Goal: Task Accomplishment & Management: Complete application form

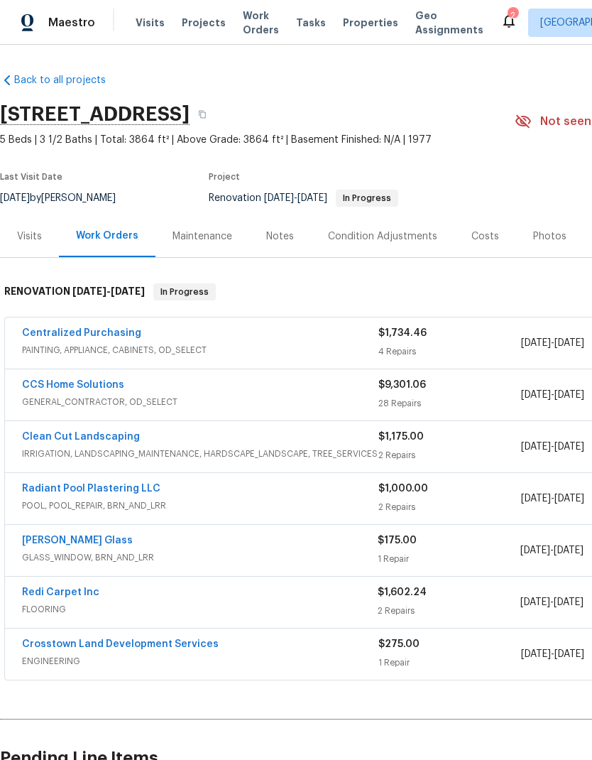
click at [202, 22] on span "Projects" at bounding box center [204, 23] width 44 height 14
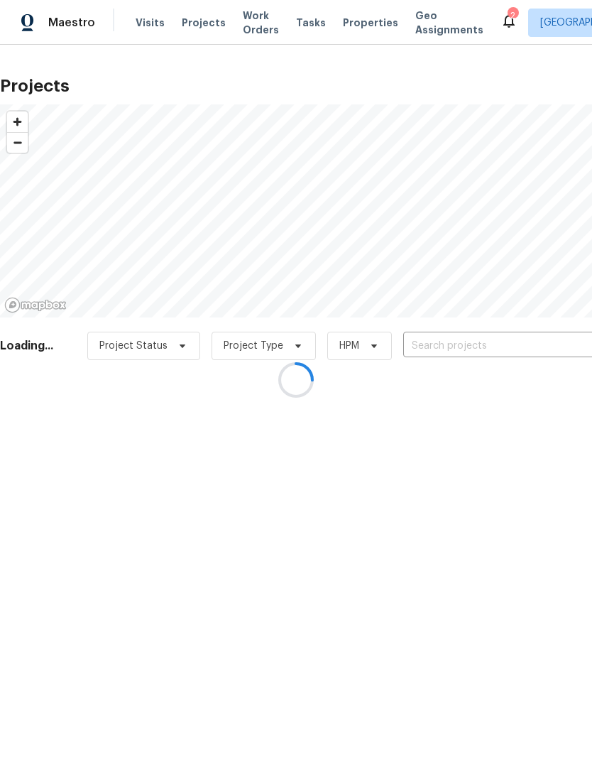
click at [153, 20] on div at bounding box center [296, 380] width 592 height 760
click at [142, 21] on div at bounding box center [296, 380] width 592 height 760
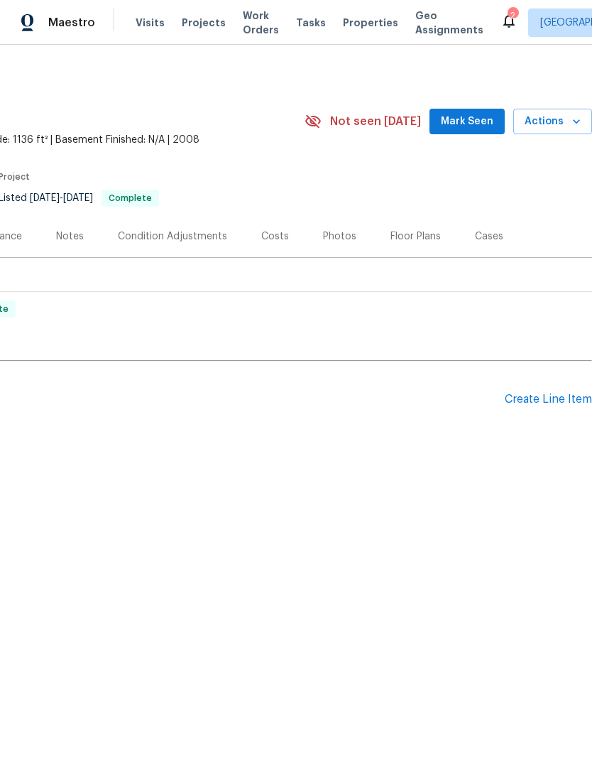
scroll to position [0, 210]
click at [547, 403] on div "Create Line Item" at bounding box center [548, 399] width 87 height 13
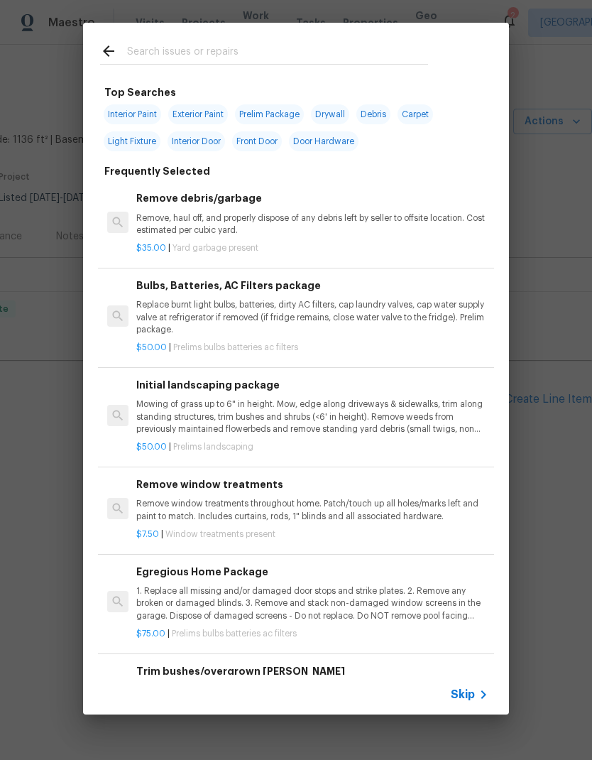
click at [215, 51] on input "text" at bounding box center [277, 53] width 301 height 21
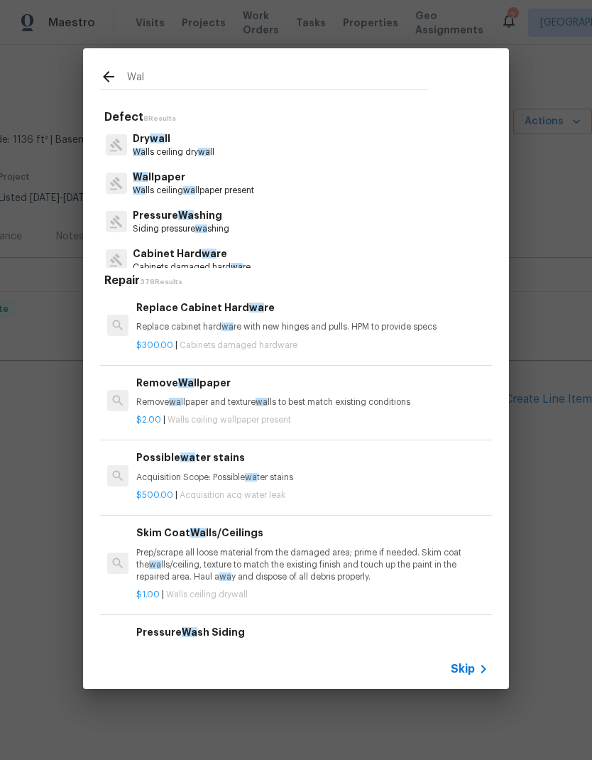
type input "Wall"
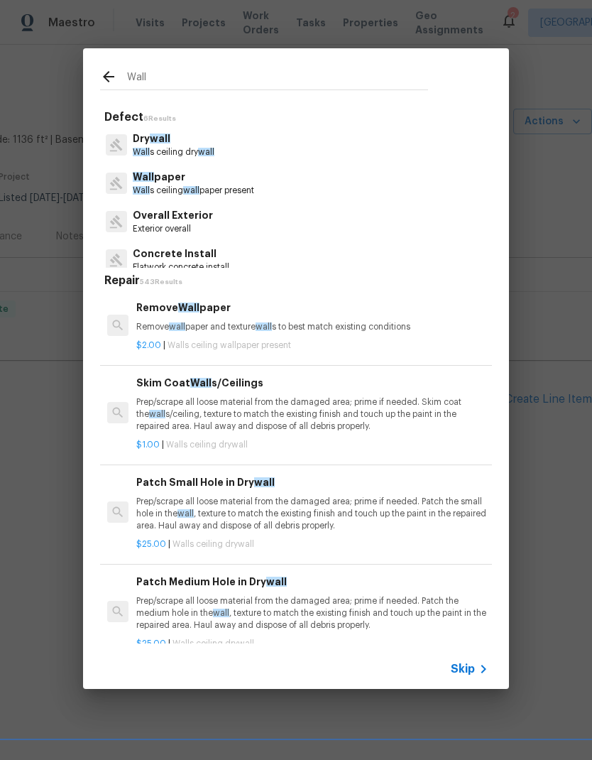
click at [212, 136] on p "Dry wall" at bounding box center [174, 138] width 82 height 15
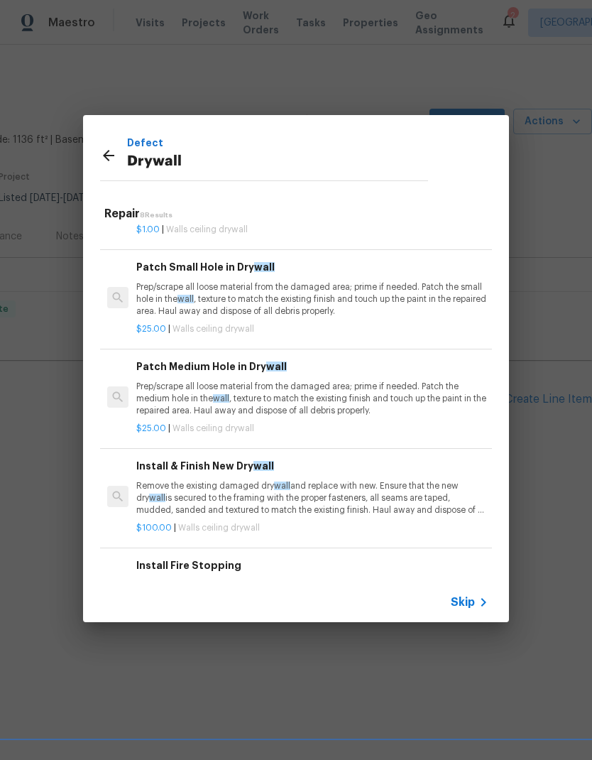
scroll to position [75, 0]
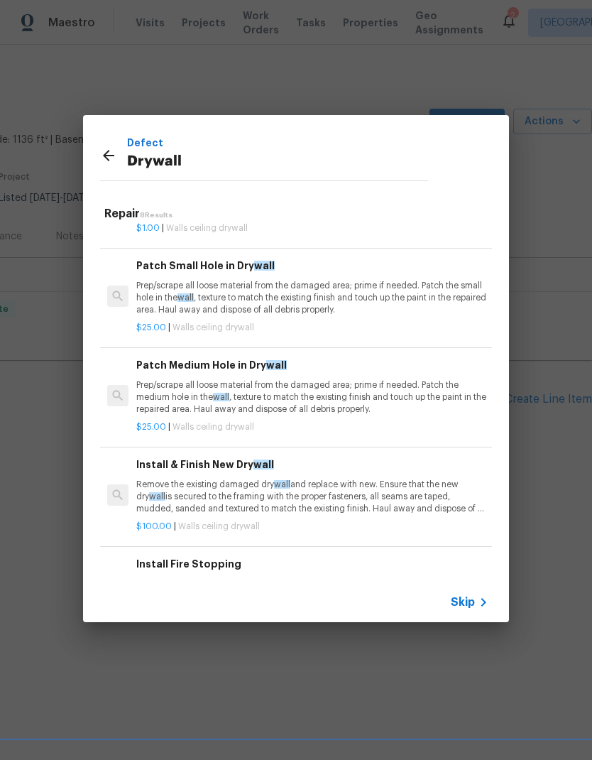
click at [280, 491] on p "Remove the existing damaged dry wall and replace with new. Ensure that the new …" at bounding box center [312, 497] width 352 height 36
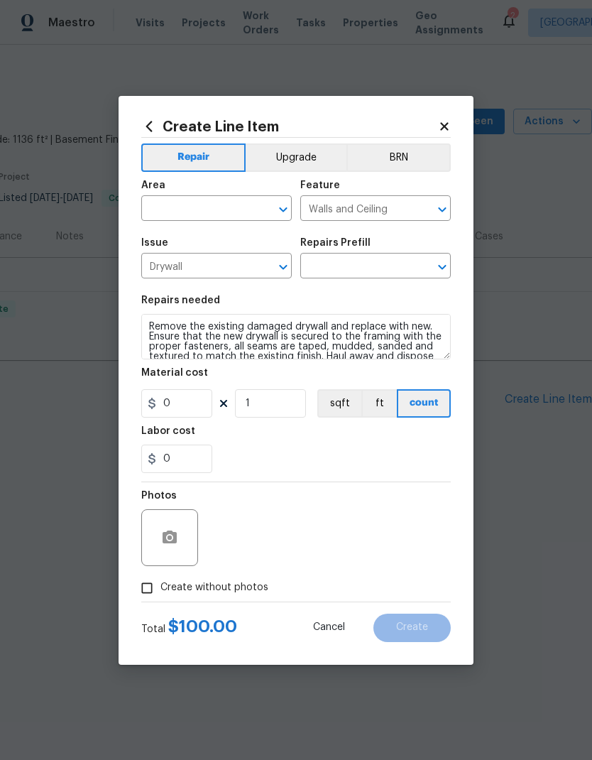
type input "Install & Finish New Drywall $100.00"
type input "100"
click at [210, 209] on input "text" at bounding box center [196, 210] width 111 height 22
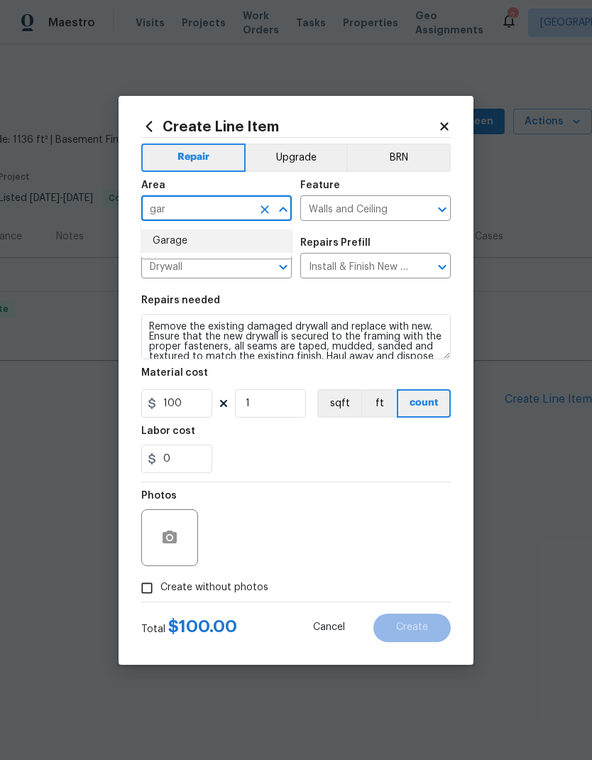
click at [205, 231] on li "Garage" at bounding box center [216, 240] width 151 height 23
type input "Garage"
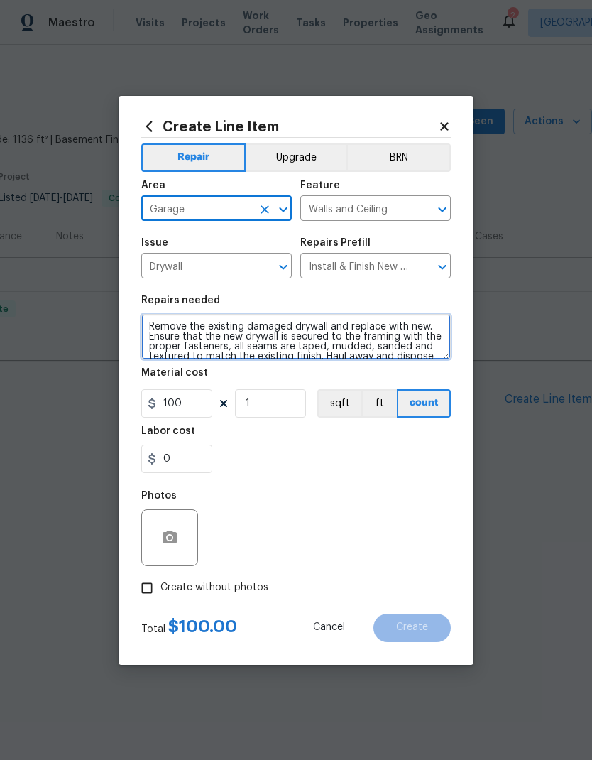
click at [147, 327] on textarea "Remove the existing damaged drywall and replace with new. Ensure that the new d…" at bounding box center [296, 336] width 310 height 45
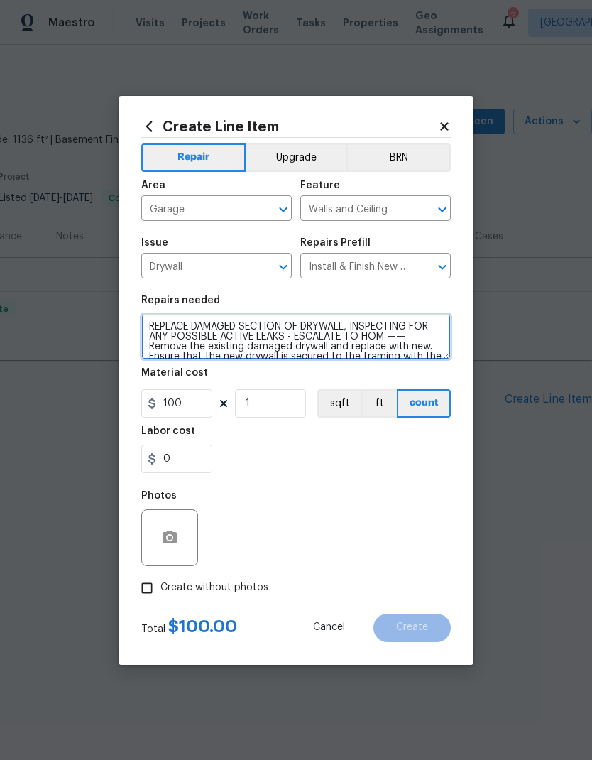
type textarea "REPLACE DAMAGED SECTION OF DRYWALL, INSPECTING FOR ANY POSSIBLE ACTIVE LEAKS - …"
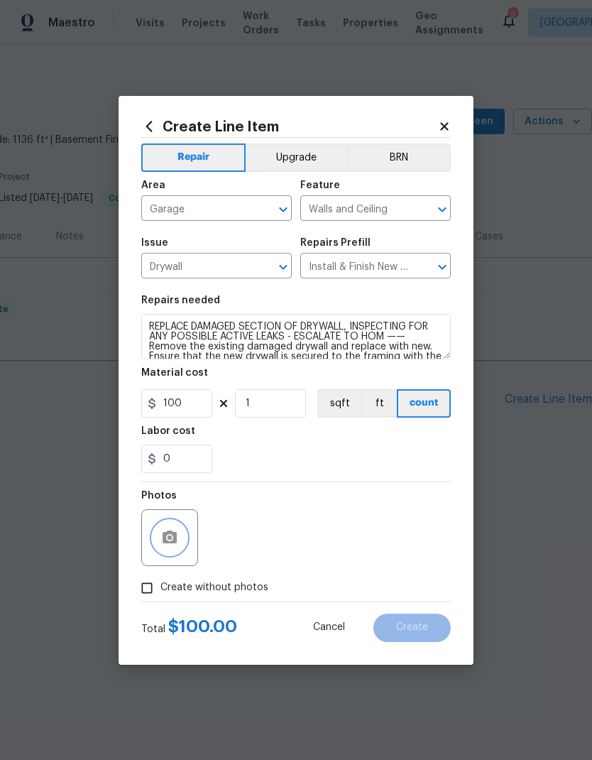
click at [185, 540] on button "button" at bounding box center [170, 537] width 34 height 34
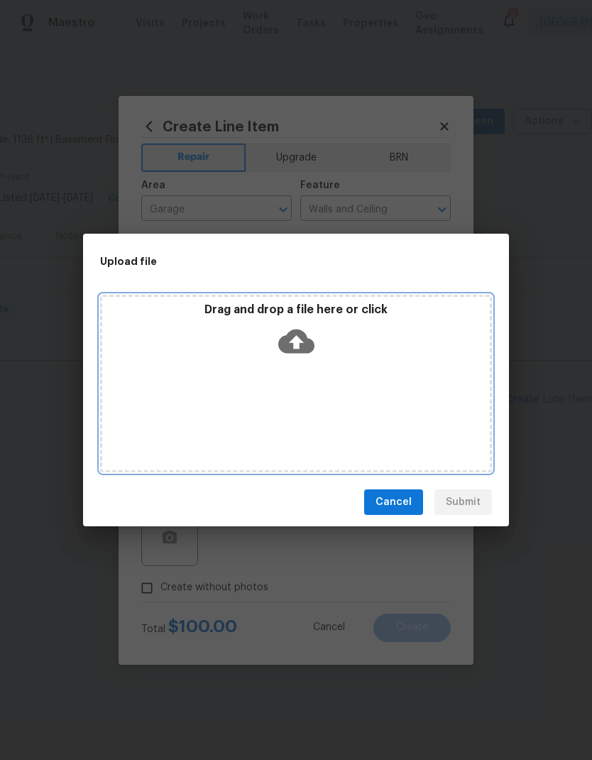
click at [300, 337] on icon at bounding box center [296, 341] width 36 height 24
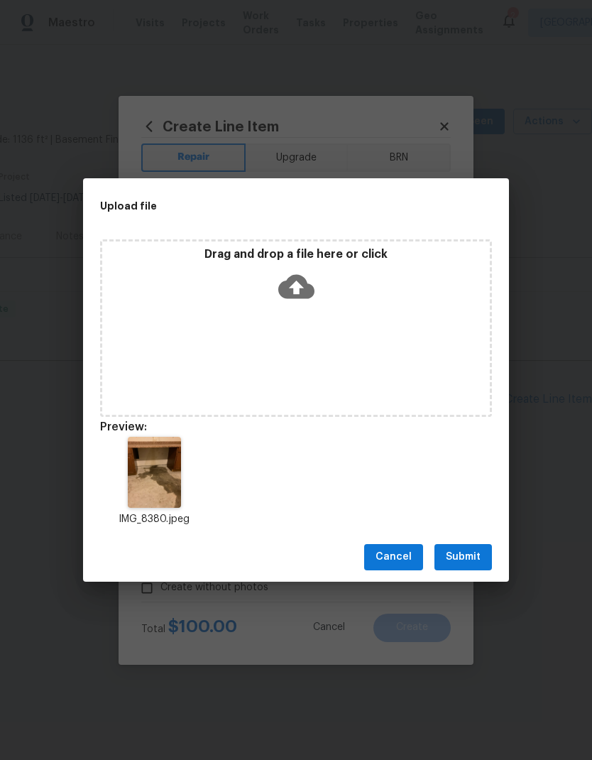
click at [466, 557] on span "Submit" at bounding box center [463, 557] width 35 height 18
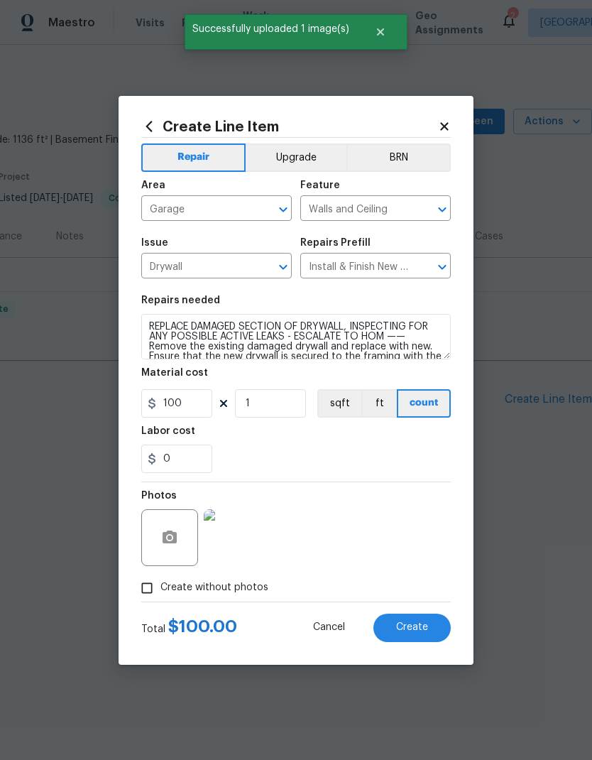
click at [422, 634] on button "Create" at bounding box center [411, 627] width 77 height 28
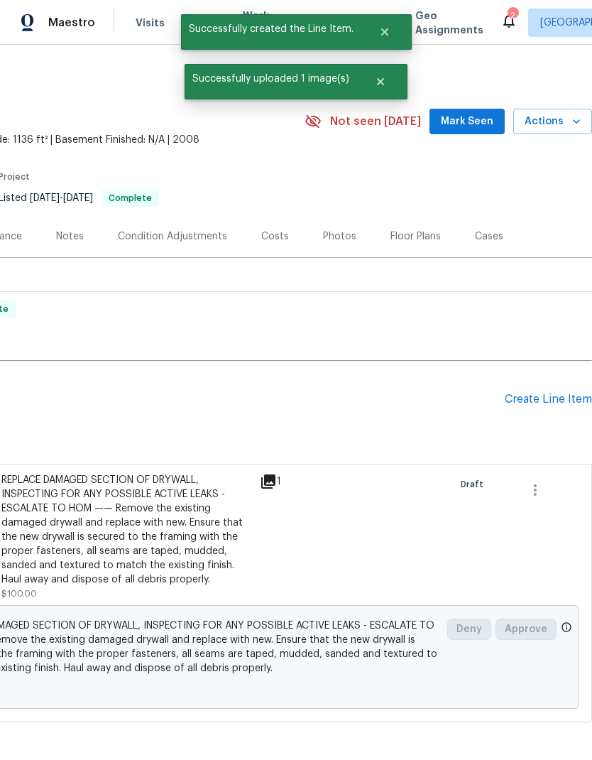
click at [548, 393] on div "Create Line Item" at bounding box center [548, 399] width 87 height 13
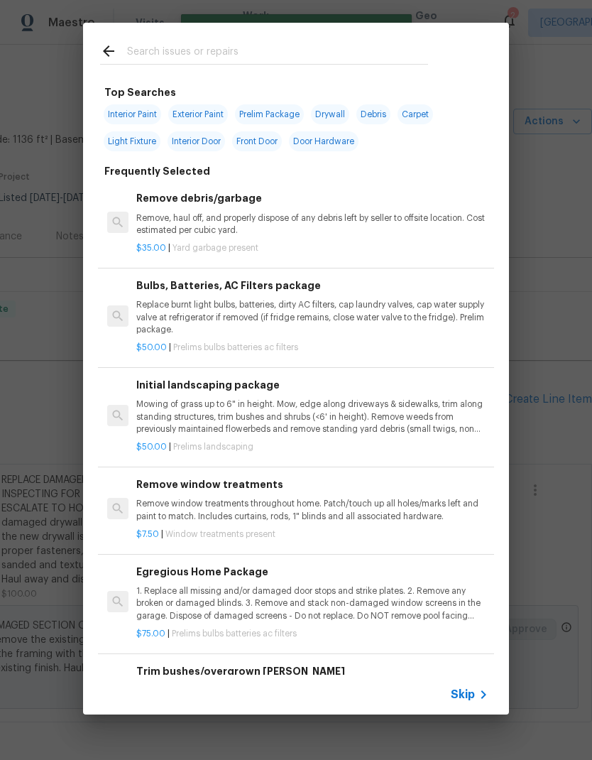
click at [230, 48] on input "text" at bounding box center [277, 53] width 301 height 21
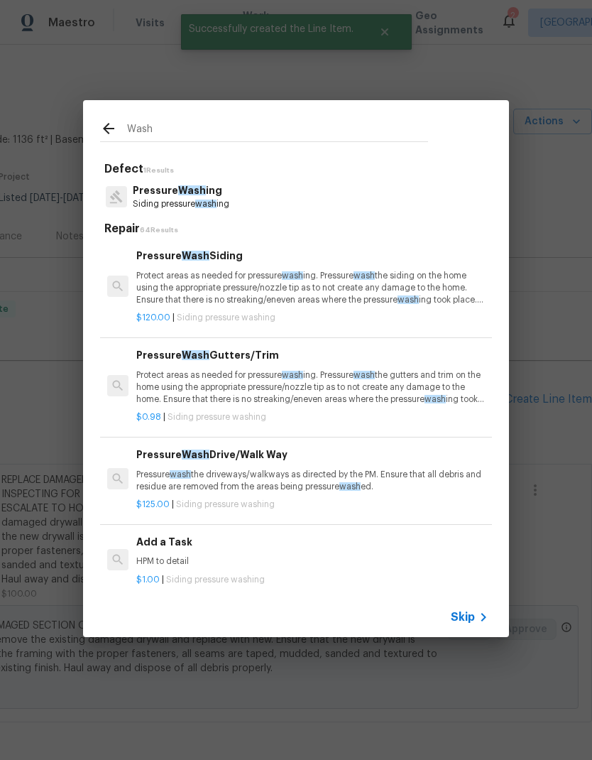
type input "Wash"
click at [281, 197] on div "Pressure Wash ing Siding pressure wash ing" at bounding box center [296, 197] width 392 height 38
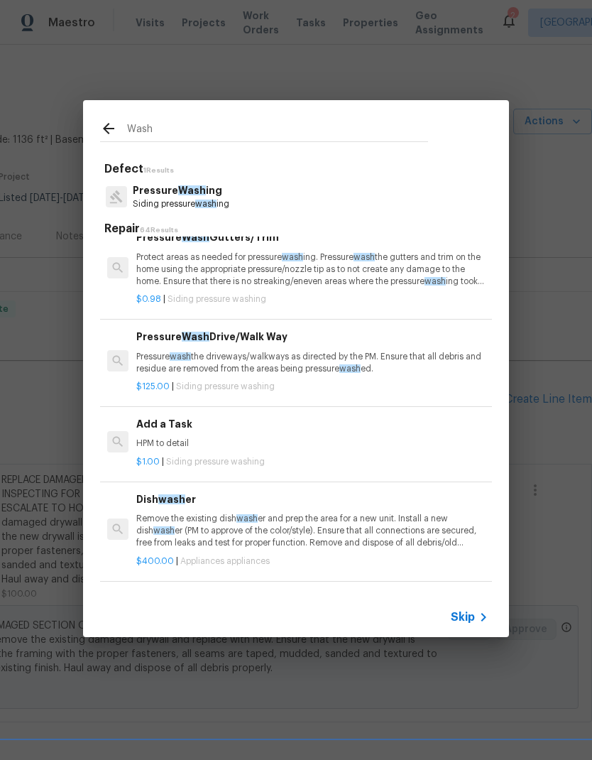
scroll to position [119, 0]
click at [229, 194] on p "Pressure Wash ing" at bounding box center [181, 190] width 97 height 15
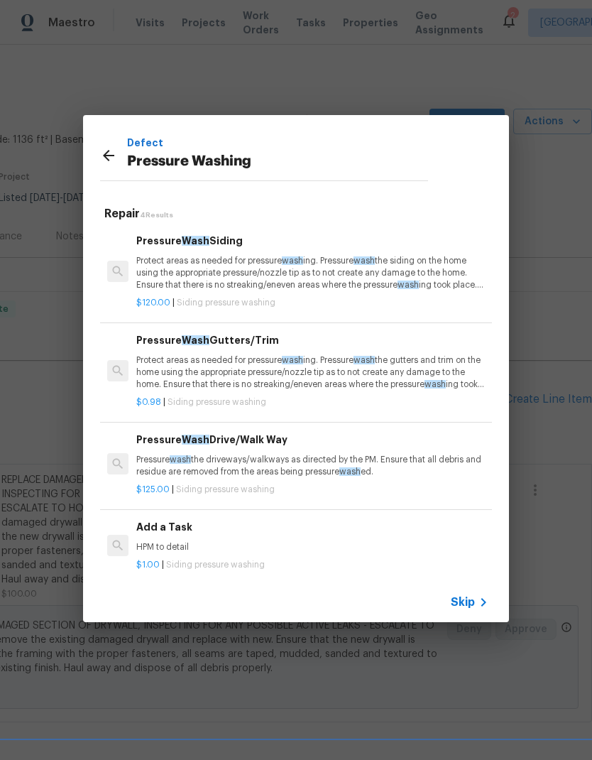
scroll to position [0, 0]
click at [268, 456] on p "Pressure wash the driveways/walkways as directed by the PM. Ensure that all deb…" at bounding box center [312, 466] width 352 height 24
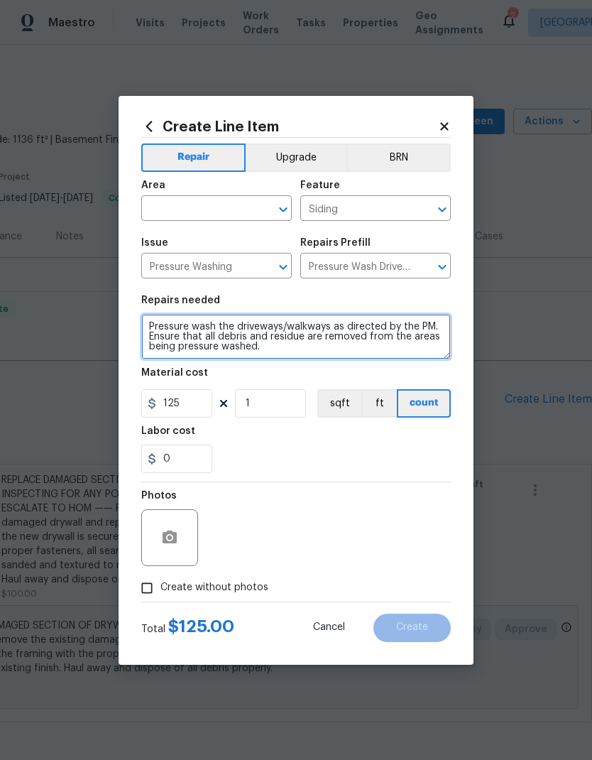
click at [238, 328] on textarea "Pressure wash the driveways/walkways as directed by the PM. Ensure that all deb…" at bounding box center [296, 336] width 310 height 45
click at [237, 327] on textarea "Pressure wash the driveways/walkways as directed by the PM. Ensure that all deb…" at bounding box center [296, 336] width 310 height 45
click at [238, 326] on textarea "Pressure wash the driveways/walkways as directed by the PM. Ensure that all deb…" at bounding box center [296, 336] width 310 height 45
click at [238, 325] on textarea "Pressure wash the driveways/walkways as directed by the PM. Ensure that all deb…" at bounding box center [296, 336] width 310 height 45
type textarea "Pressure wash the garage floor as directed by the PM. Ensure that all debris an…"
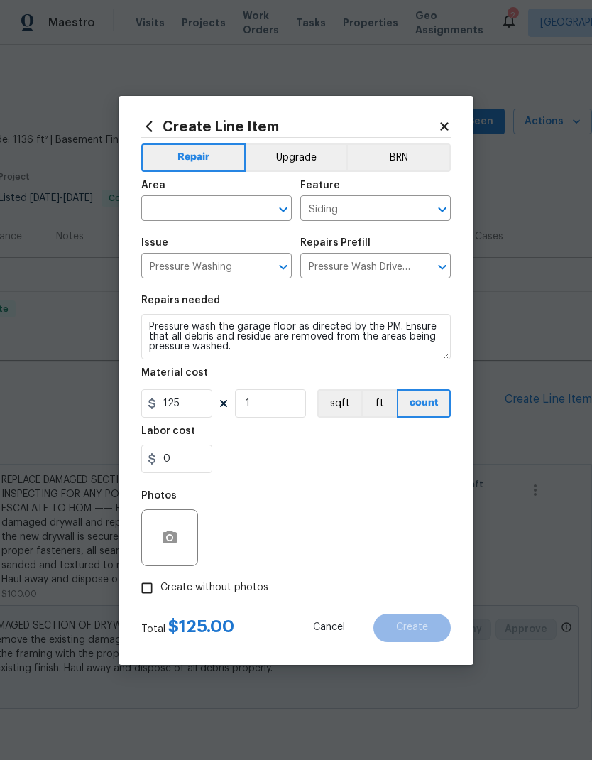
click at [248, 439] on div "Labor cost" at bounding box center [296, 435] width 310 height 18
click at [194, 405] on input "125" at bounding box center [176, 403] width 71 height 28
type input "100"
click at [218, 209] on input "text" at bounding box center [196, 210] width 111 height 22
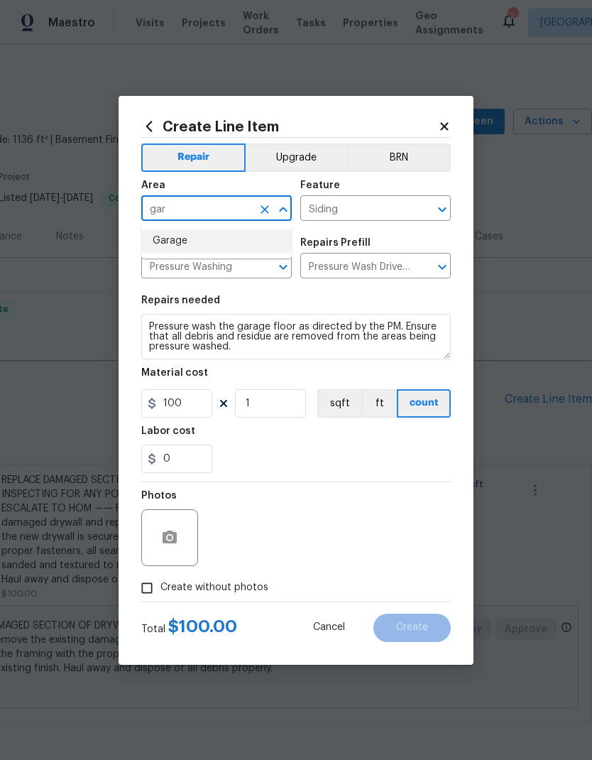
click at [216, 243] on li "Garage" at bounding box center [216, 240] width 151 height 23
type input "Garage"
click at [215, 243] on div "Issue" at bounding box center [216, 247] width 151 height 18
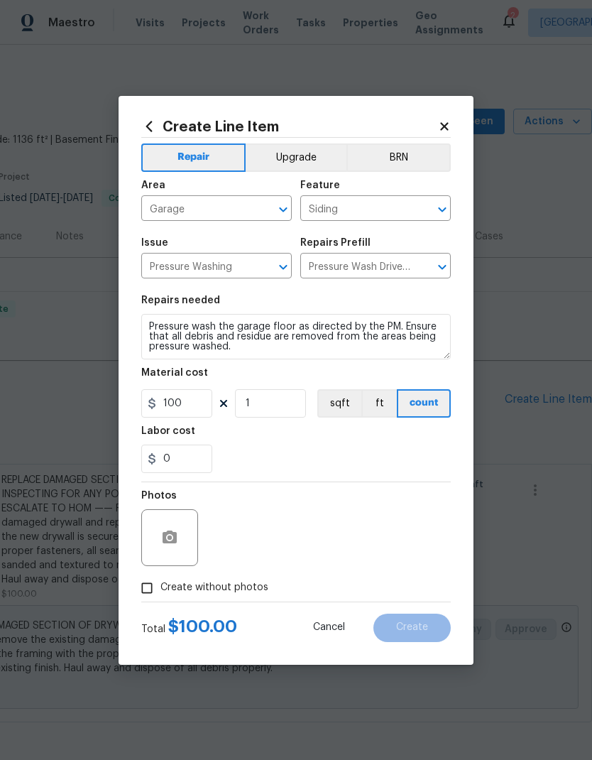
click at [377, 209] on input "Siding" at bounding box center [355, 210] width 111 height 22
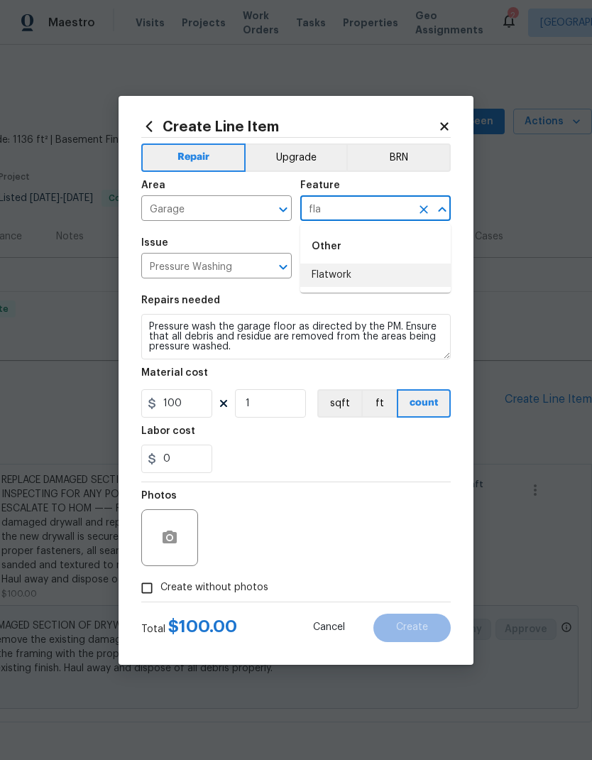
click at [359, 273] on li "Flatwork" at bounding box center [375, 274] width 151 height 23
type input "Flatwork"
click at [173, 540] on icon "button" at bounding box center [170, 536] width 14 height 13
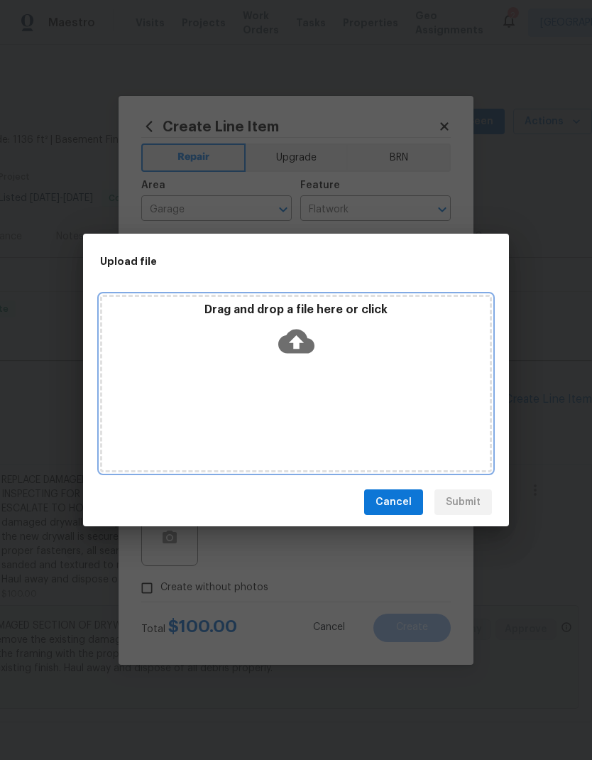
click at [294, 337] on icon at bounding box center [296, 341] width 36 height 24
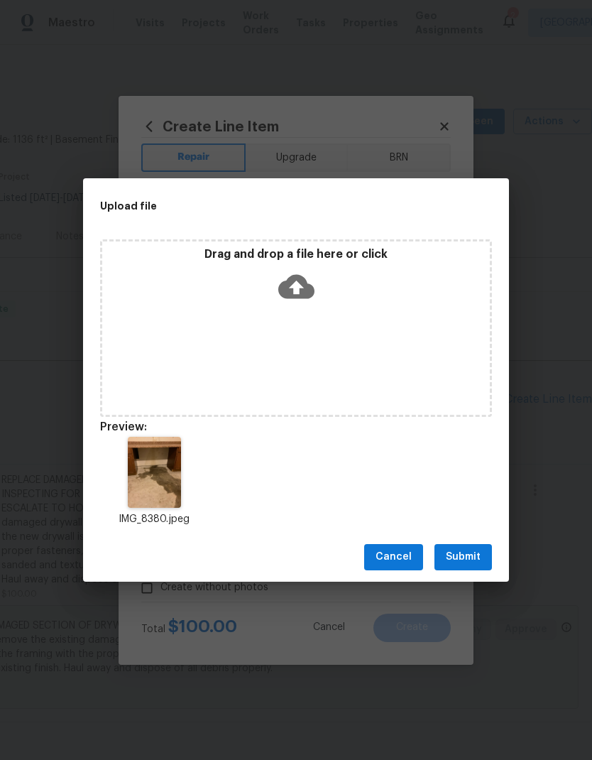
click at [458, 564] on span "Submit" at bounding box center [463, 557] width 35 height 18
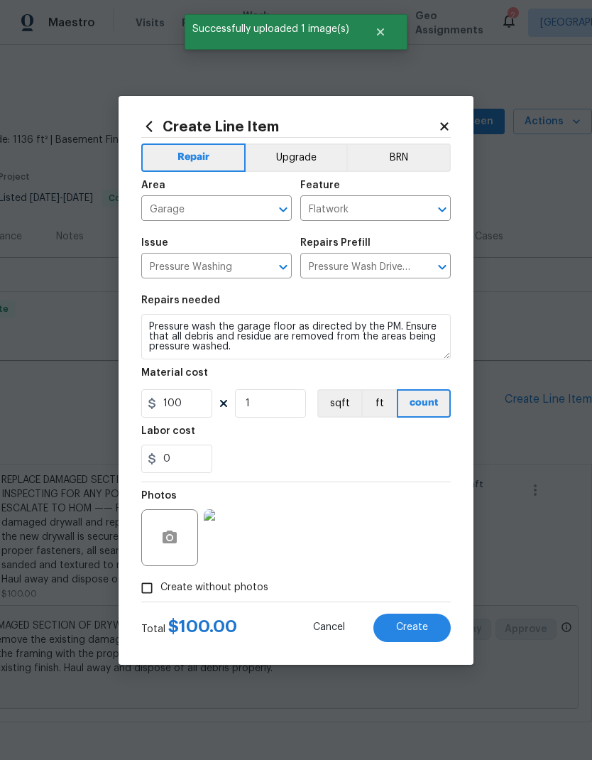
click at [423, 633] on span "Create" at bounding box center [412, 627] width 32 height 11
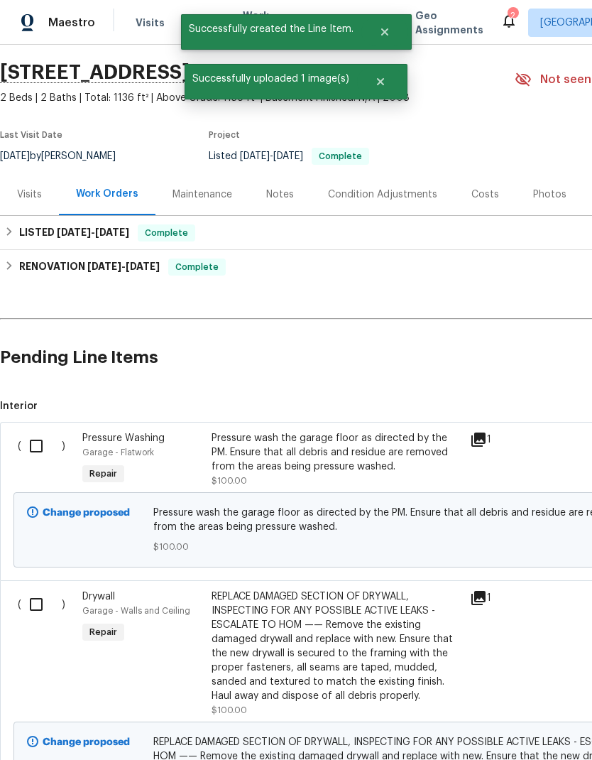
scroll to position [42, 0]
click at [35, 589] on input "checkbox" at bounding box center [41, 604] width 40 height 30
checkbox input "true"
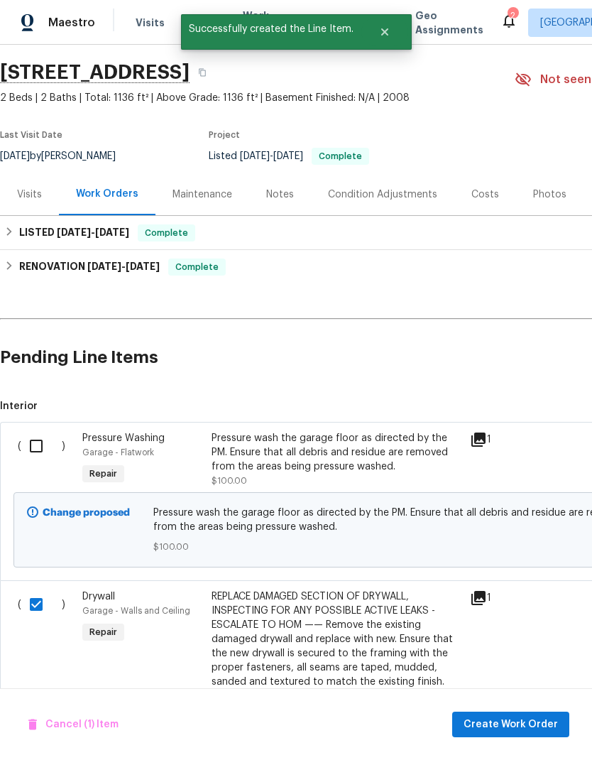
click at [36, 431] on input "checkbox" at bounding box center [41, 446] width 40 height 30
click at [528, 724] on span "Create Work Order" at bounding box center [511, 725] width 94 height 18
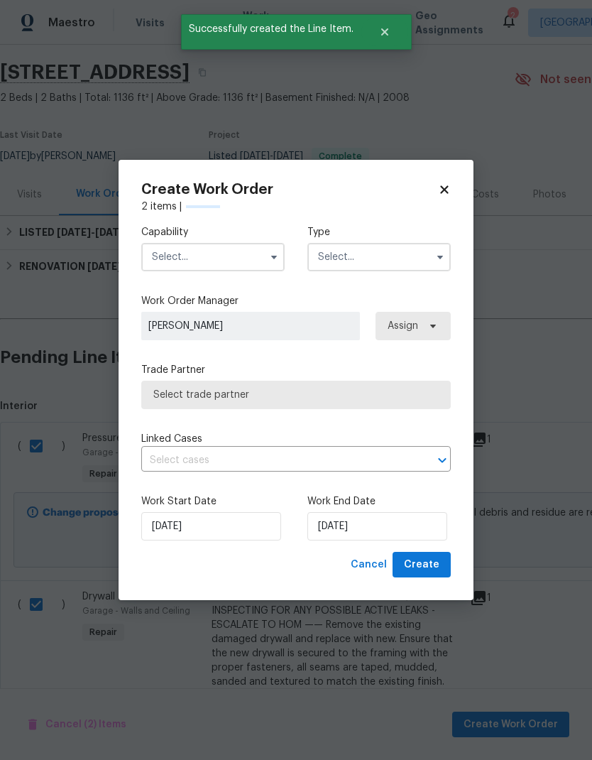
checkbox input "false"
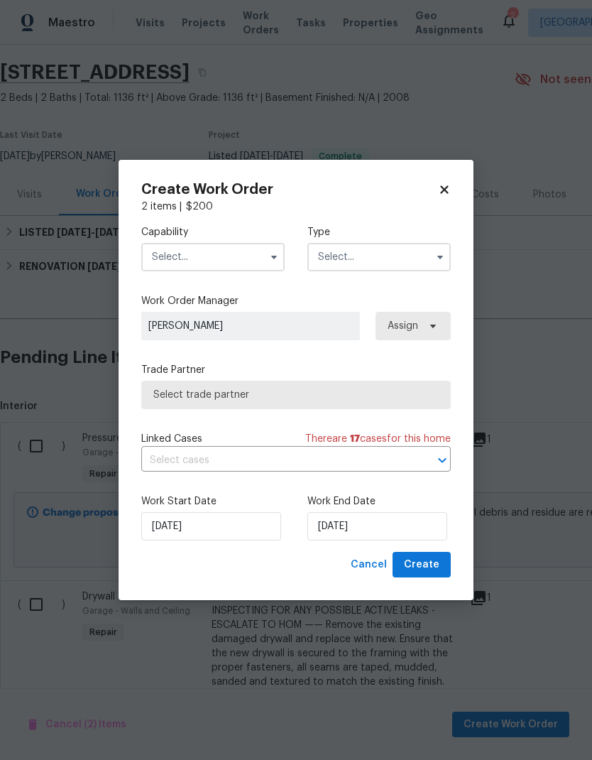
click at [207, 264] on input "text" at bounding box center [212, 257] width 143 height 28
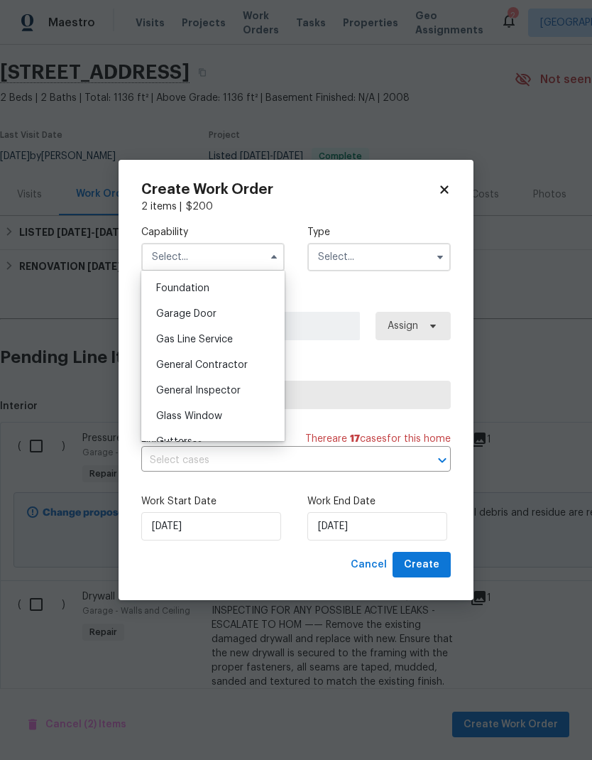
scroll to position [599, 0]
click at [244, 371] on span "General Contractor" at bounding box center [202, 367] width 92 height 10
type input "General Contractor"
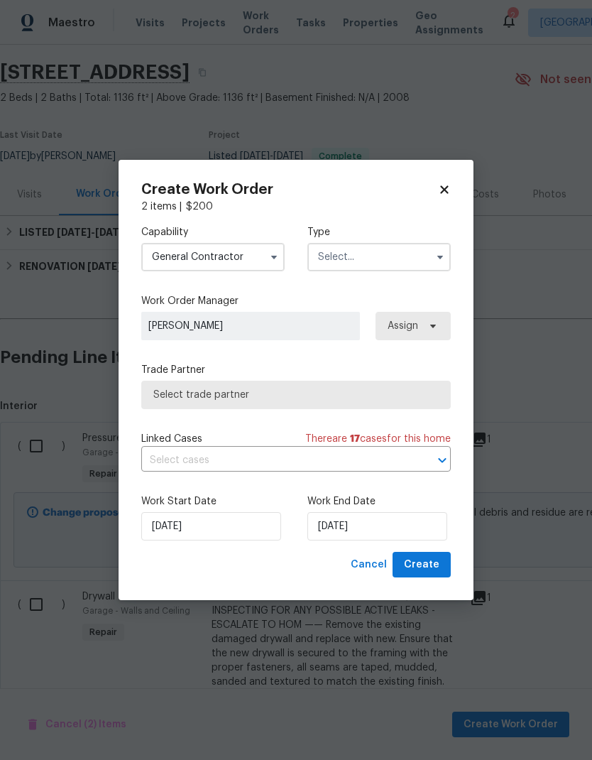
click at [378, 258] on input "text" at bounding box center [378, 257] width 143 height 28
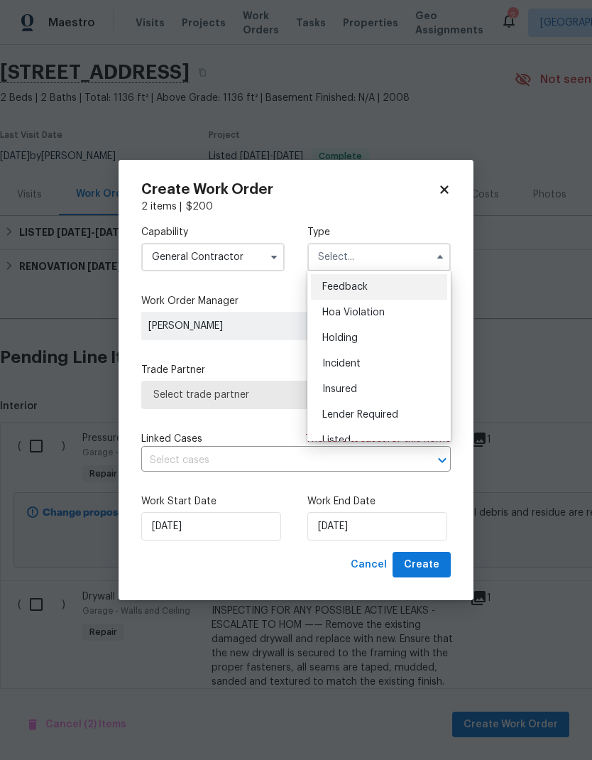
click at [357, 435] on div "Listed" at bounding box center [379, 440] width 136 height 26
type input "Listed"
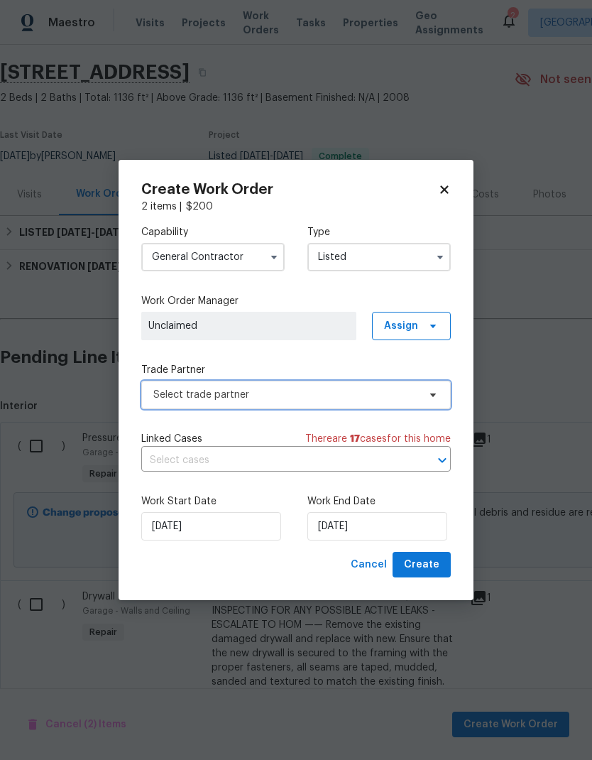
click at [312, 386] on span "Select trade partner" at bounding box center [296, 395] width 310 height 28
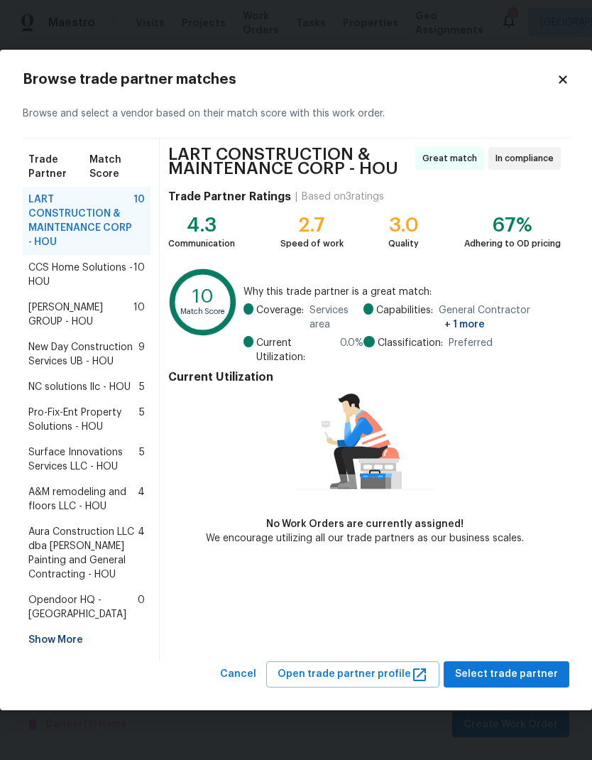
click at [96, 278] on span "CCS Home Solutions - HOU" at bounding box center [80, 275] width 105 height 28
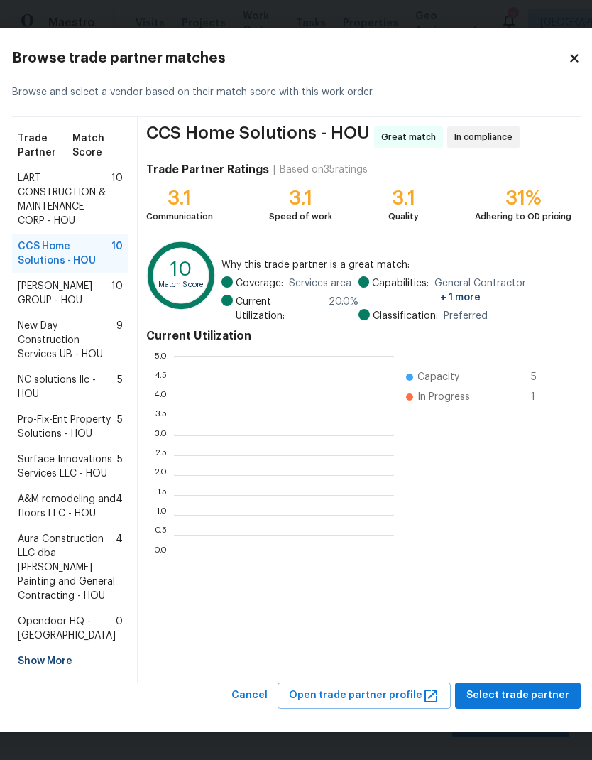
scroll to position [199, 220]
click at [82, 301] on span "BARAKEL VENZ GROUP - HOU" at bounding box center [65, 293] width 94 height 28
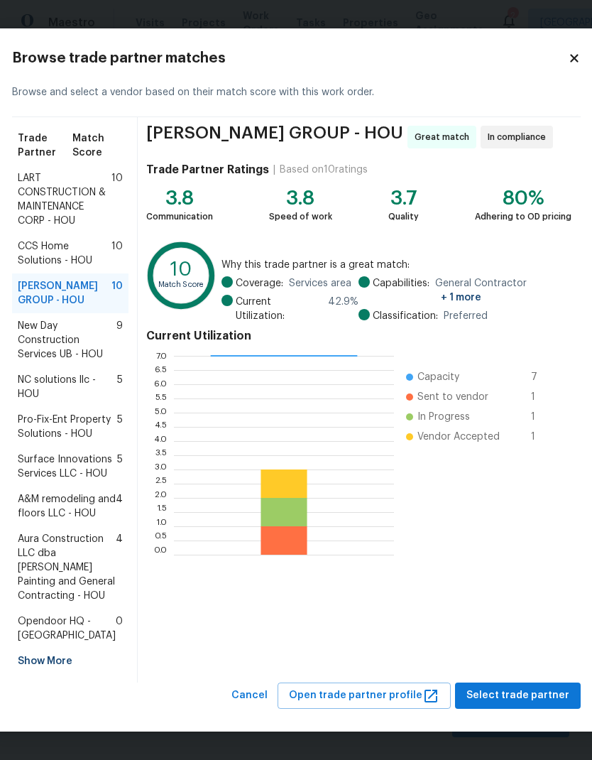
click at [76, 337] on span "New Day Construction Services UB - HOU" at bounding box center [67, 340] width 99 height 43
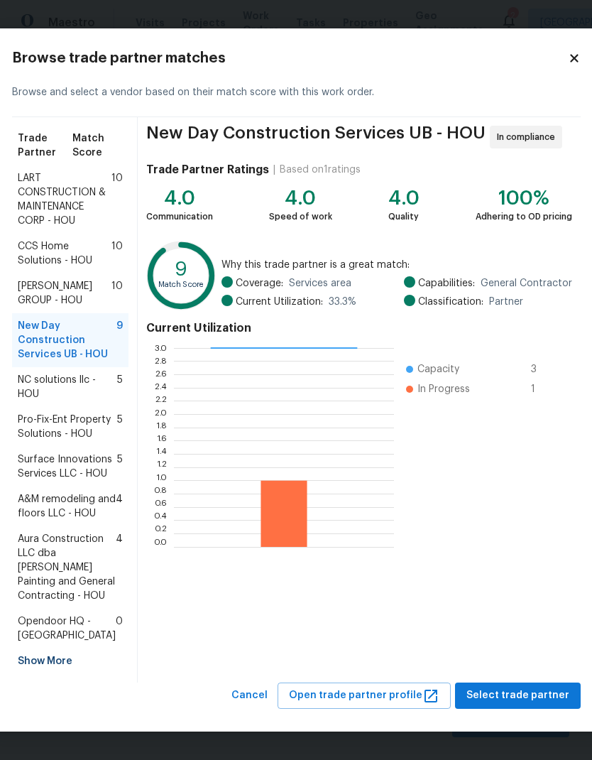
click at [52, 189] on span "LART CONSTRUCTION & MAINTENANCE CORP - HOU" at bounding box center [65, 199] width 94 height 57
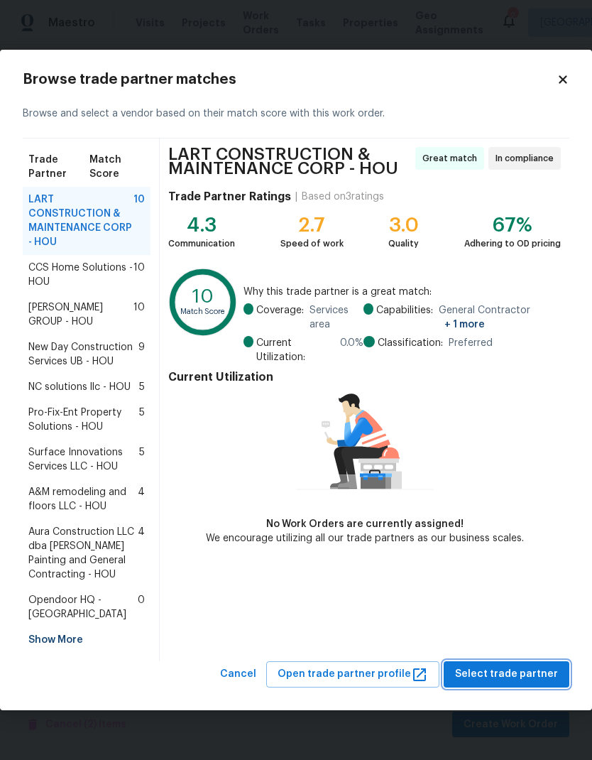
click at [518, 675] on span "Select trade partner" at bounding box center [506, 674] width 103 height 18
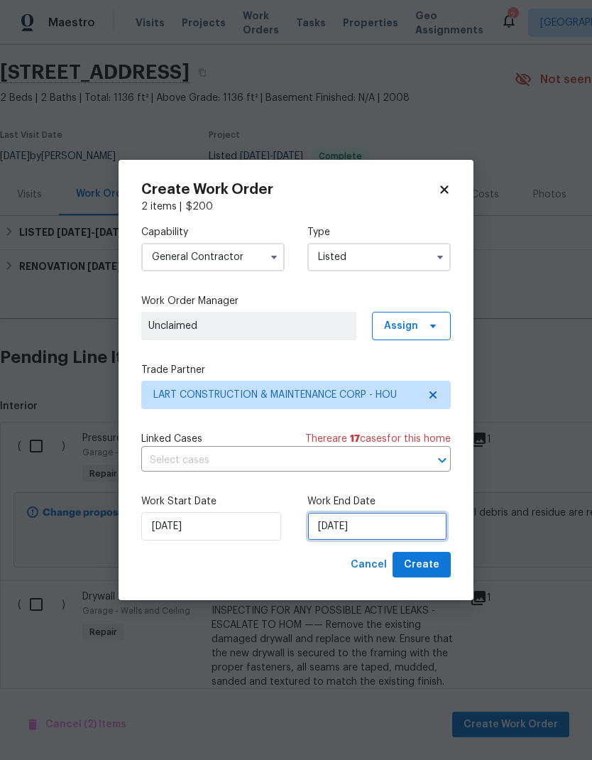
click at [400, 537] on input "8/13/2025" at bounding box center [377, 526] width 140 height 28
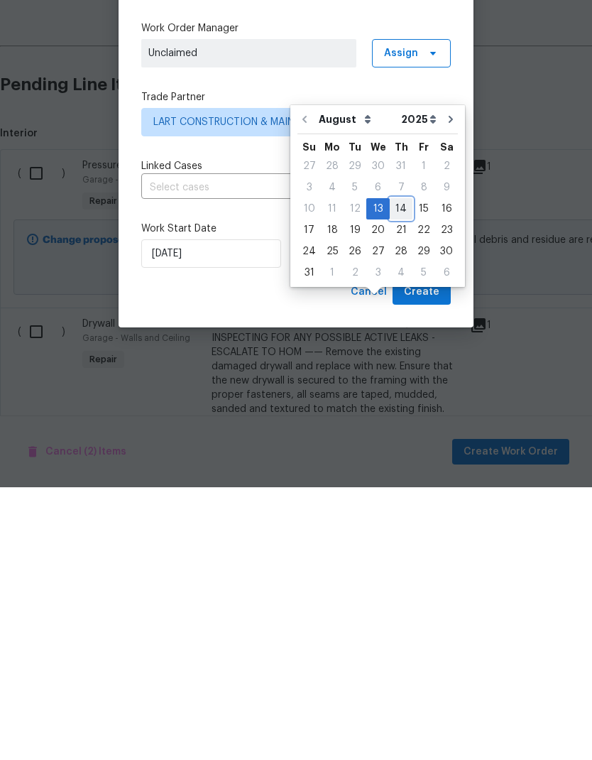
click at [401, 471] on div "14" at bounding box center [401, 481] width 23 height 20
type input "8/14/2025"
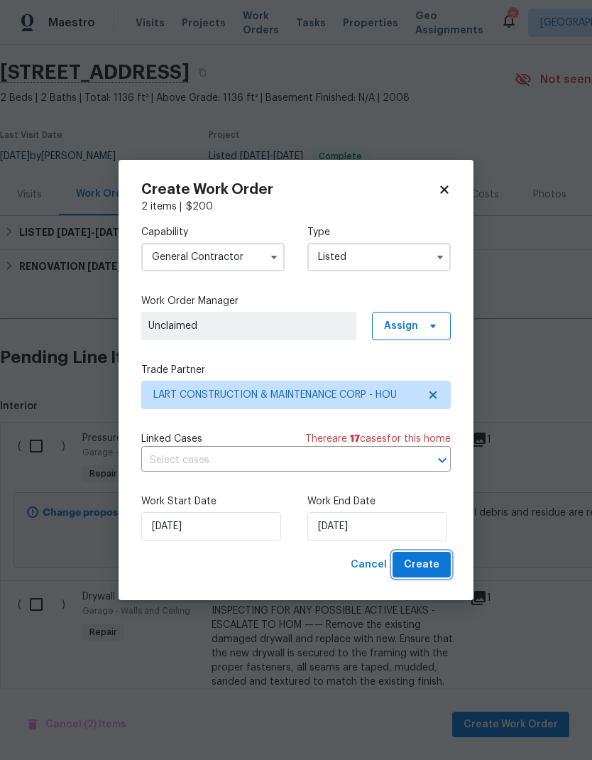
click at [435, 564] on span "Create" at bounding box center [422, 565] width 36 height 18
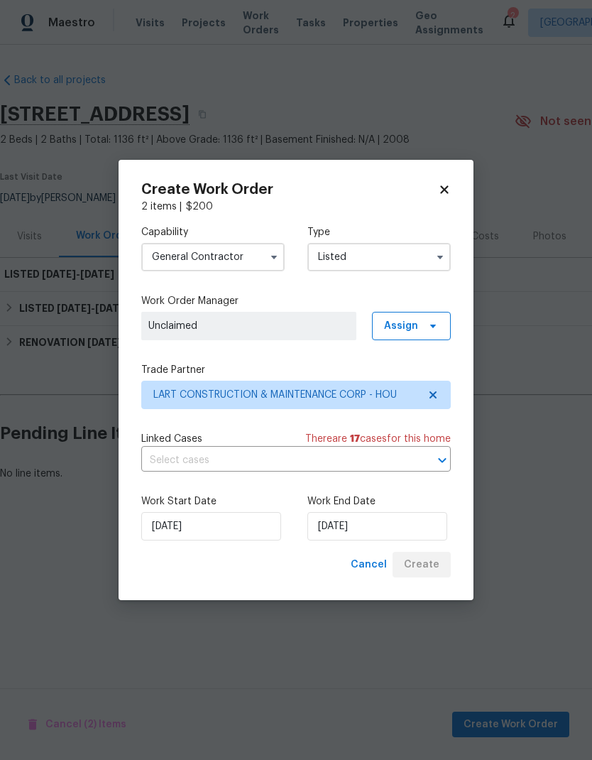
scroll to position [0, 0]
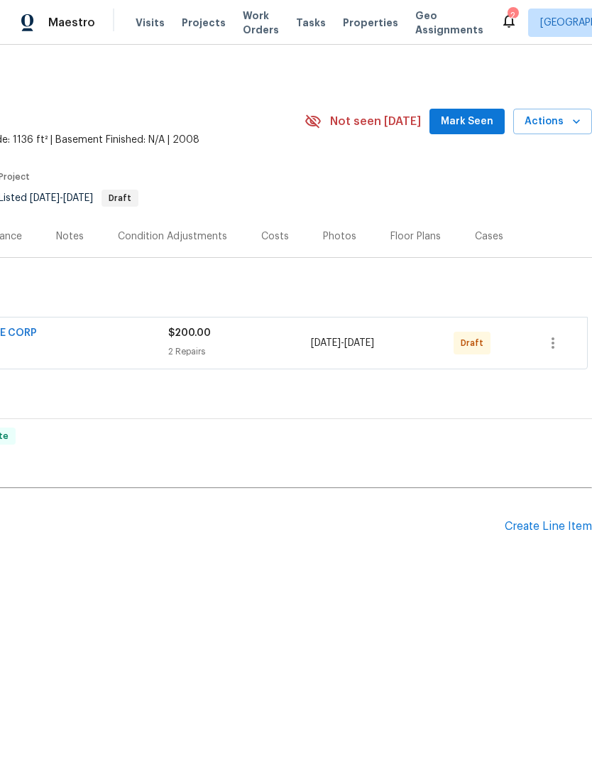
scroll to position [0, 210]
click at [548, 339] on icon "button" at bounding box center [553, 342] width 17 height 17
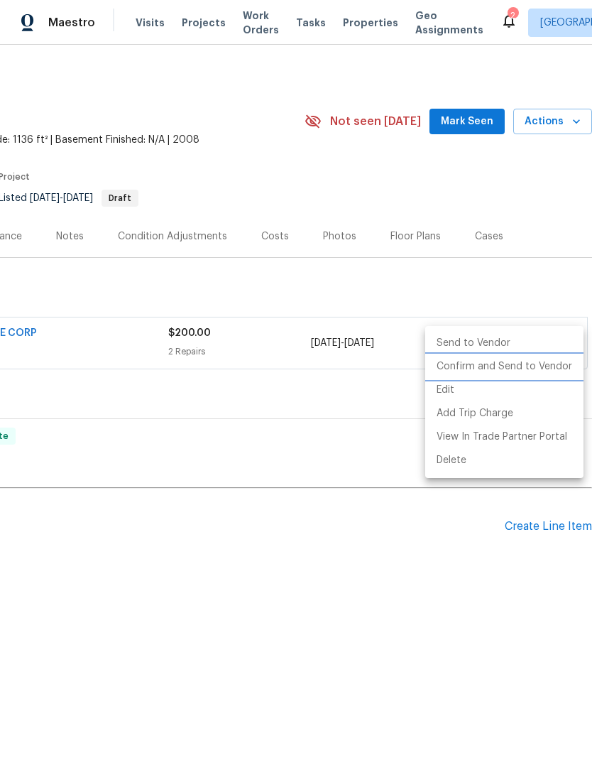
click at [527, 366] on li "Confirm and Send to Vendor" at bounding box center [504, 366] width 158 height 23
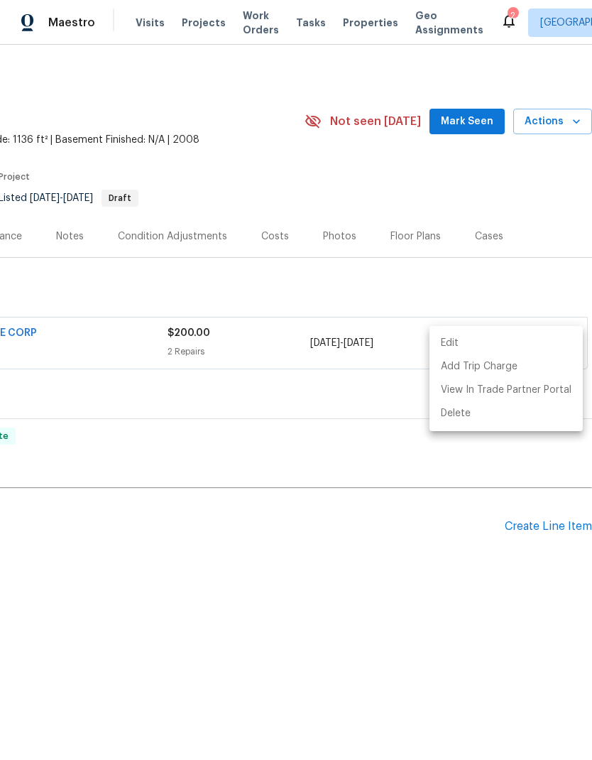
click at [314, 552] on div at bounding box center [296, 380] width 592 height 760
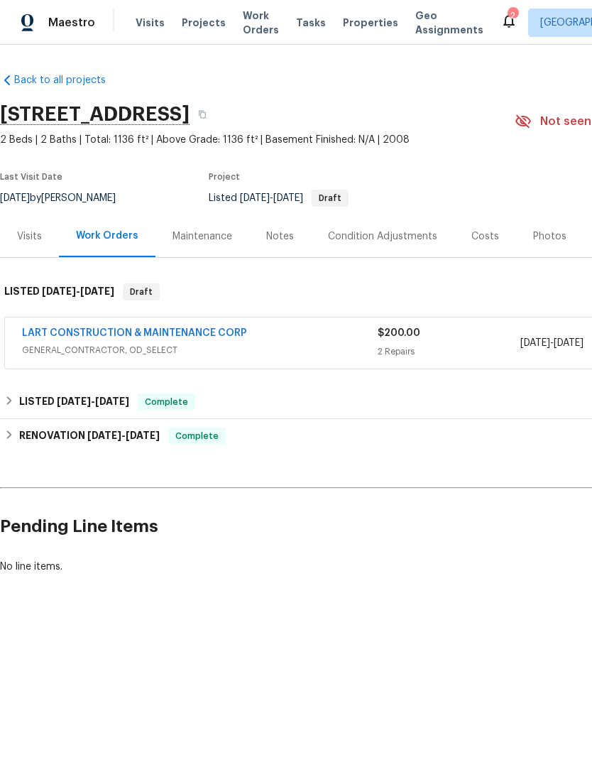
scroll to position [0, 0]
click at [209, 335] on link "LART CONSTRUCTION & MAINTENANCE CORP" at bounding box center [134, 333] width 225 height 10
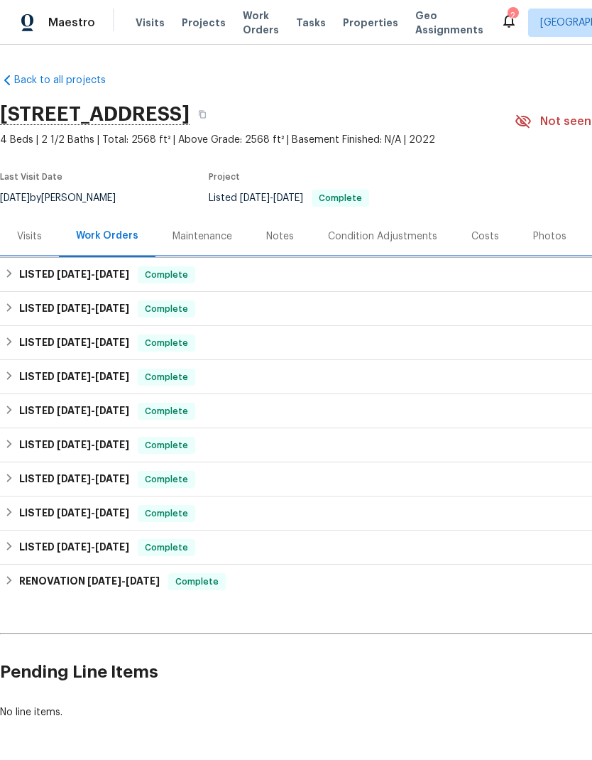
click at [235, 279] on div "LISTED 7/10/25 - 7/11/25 Complete" at bounding box center [401, 274] width 794 height 17
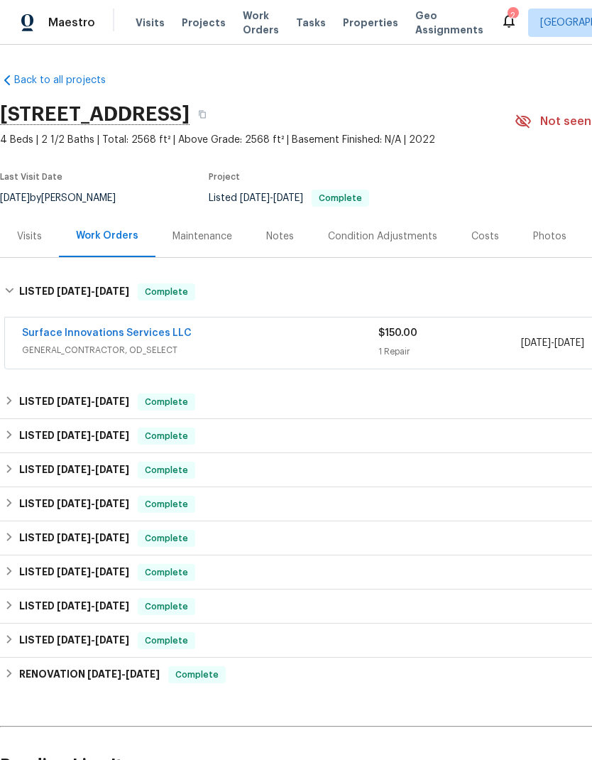
click at [251, 340] on div "Surface Innovations Services LLC" at bounding box center [200, 334] width 356 height 17
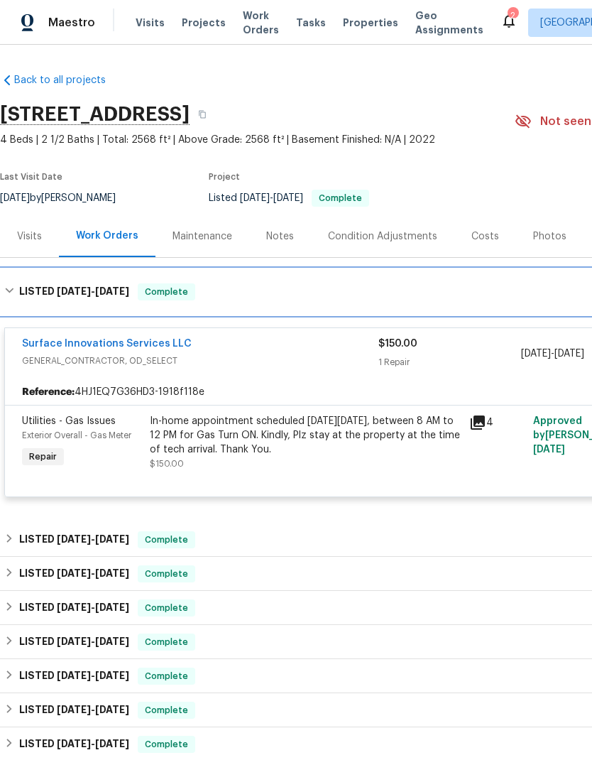
click at [259, 298] on div "LISTED 7/10/25 - 7/11/25 Complete" at bounding box center [401, 291] width 794 height 17
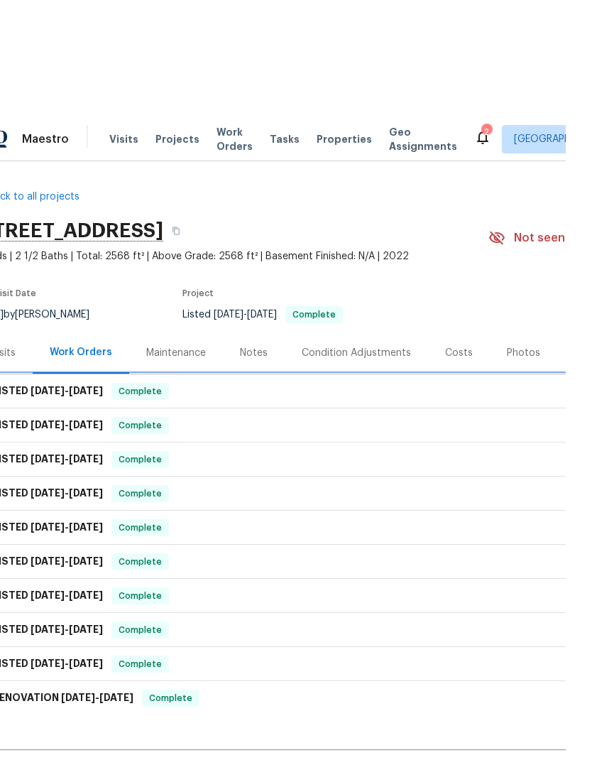
scroll to position [55, 0]
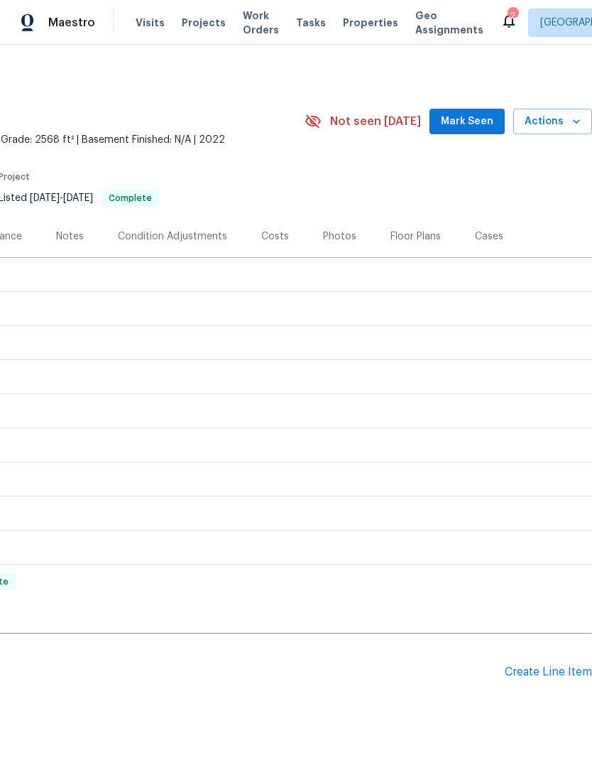
click at [547, 665] on div "Create Line Item" at bounding box center [548, 671] width 87 height 13
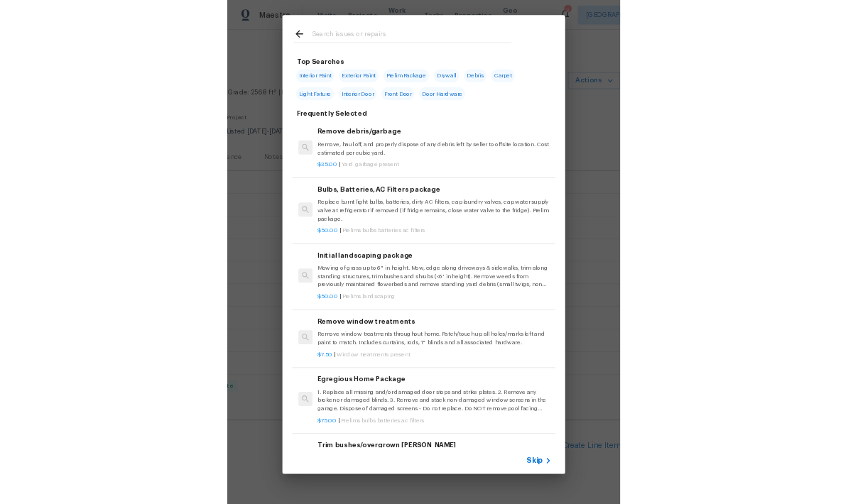
scroll to position [0, 0]
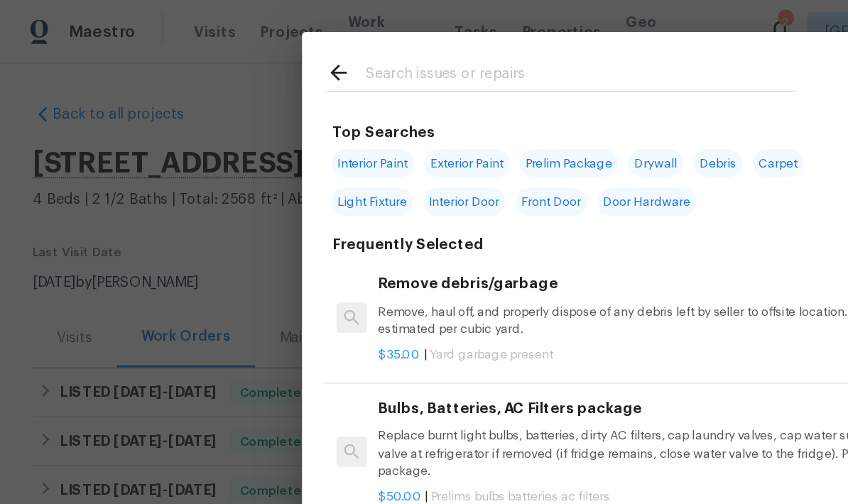
click at [105, 165] on div "Top Searches Interior Paint Exterior Paint Prelim Package Drywall Debris Carpet…" at bounding box center [424, 240] width 848 height 481
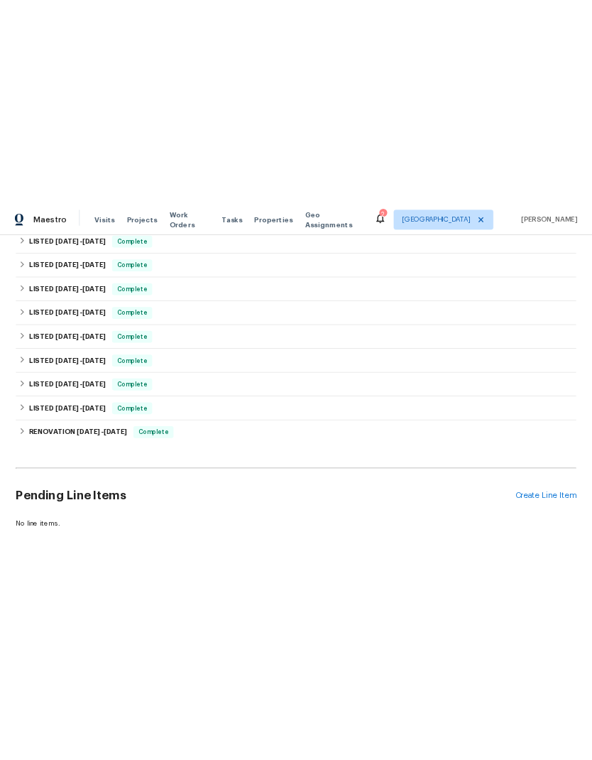
scroll to position [254, 0]
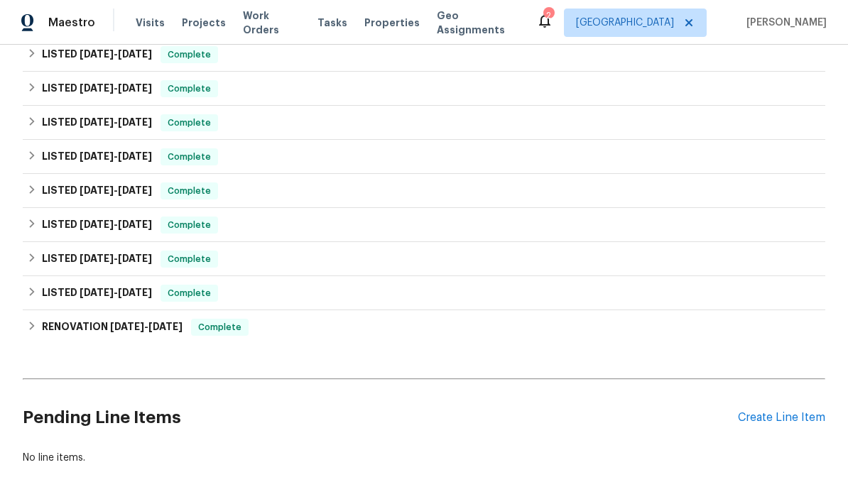
click at [591, 420] on div "Create Line Item" at bounding box center [781, 417] width 87 height 13
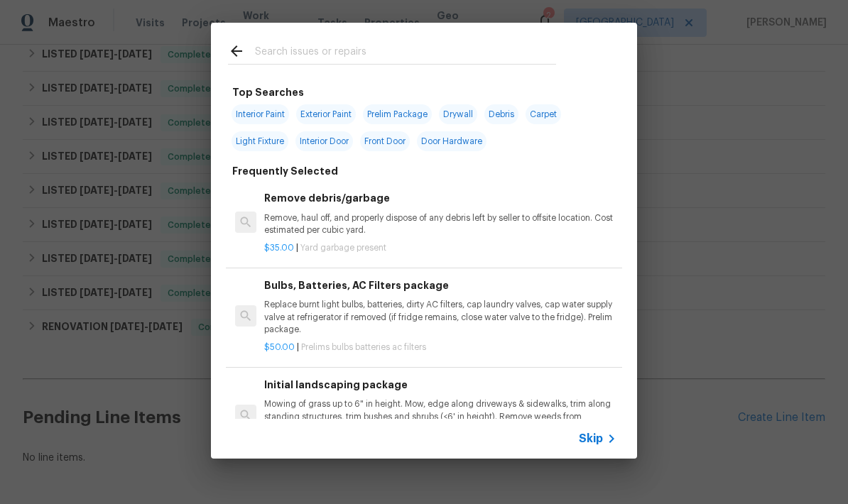
click at [329, 50] on input "text" at bounding box center [405, 53] width 301 height 21
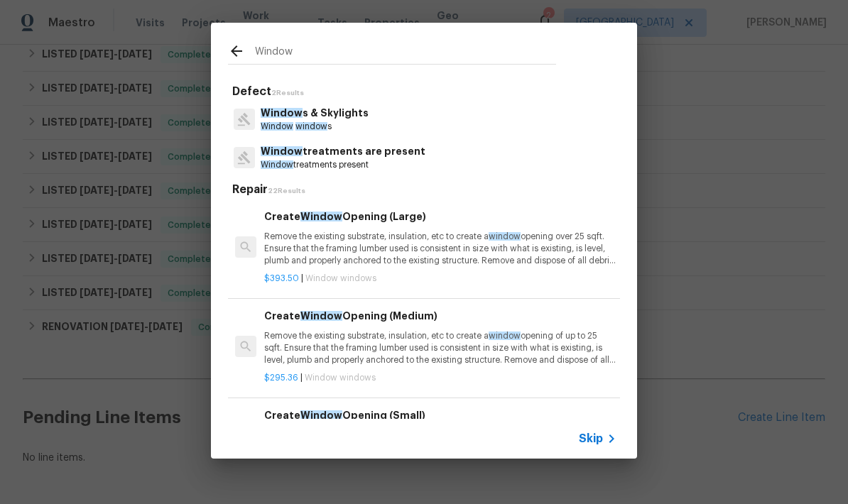
type input "Window"
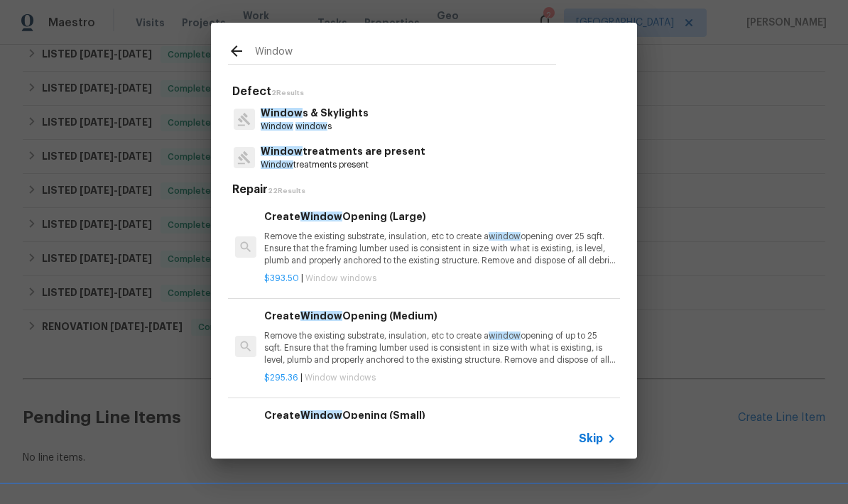
click at [372, 121] on div "Window s & Skylights Window window s" at bounding box center [424, 119] width 392 height 38
click at [349, 116] on p "Window s & Skylights" at bounding box center [315, 113] width 108 height 15
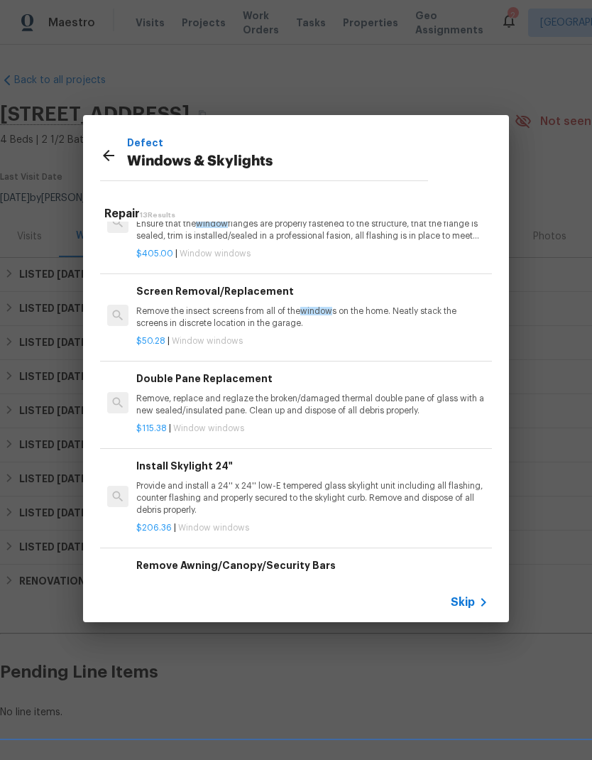
scroll to position [347, 0]
click at [240, 393] on p "Remove, replace and reglaze the broken/damaged thermal double pane of glass wit…" at bounding box center [312, 405] width 352 height 24
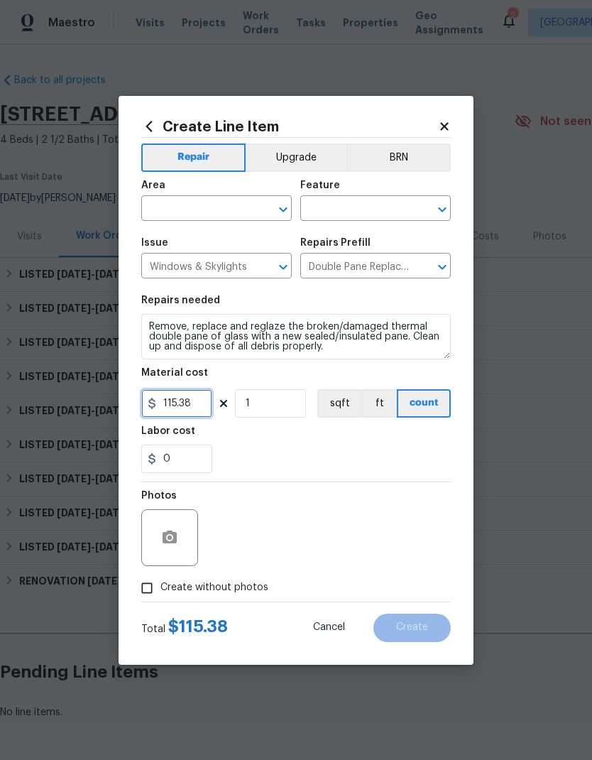
click at [176, 405] on input "115.38" at bounding box center [176, 403] width 71 height 28
click at [169, 403] on input "115.38" at bounding box center [176, 403] width 71 height 28
type input "175"
click at [267, 398] on input "1" at bounding box center [270, 403] width 71 height 28
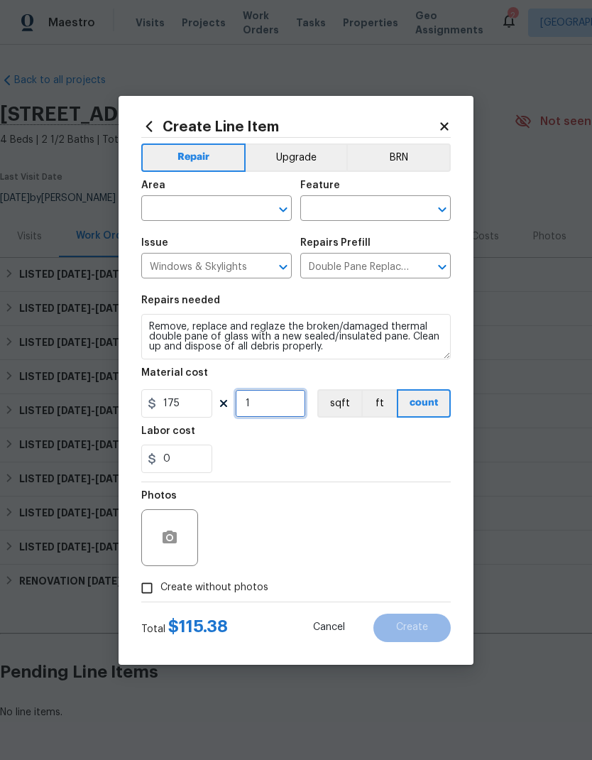
click at [266, 398] on input "1" at bounding box center [270, 403] width 71 height 28
type input "2"
click at [221, 209] on input "text" at bounding box center [196, 210] width 111 height 22
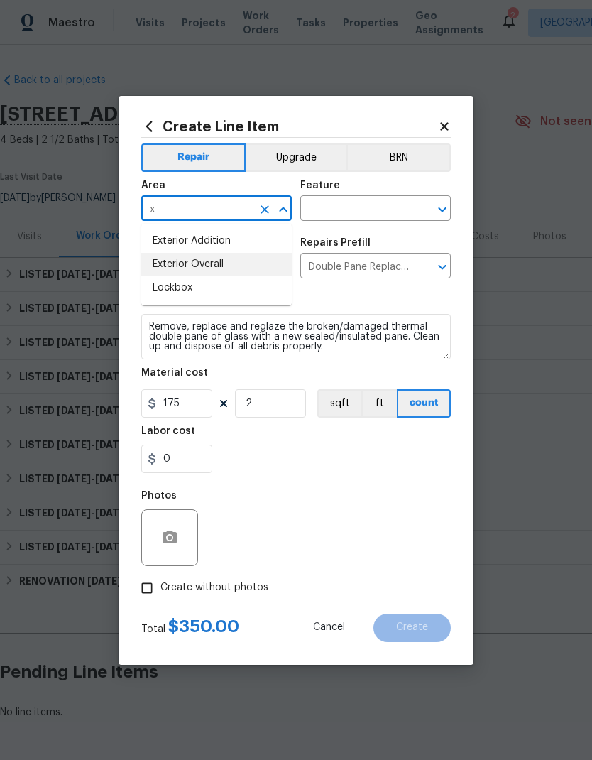
click at [224, 262] on li "Exterior Overall" at bounding box center [216, 264] width 151 height 23
type input "Exterior Overall"
click at [367, 210] on input "text" at bounding box center [355, 210] width 111 height 22
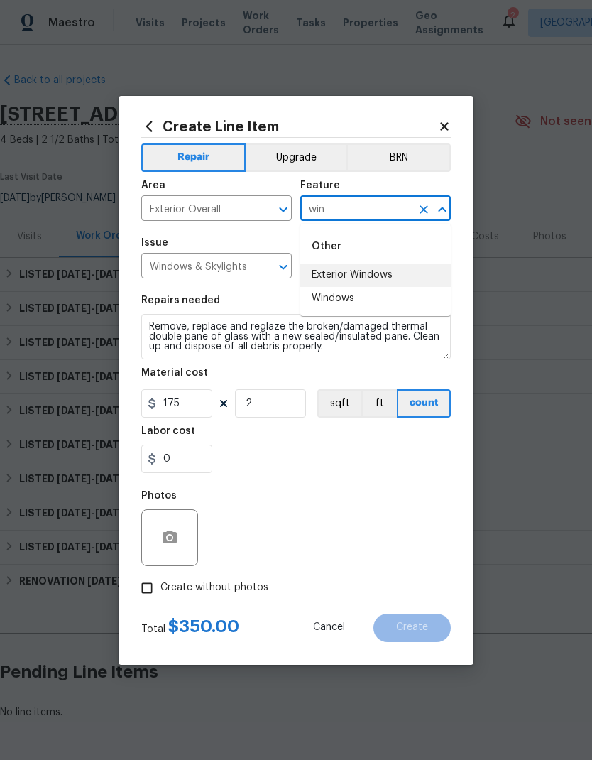
click at [369, 273] on li "Exterior Windows" at bounding box center [375, 274] width 151 height 23
type input "Exterior Windows"
click at [176, 534] on icon "button" at bounding box center [170, 536] width 14 height 13
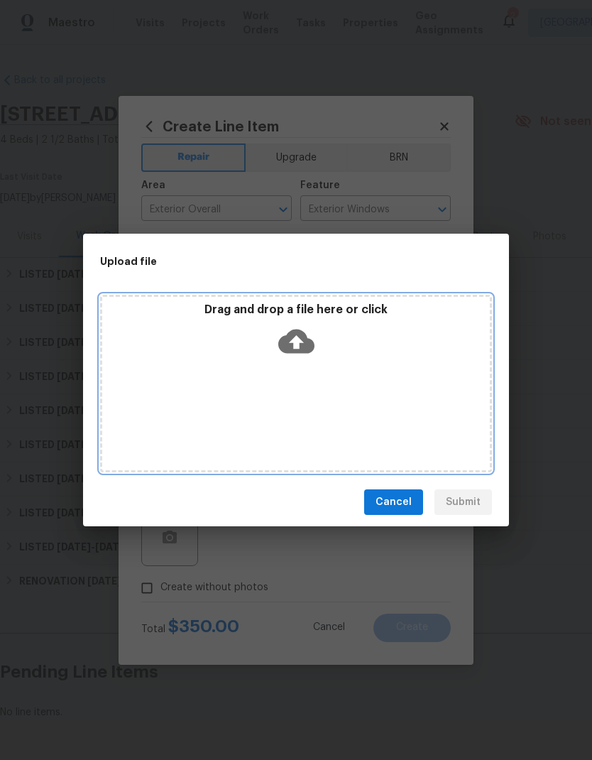
click at [302, 345] on icon at bounding box center [296, 341] width 36 height 24
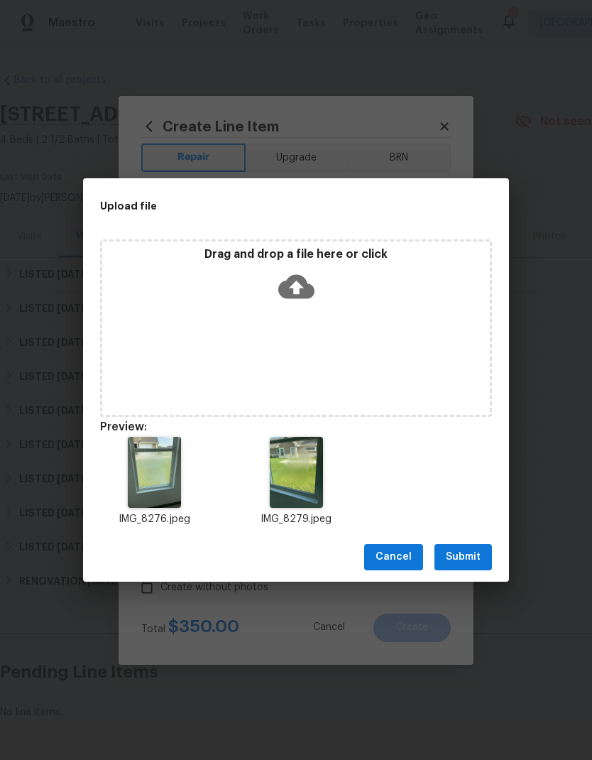
click at [471, 557] on span "Submit" at bounding box center [463, 557] width 35 height 18
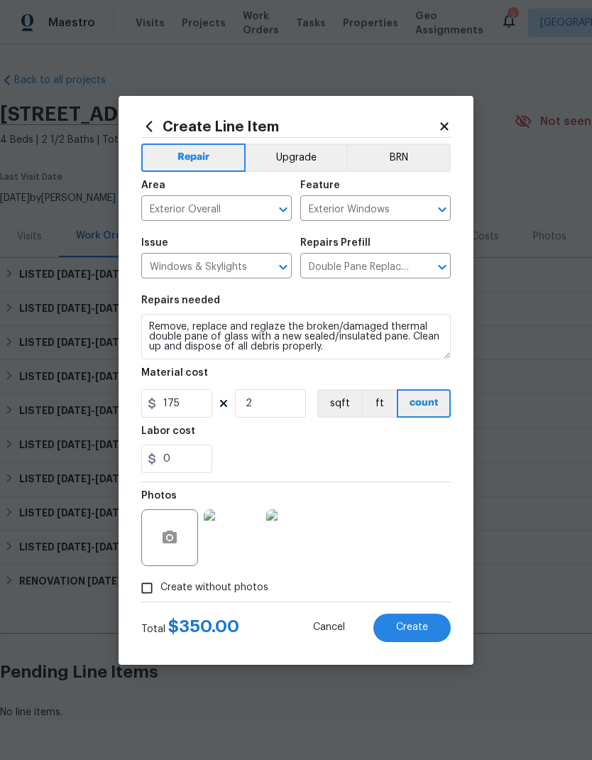
click at [422, 640] on button "Create" at bounding box center [411, 627] width 77 height 28
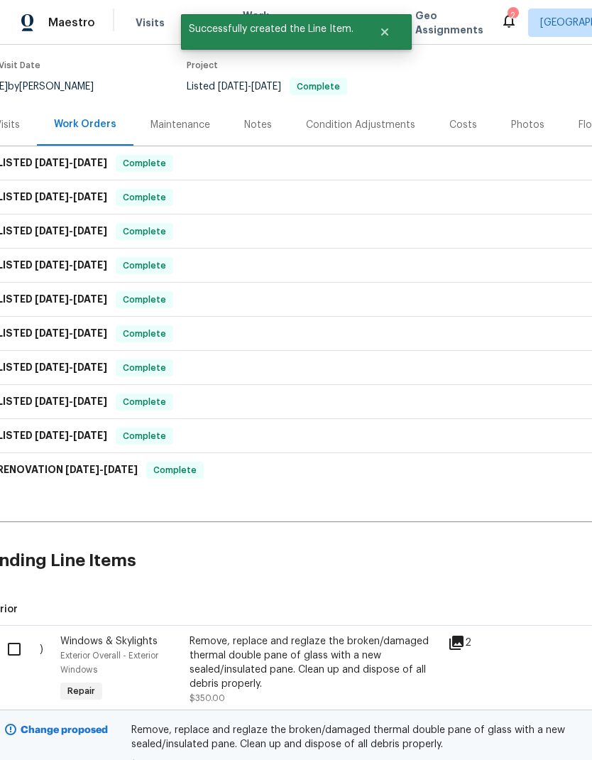
scroll to position [107, 28]
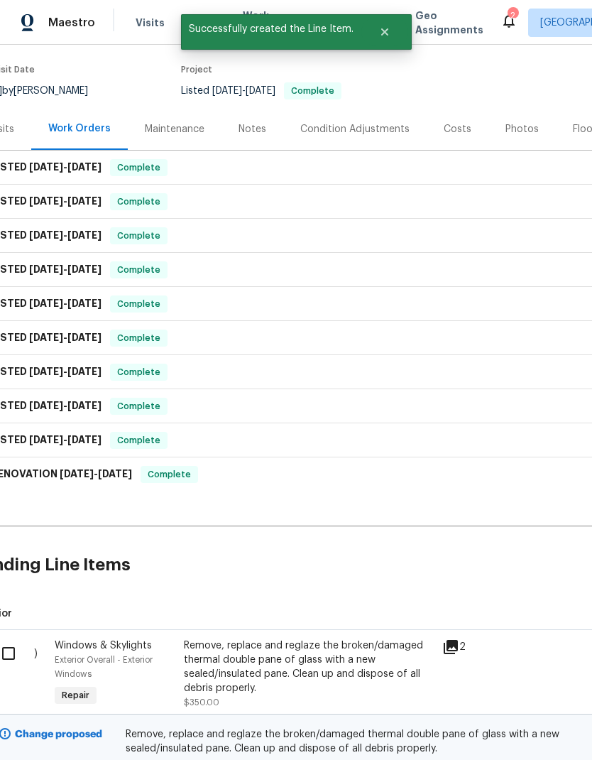
click at [13, 655] on input "checkbox" at bounding box center [14, 653] width 40 height 30
checkbox input "true"
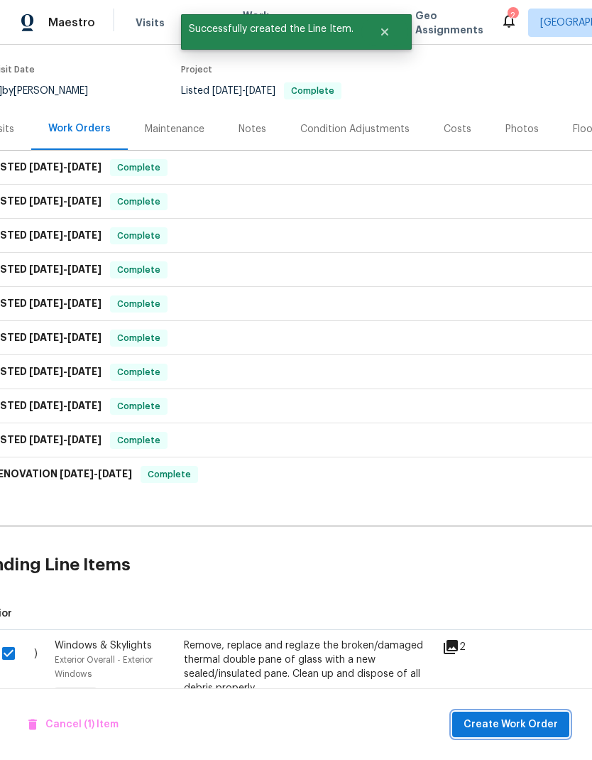
click at [523, 717] on span "Create Work Order" at bounding box center [511, 725] width 94 height 18
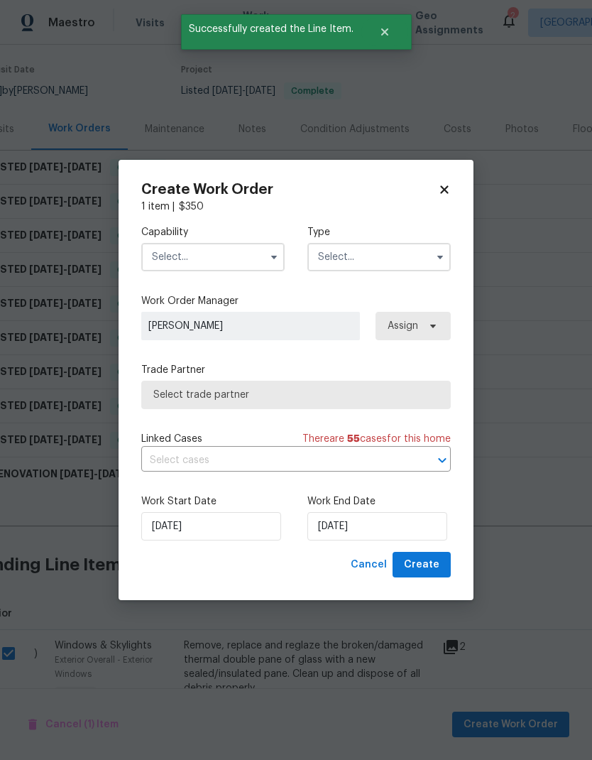
click at [214, 257] on input "text" at bounding box center [212, 257] width 143 height 28
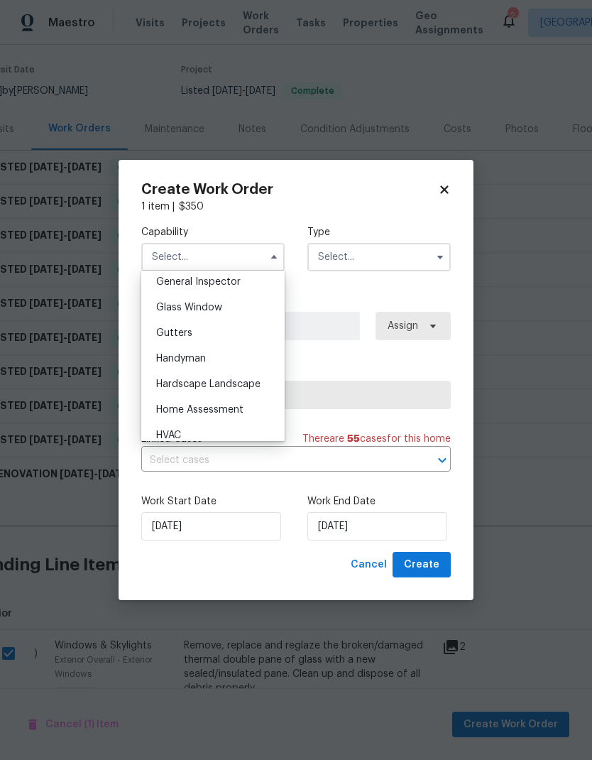
scroll to position [708, 0]
click at [232, 309] on div "Glass Window" at bounding box center [213, 309] width 136 height 26
type input "Glass Window"
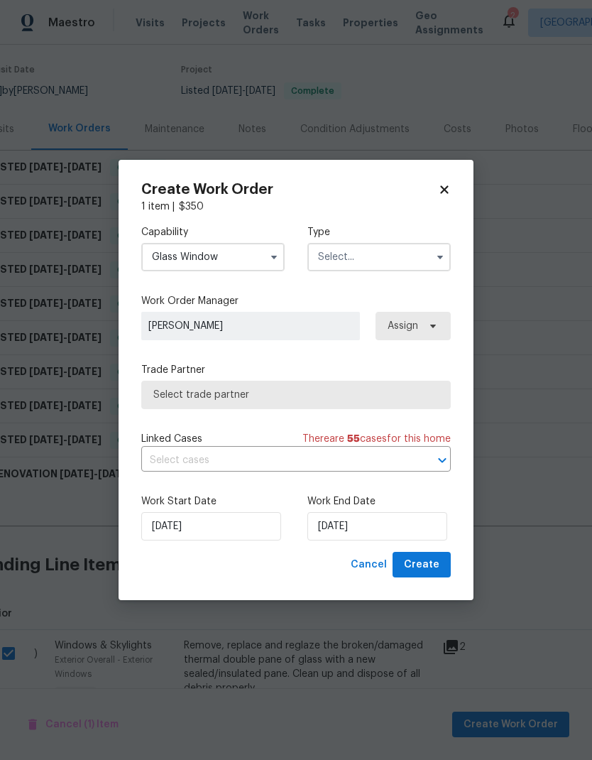
click at [377, 260] on input "text" at bounding box center [378, 257] width 143 height 28
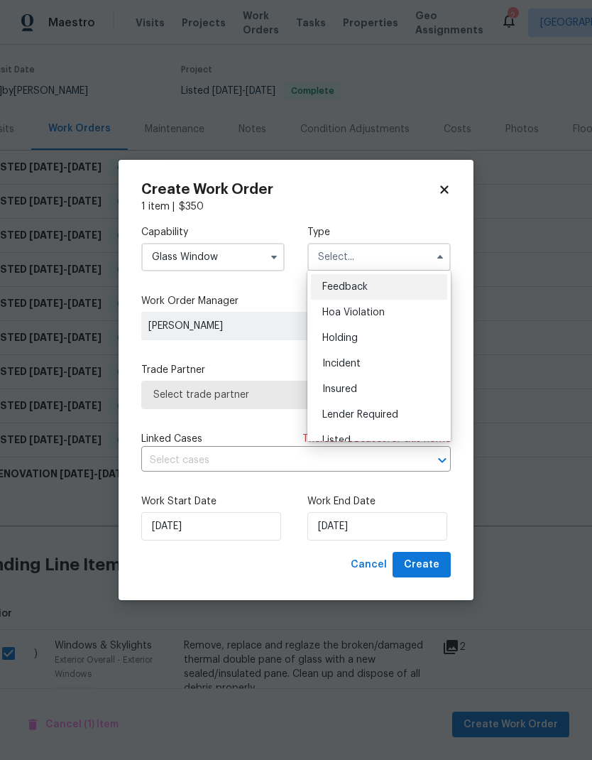
click at [359, 436] on div "Listed" at bounding box center [379, 440] width 136 height 26
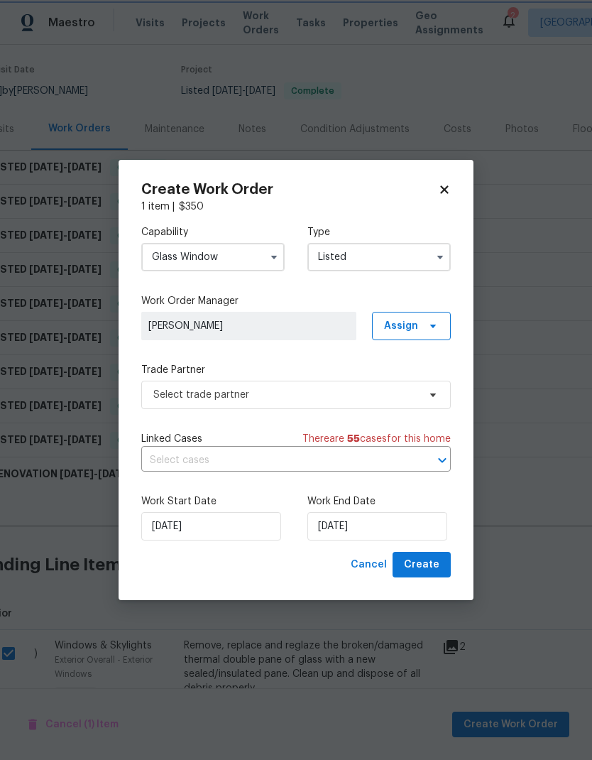
type input "Listed"
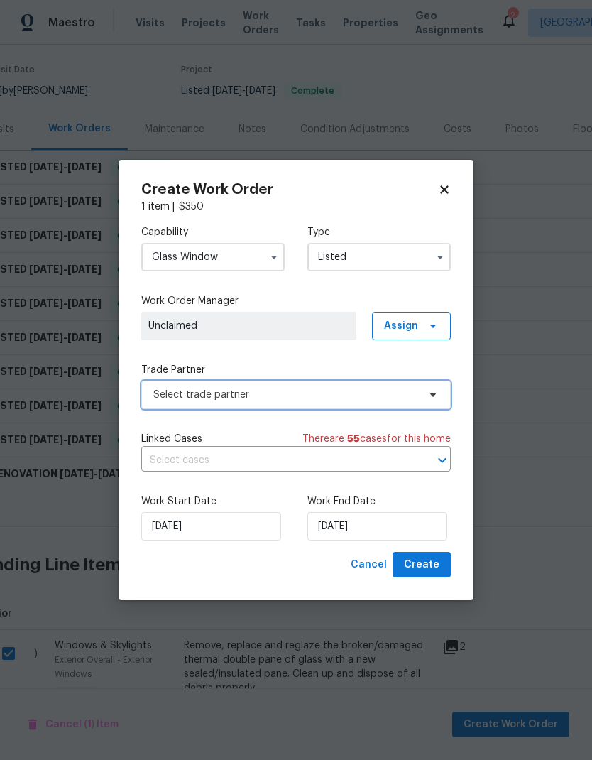
click at [229, 397] on span "Select trade partner" at bounding box center [285, 395] width 265 height 14
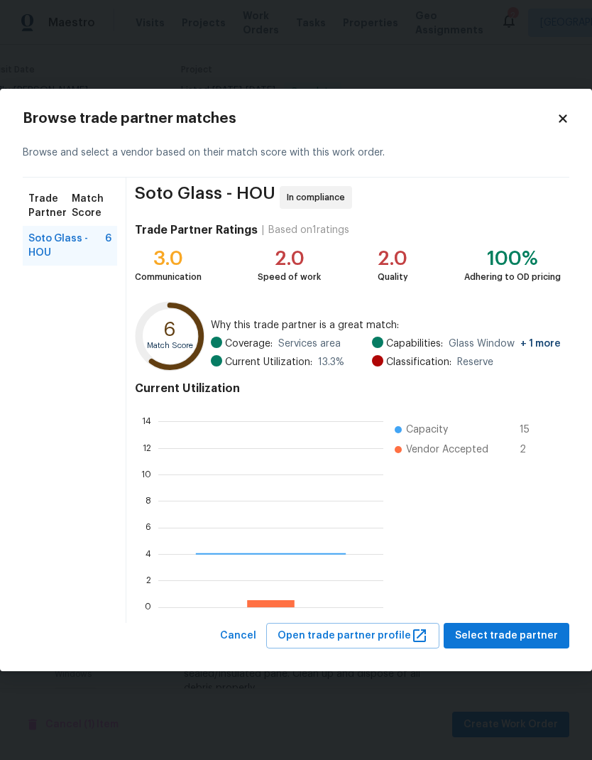
scroll to position [199, 225]
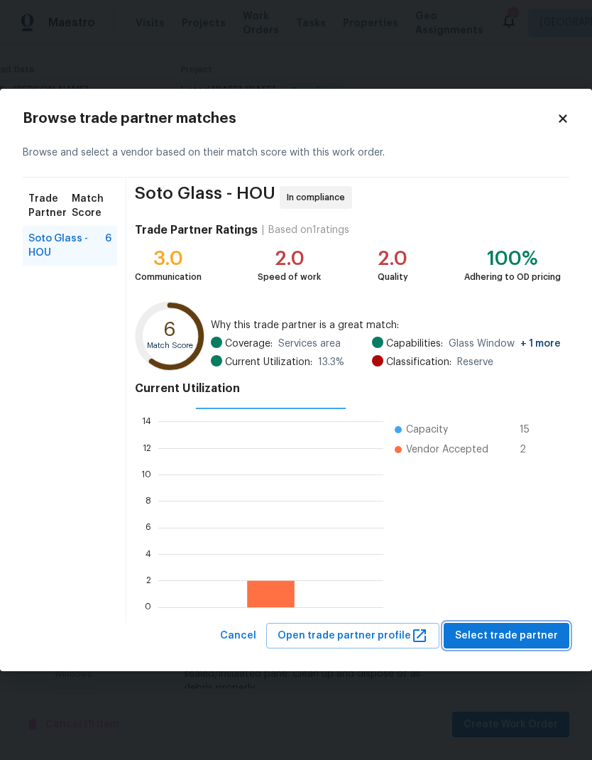
click at [530, 632] on span "Select trade partner" at bounding box center [506, 636] width 103 height 18
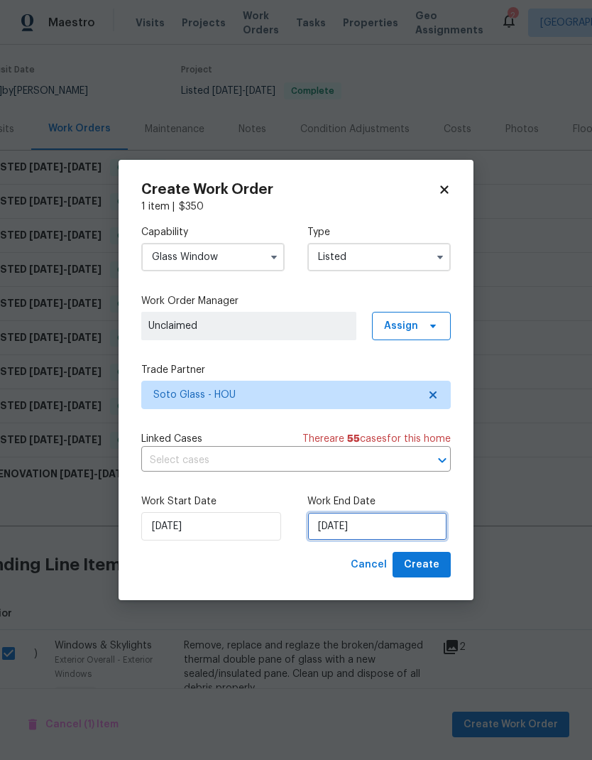
click at [410, 526] on input "8/13/2025" at bounding box center [377, 526] width 140 height 28
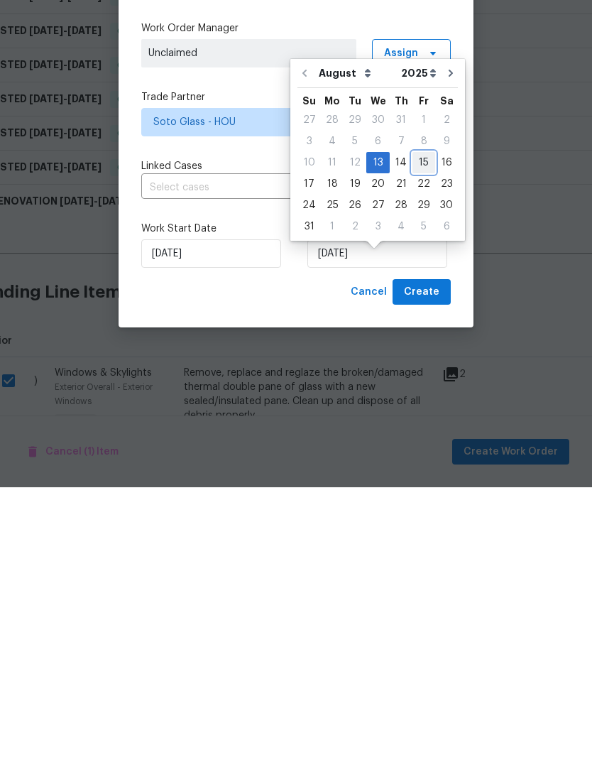
click at [418, 425] on div "15" at bounding box center [424, 435] width 23 height 20
type input "8/15/2025"
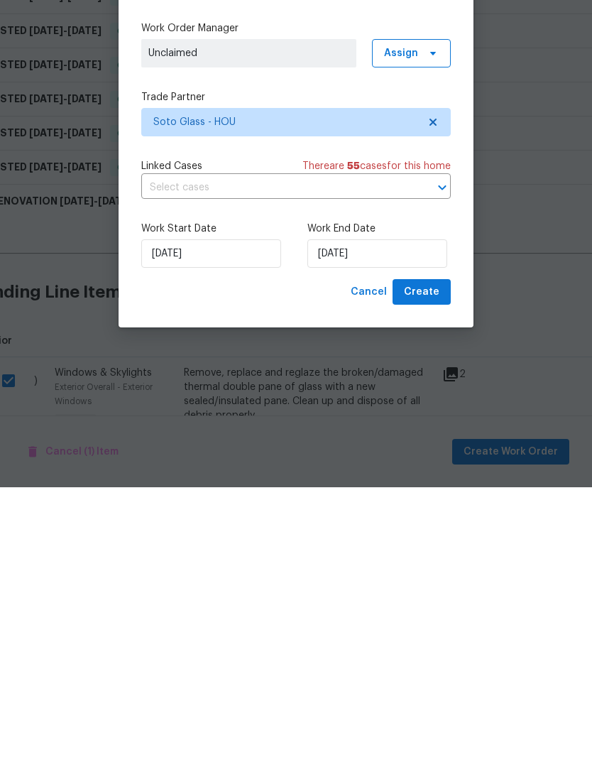
scroll to position [57, 0]
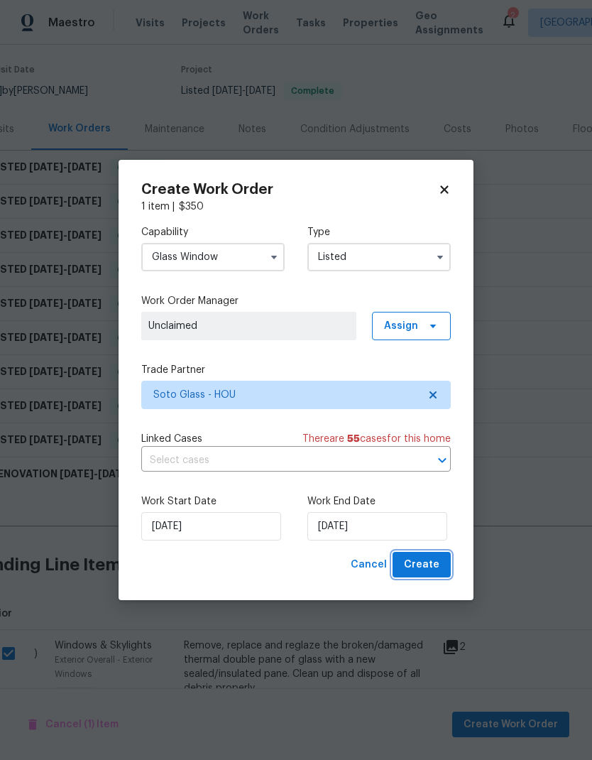
click at [437, 569] on span "Create" at bounding box center [422, 565] width 36 height 18
checkbox input "false"
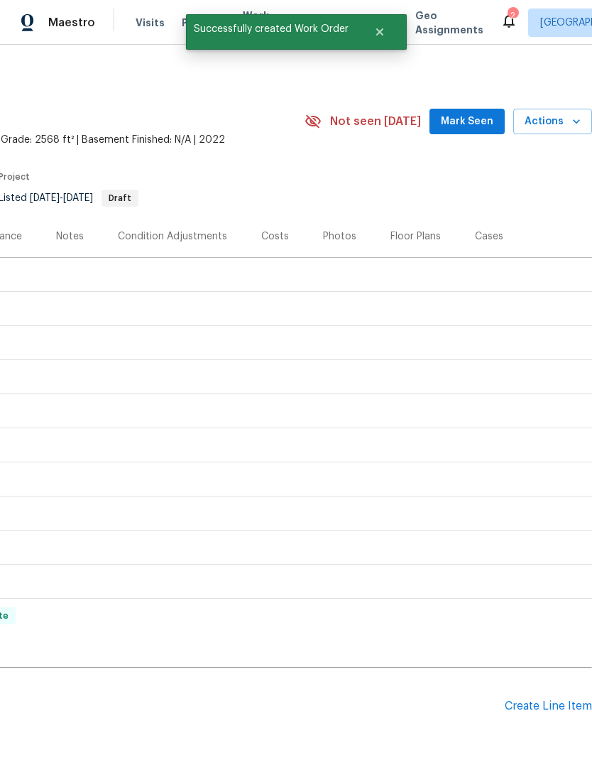
scroll to position [0, 210]
click at [552, 699] on div "Create Line Item" at bounding box center [548, 705] width 87 height 13
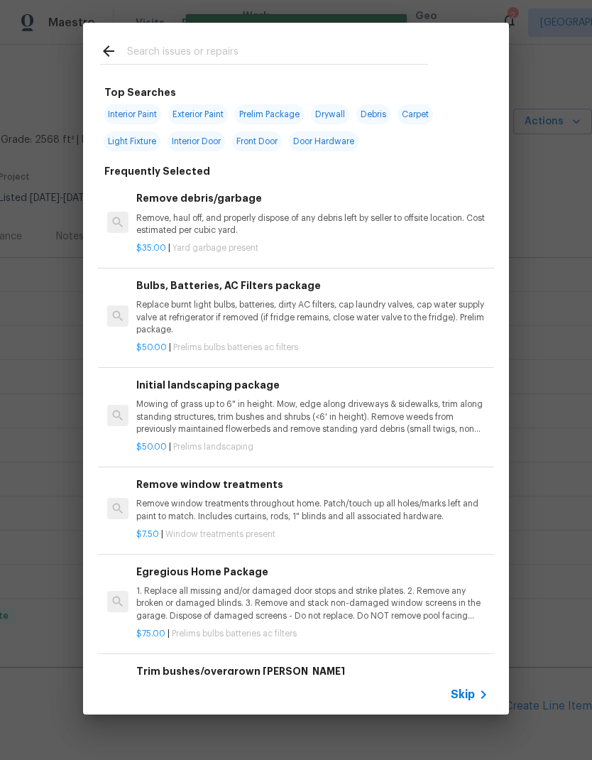
click at [219, 43] on input "text" at bounding box center [277, 53] width 301 height 21
type input "L"
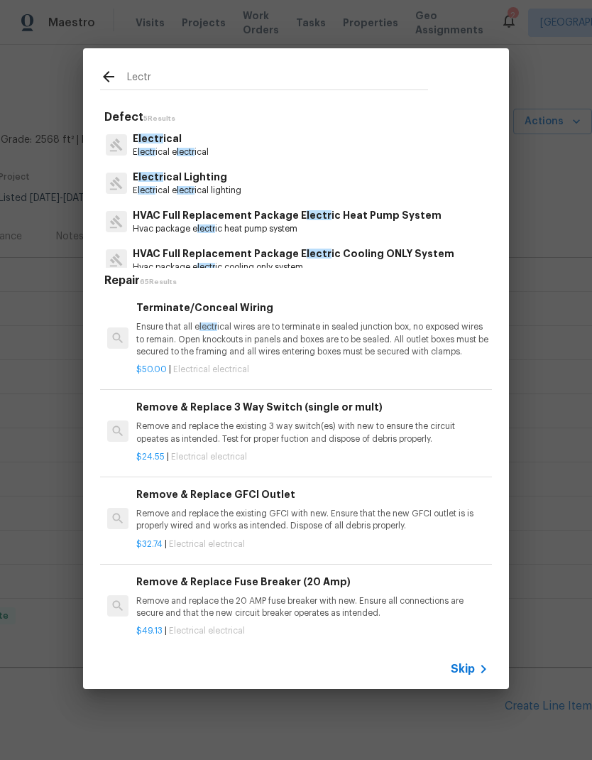
type input "Lectr"
click at [231, 143] on div "E lectr ical E lectr ical e lectr ical" at bounding box center [296, 145] width 392 height 38
click at [236, 184] on p "E lectr ical Lighting" at bounding box center [187, 177] width 109 height 15
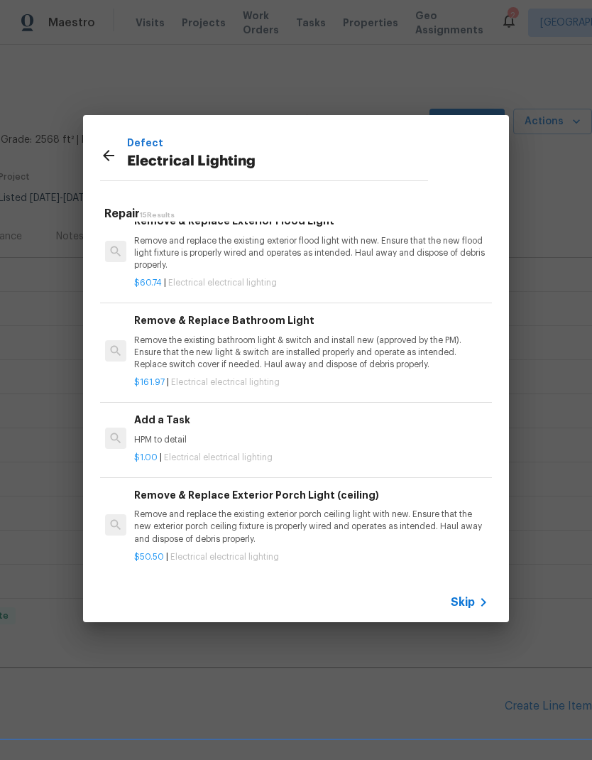
scroll to position [681, 2]
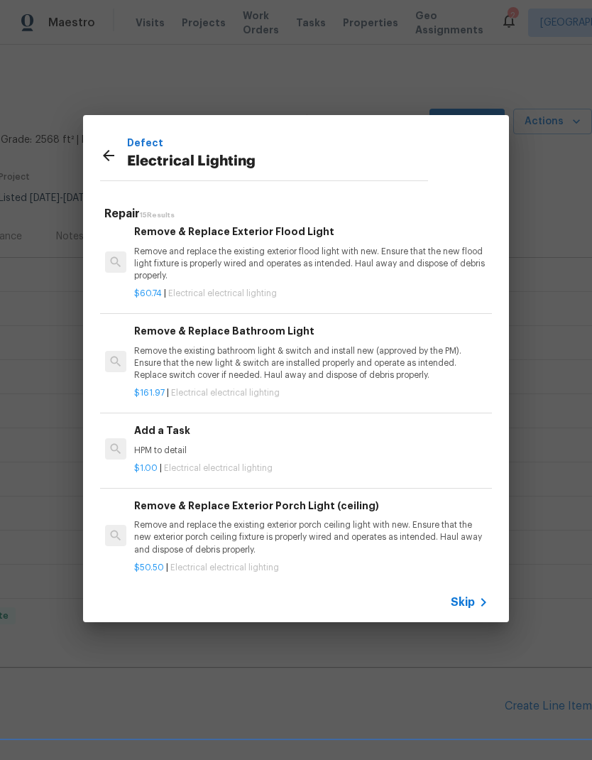
click at [185, 444] on p "HPM to detail" at bounding box center [310, 450] width 352 height 12
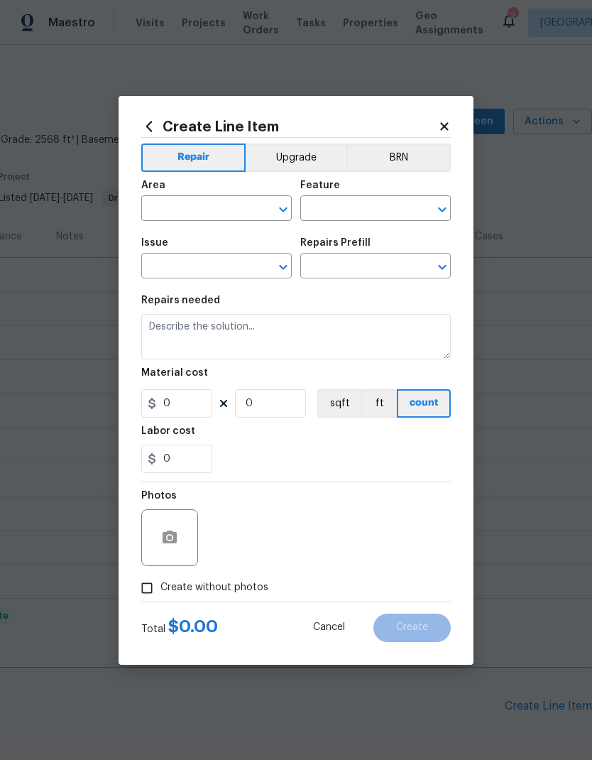
type input "Electrical Lighting"
type input "Add a Task $1.00"
type textarea "HPM to detail"
type input "1"
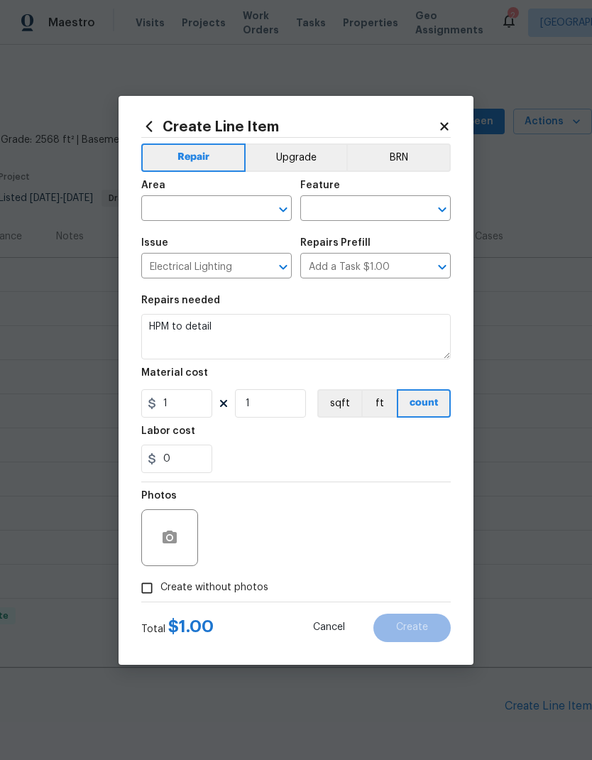
click at [195, 209] on input "text" at bounding box center [196, 210] width 111 height 22
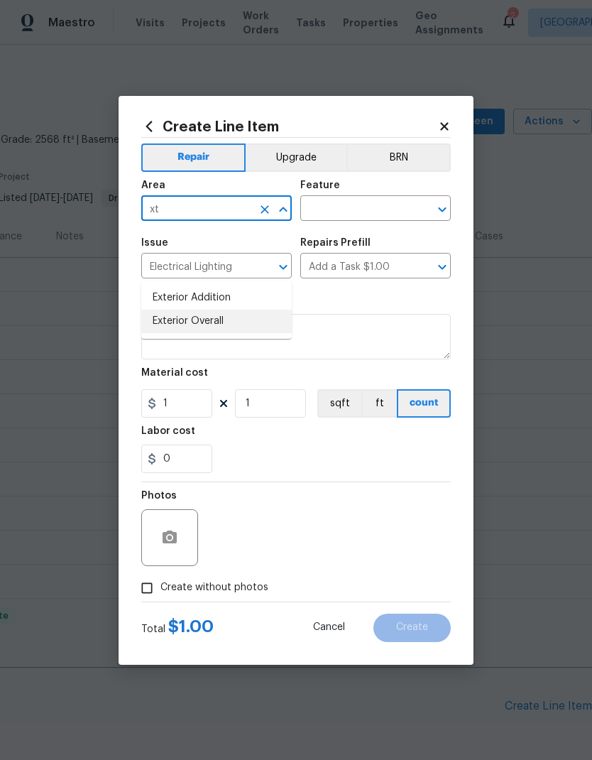
click at [245, 310] on li "Exterior Overall" at bounding box center [216, 321] width 151 height 23
type input "Exterior Overall"
click at [371, 210] on input "text" at bounding box center [355, 210] width 111 height 22
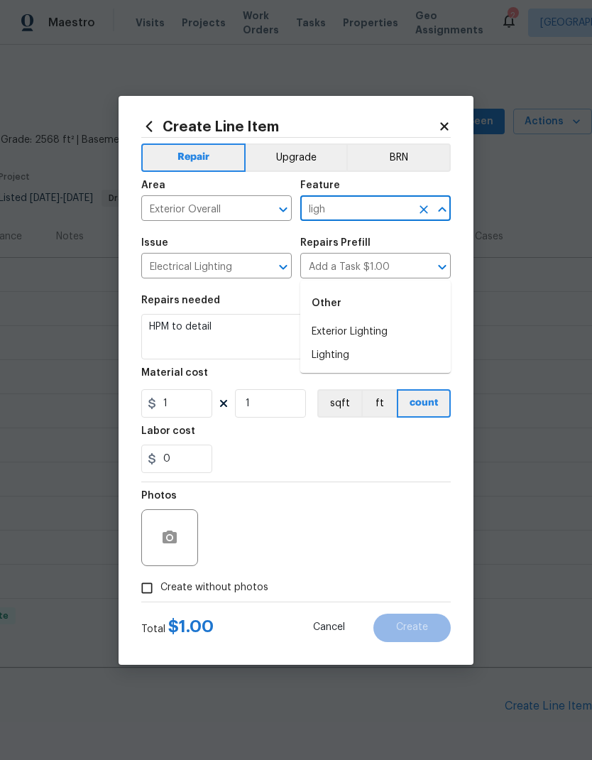
click at [383, 320] on li "Exterior Lighting" at bounding box center [375, 331] width 151 height 23
type input "Exterior Lighting"
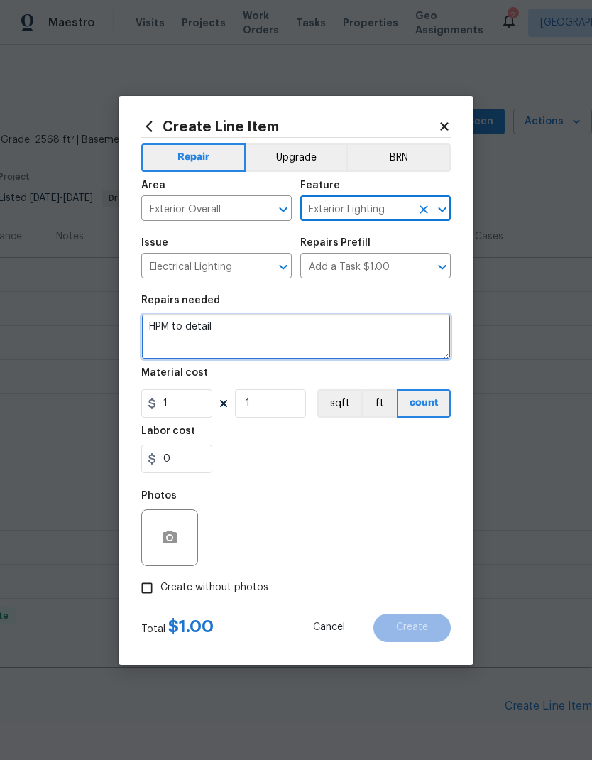
click at [217, 330] on textarea "HPM to detail" at bounding box center [296, 336] width 310 height 45
click at [207, 331] on textarea "HPM to detail" at bounding box center [296, 336] width 310 height 45
click at [214, 330] on textarea "HPM to detail" at bounding box center [296, 336] width 310 height 45
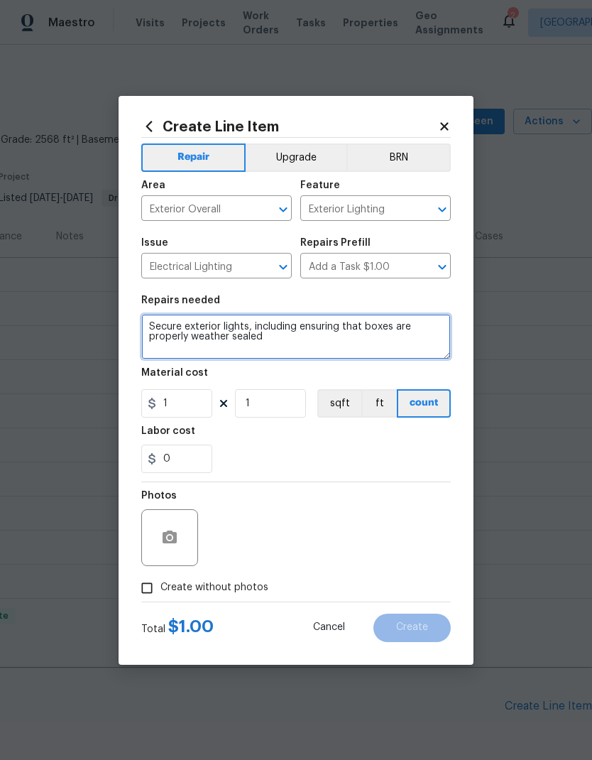
type textarea "Secure exterior lights, including ensuring that boxes are properly weather seal…"
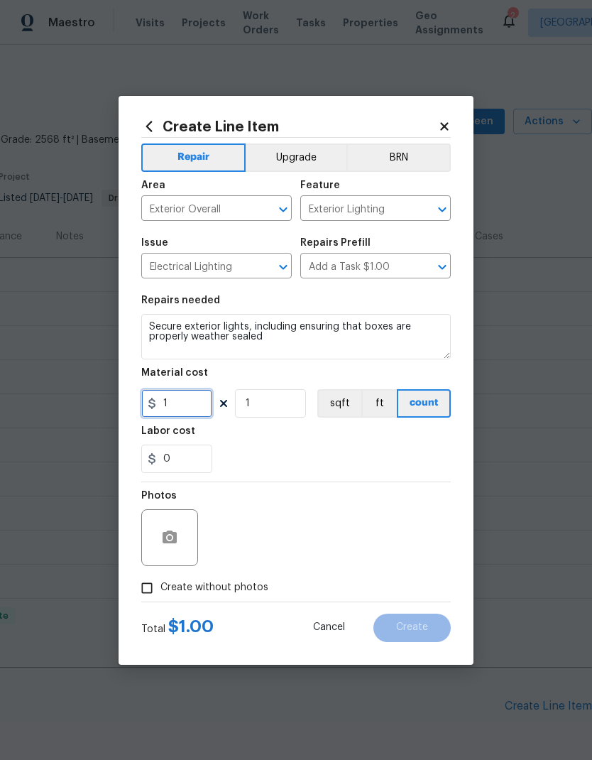
click at [187, 407] on input "1" at bounding box center [176, 403] width 71 height 28
click at [184, 408] on input "1" at bounding box center [176, 403] width 71 height 28
click at [183, 407] on input "1" at bounding box center [176, 403] width 71 height 28
type input "30"
click at [276, 404] on input "1" at bounding box center [270, 403] width 71 height 28
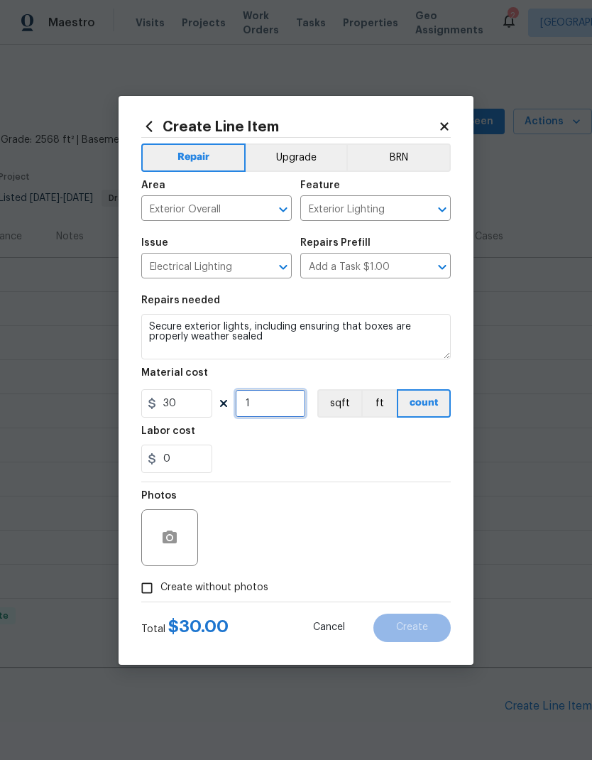
click at [275, 403] on input "1" at bounding box center [270, 403] width 71 height 28
type input "2"
click at [173, 536] on icon "button" at bounding box center [170, 536] width 14 height 13
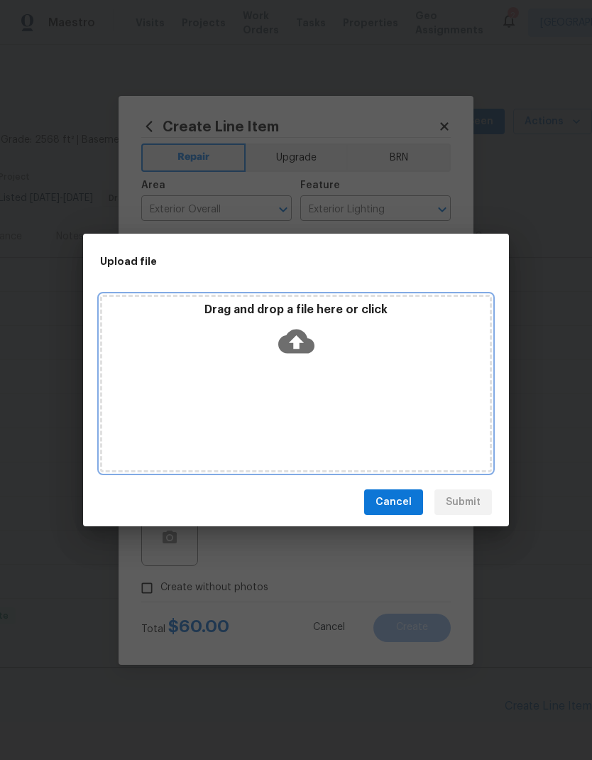
click at [303, 334] on icon at bounding box center [296, 341] width 36 height 24
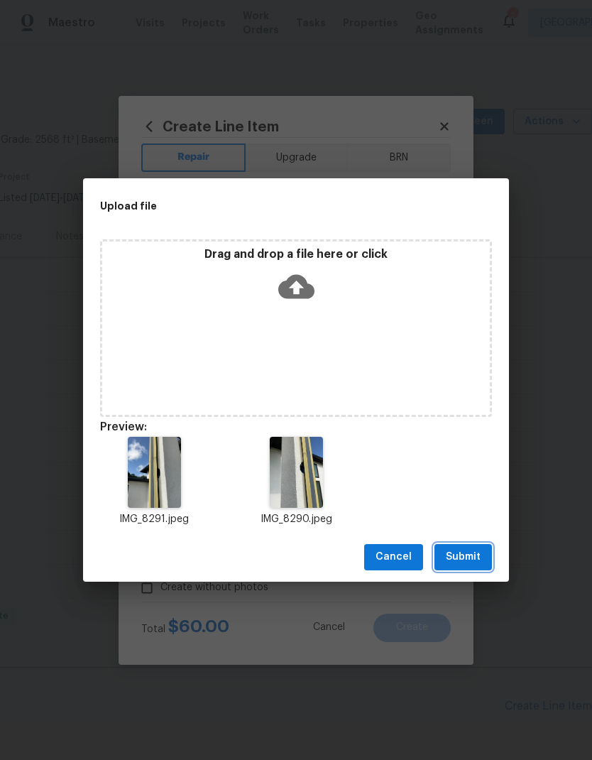
click at [471, 557] on span "Submit" at bounding box center [463, 557] width 35 height 18
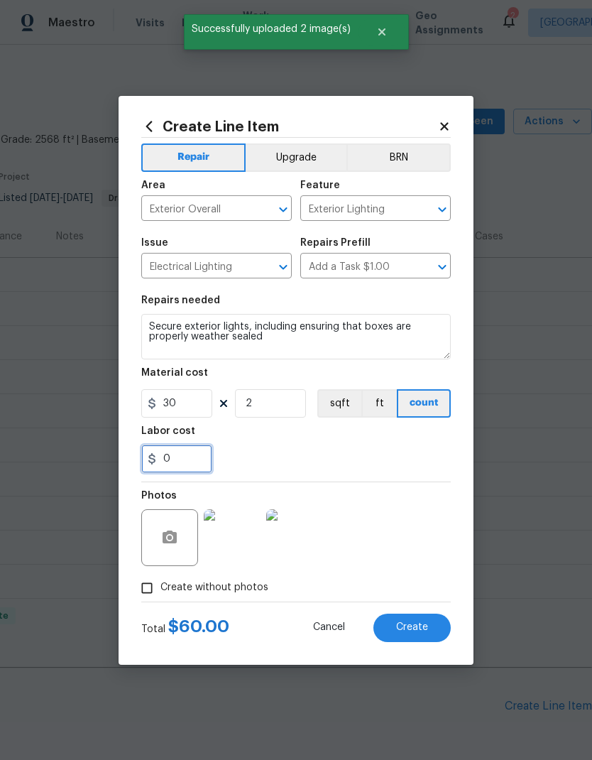
click at [185, 465] on input "0" at bounding box center [176, 458] width 71 height 28
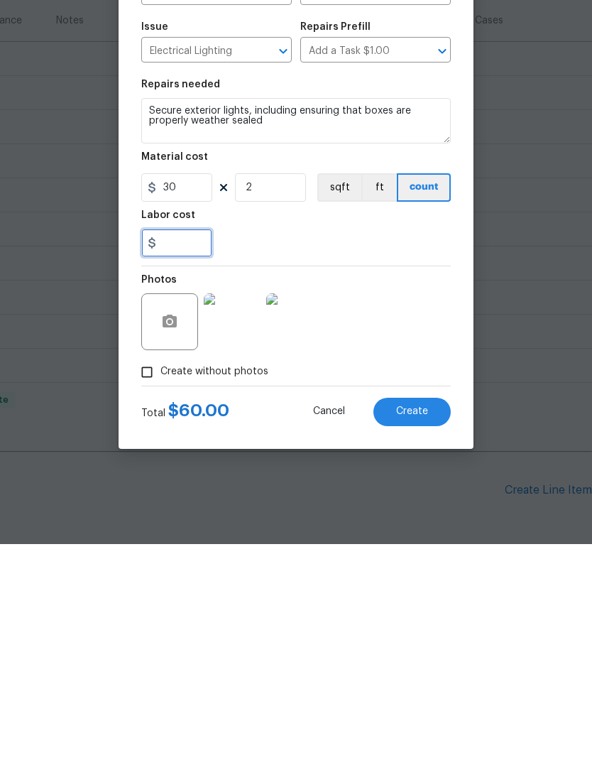
type input "1"
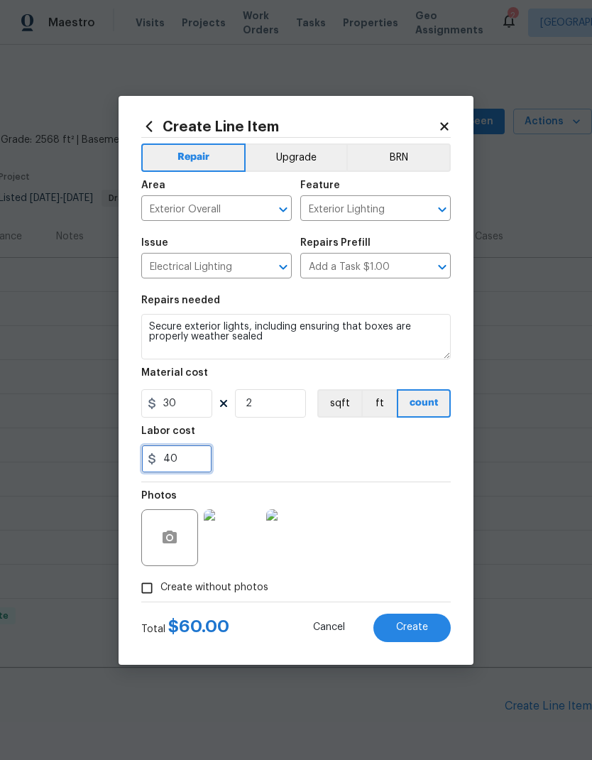
type input "40"
click at [192, 405] on input "30" at bounding box center [176, 403] width 71 height 28
click at [191, 458] on input "40" at bounding box center [176, 458] width 71 height 28
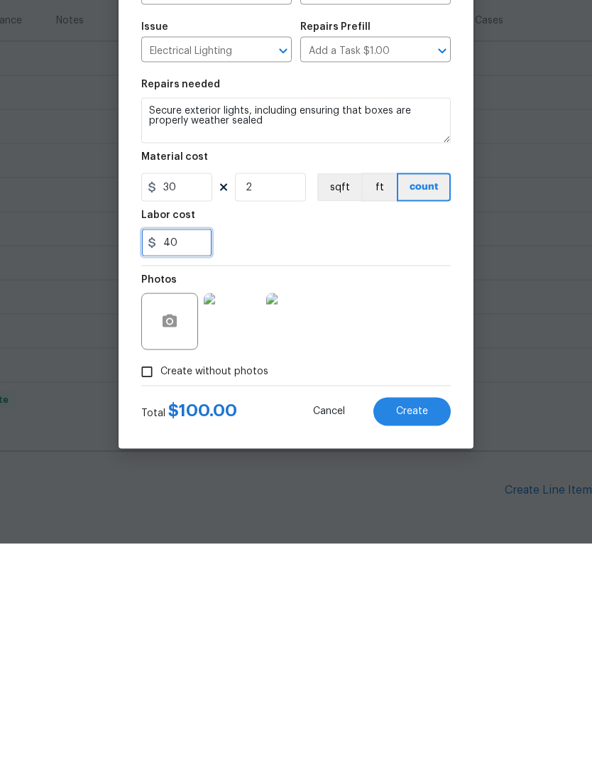
click at [185, 444] on input "40" at bounding box center [176, 458] width 71 height 28
type input "1"
click at [273, 389] on input "2" at bounding box center [270, 403] width 71 height 28
type input "0"
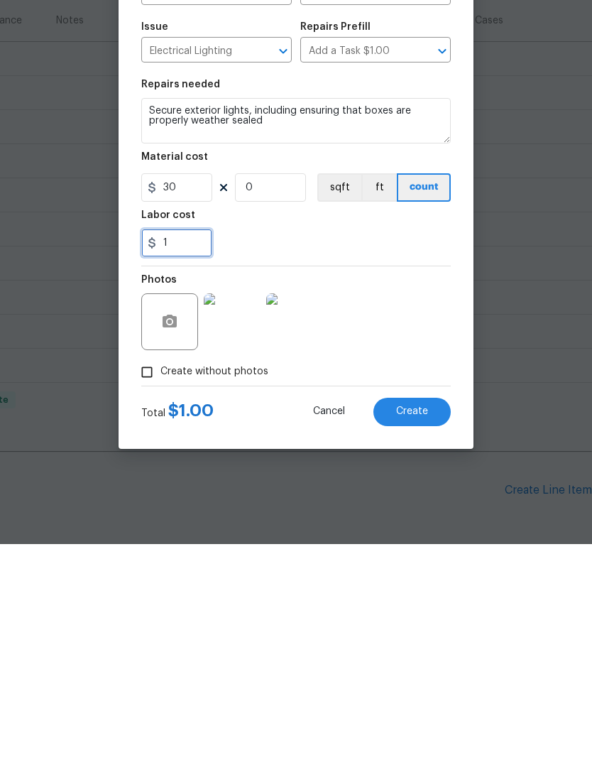
click at [190, 444] on input "1" at bounding box center [176, 458] width 71 height 28
click at [263, 389] on input "0" at bounding box center [270, 403] width 71 height 28
type input "0"
type input "1"
click at [191, 389] on input "30" at bounding box center [176, 403] width 71 height 28
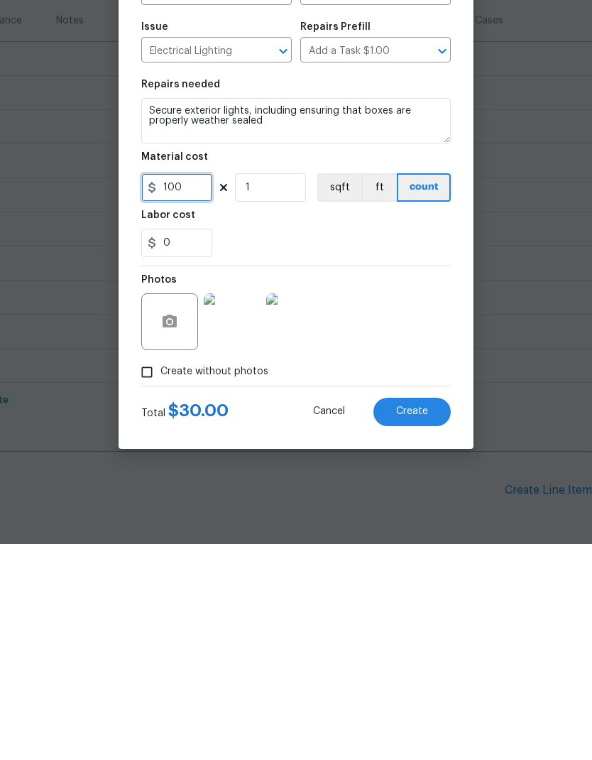
type input "100"
click at [411, 482] on div "Photos" at bounding box center [296, 528] width 310 height 92
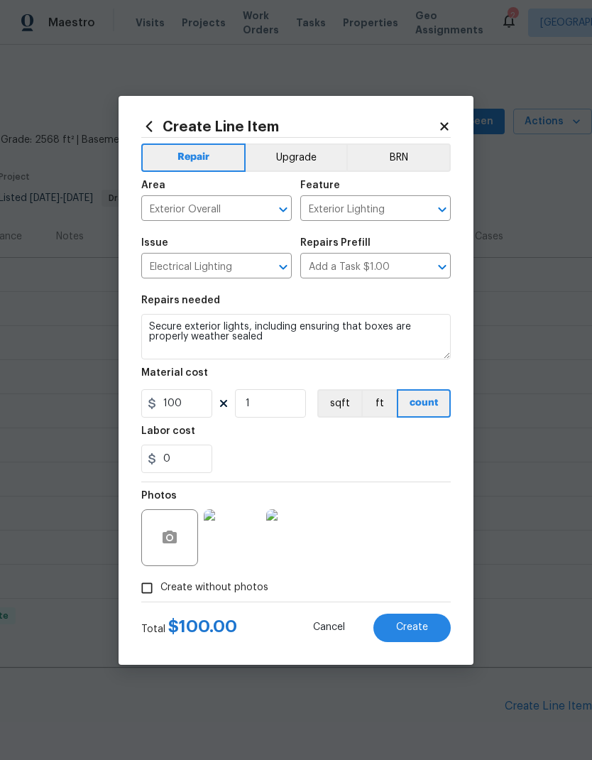
click at [426, 627] on span "Create" at bounding box center [412, 627] width 32 height 11
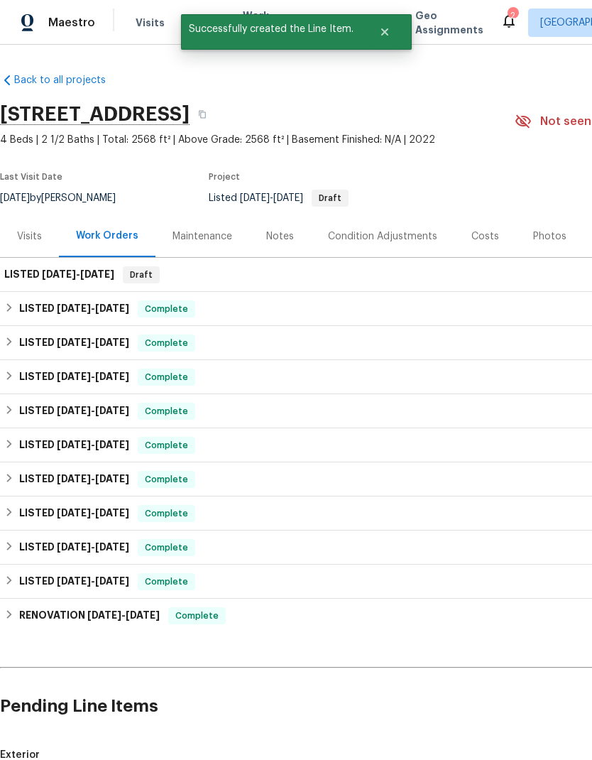
scroll to position [0, 0]
checkbox input "true"
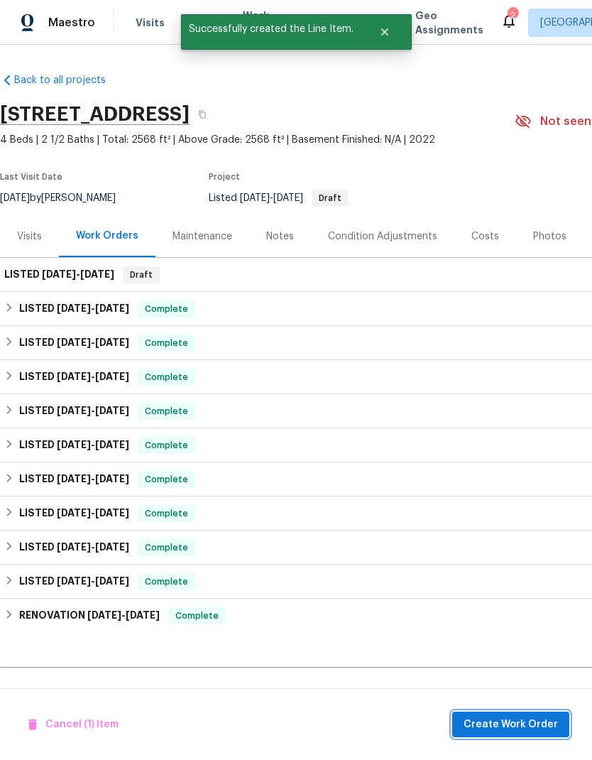
click at [529, 722] on span "Create Work Order" at bounding box center [511, 725] width 94 height 18
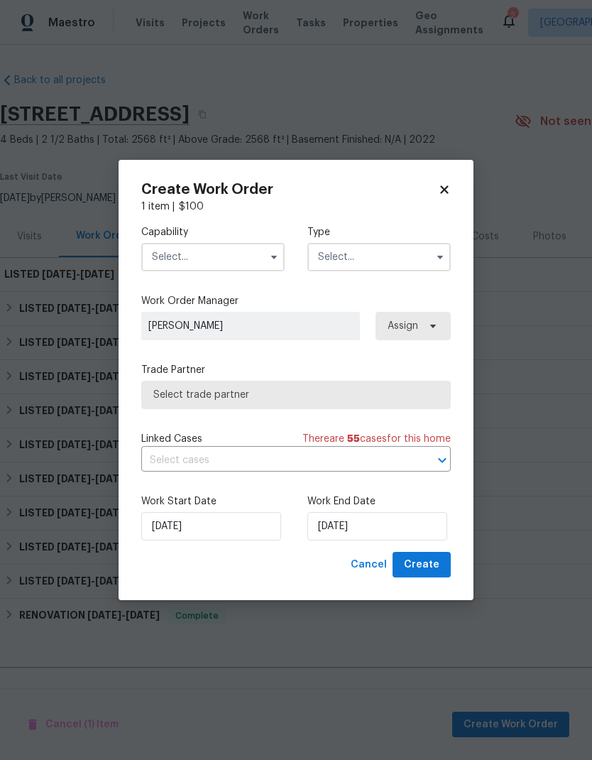
click at [221, 257] on input "text" at bounding box center [212, 257] width 143 height 28
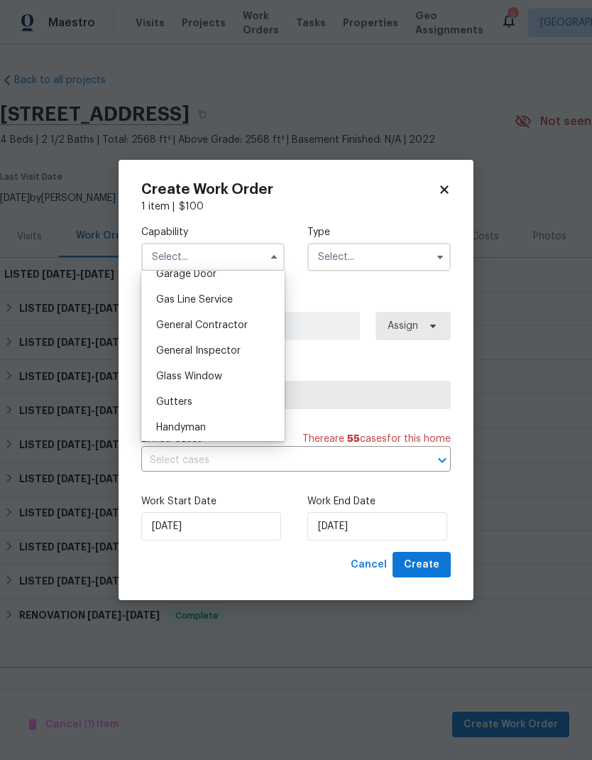
scroll to position [638, 0]
click at [247, 327] on div "General Contractor" at bounding box center [213, 328] width 136 height 26
type input "General Contractor"
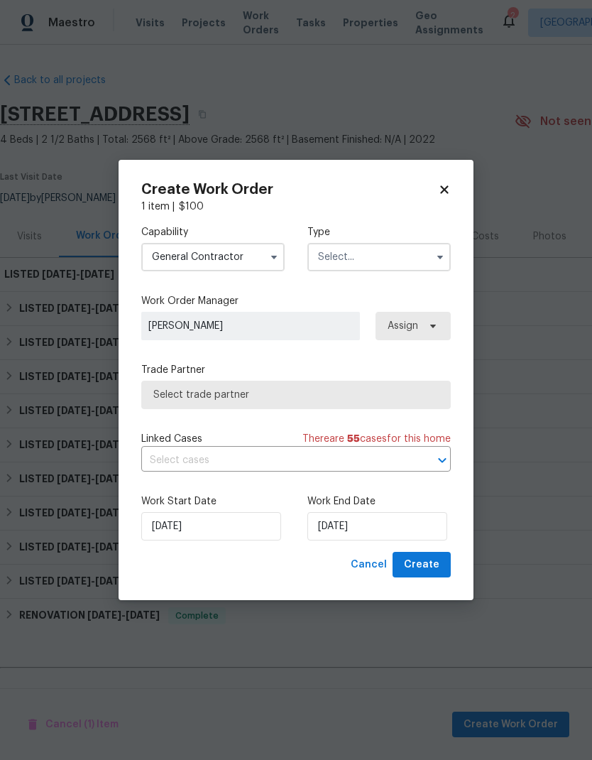
click at [366, 260] on input "text" at bounding box center [378, 257] width 143 height 28
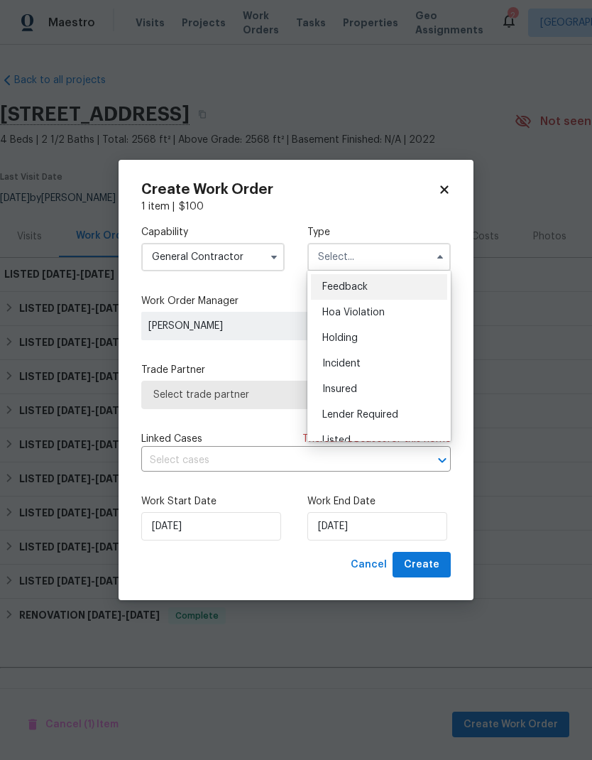
click at [367, 437] on div "Listed" at bounding box center [379, 440] width 136 height 26
type input "Listed"
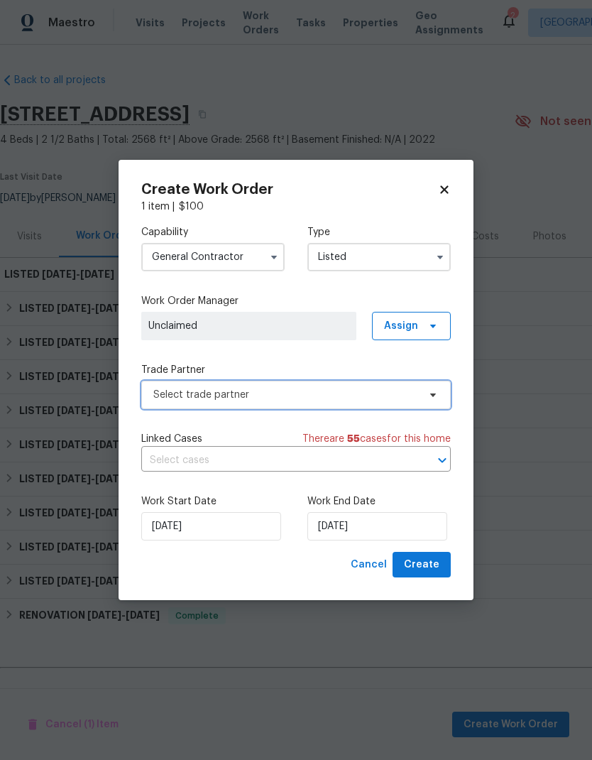
click at [251, 393] on span "Select trade partner" at bounding box center [285, 395] width 265 height 14
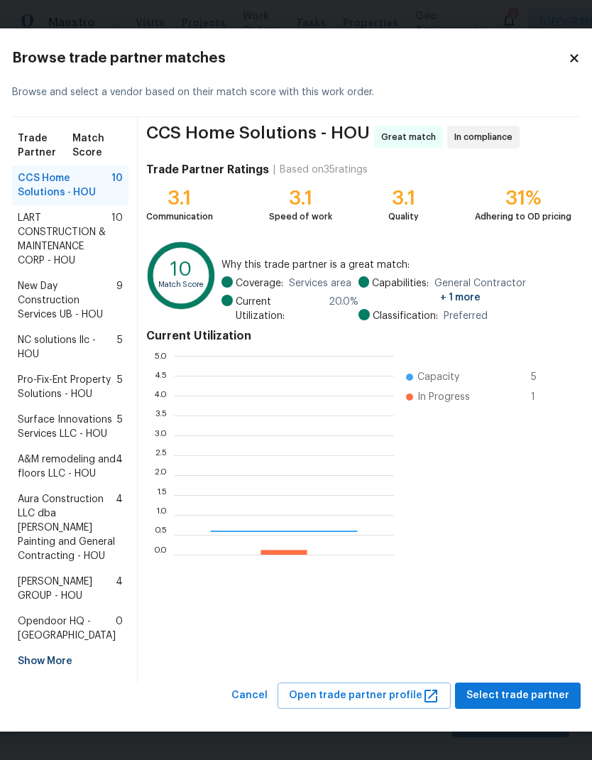
scroll to position [199, 220]
click at [82, 217] on span "LART CONSTRUCTION & MAINTENANCE CORP - HOU" at bounding box center [65, 239] width 94 height 57
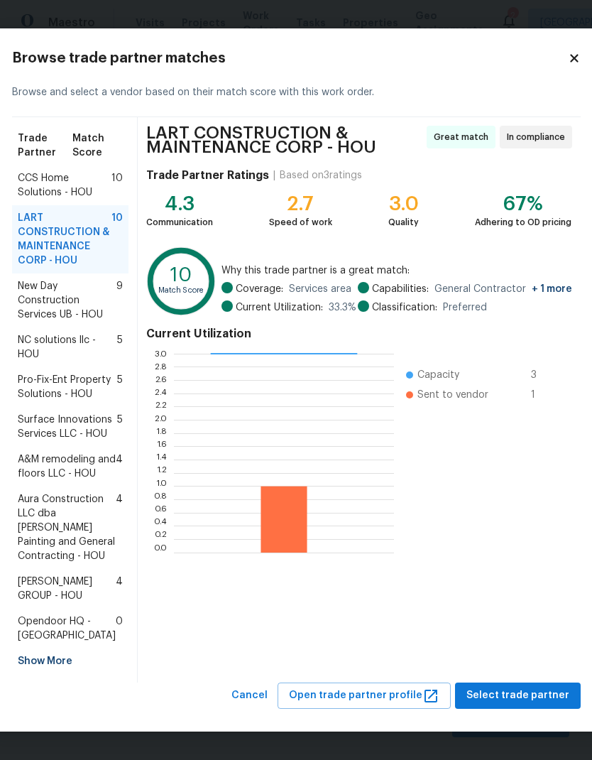
click at [80, 175] on span "CCS Home Solutions - HOU" at bounding box center [65, 185] width 94 height 28
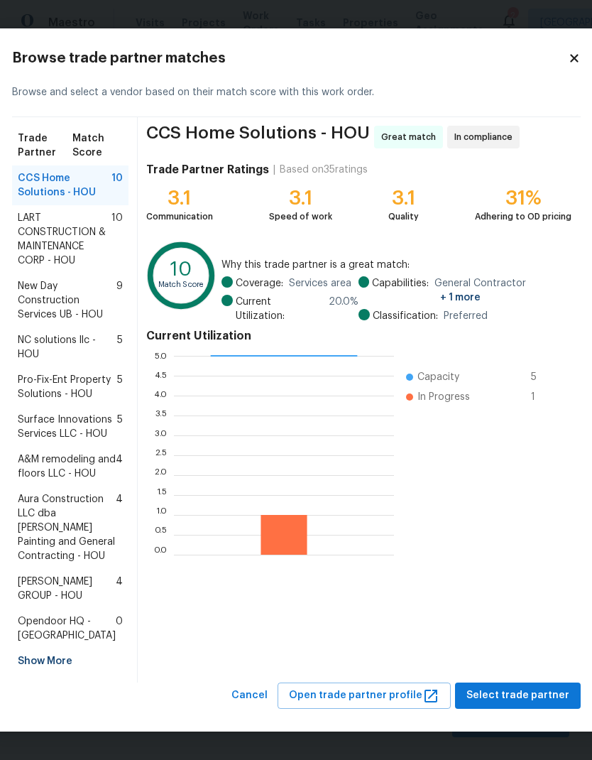
click at [71, 441] on span "Surface Innovations Services LLC - HOU" at bounding box center [67, 427] width 99 height 28
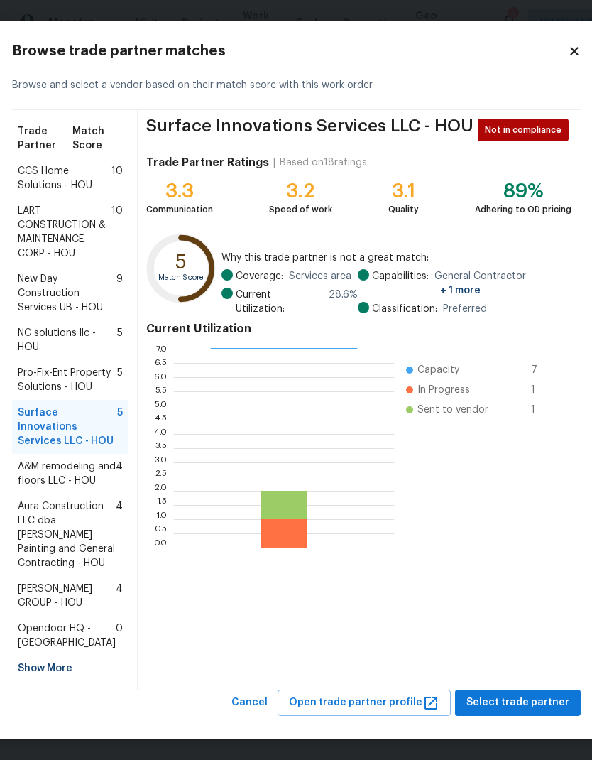
scroll to position [99, 0]
click at [256, 704] on span "Cancel" at bounding box center [249, 703] width 36 height 18
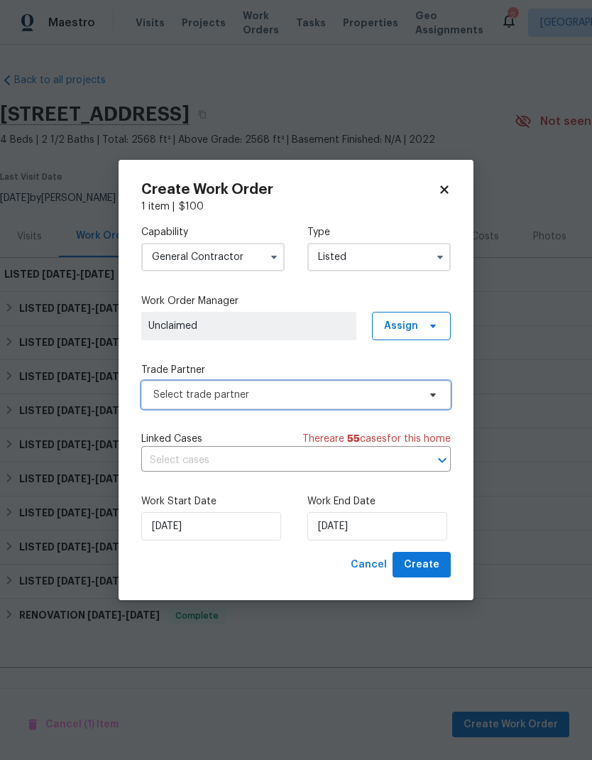
scroll to position [0, 0]
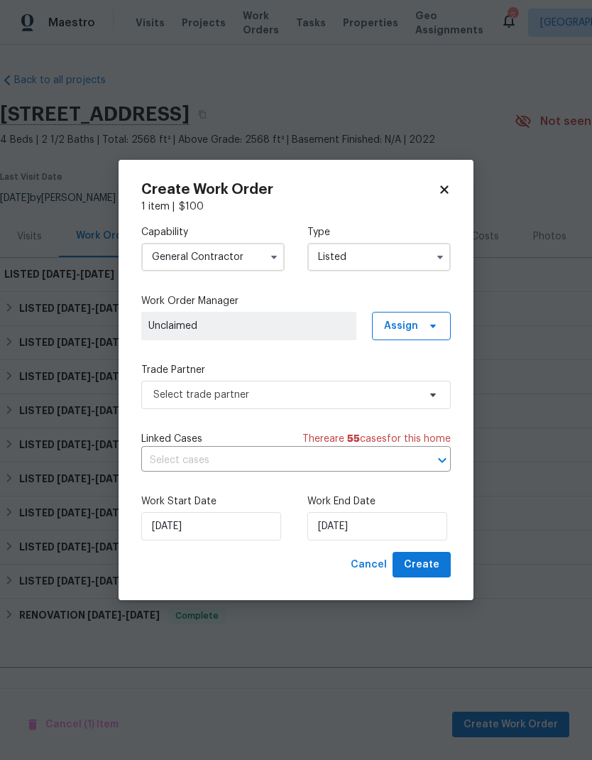
click at [447, 186] on icon at bounding box center [444, 189] width 8 height 8
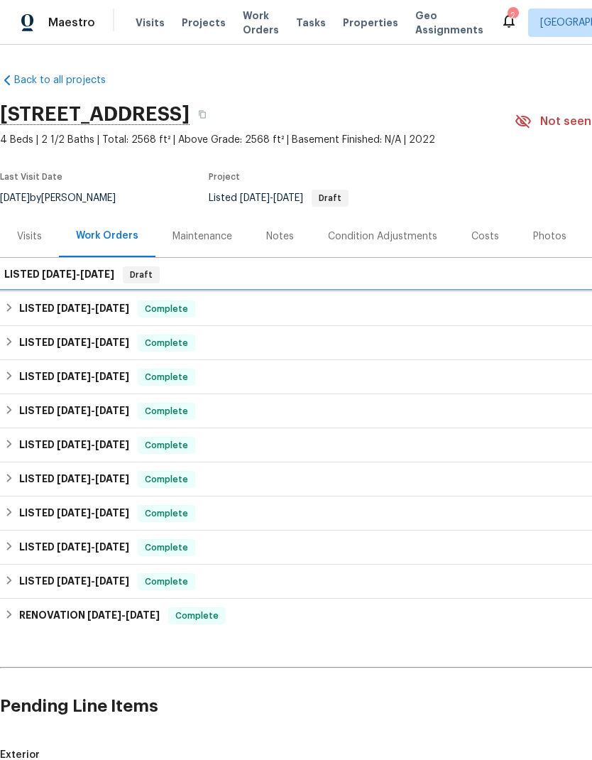
click at [21, 300] on h6 "LISTED 7/10/25 - 7/11/25" at bounding box center [74, 308] width 110 height 17
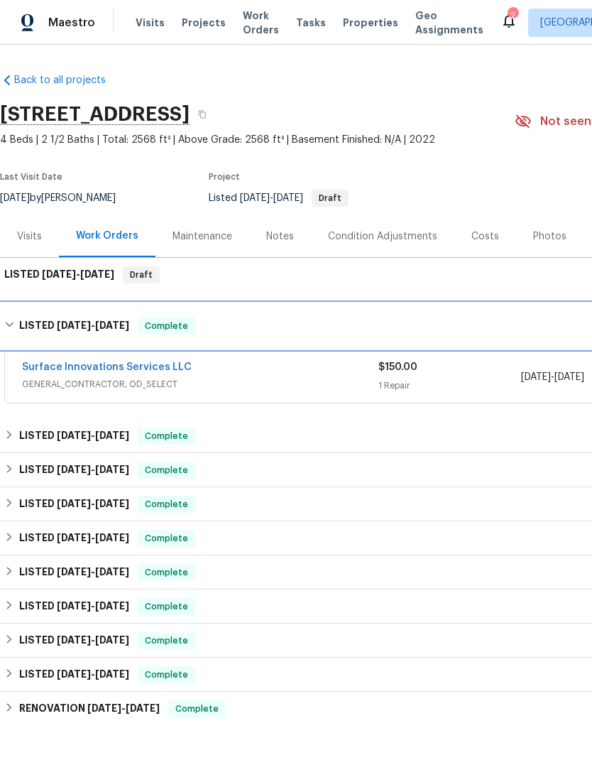
click at [119, 320] on span "7/11/25" at bounding box center [112, 325] width 34 height 10
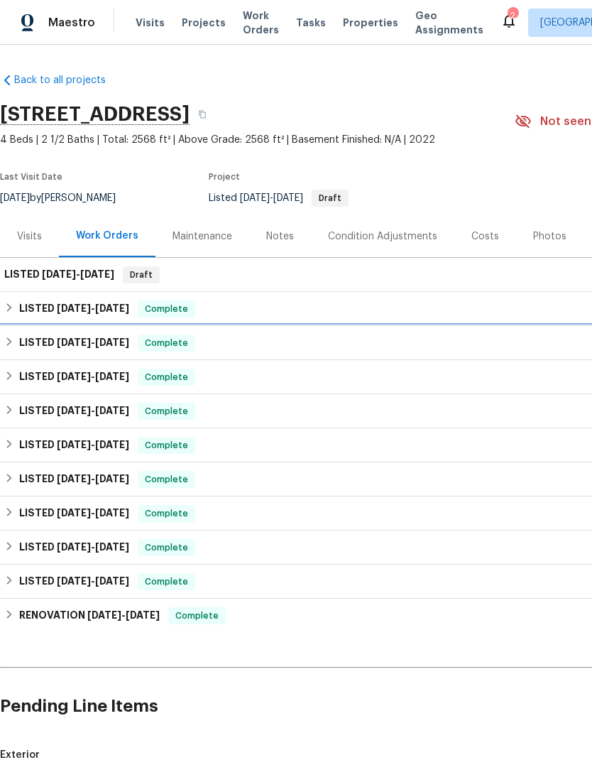
click at [92, 334] on h6 "LISTED 6/26/25 - 7/8/25" at bounding box center [74, 342] width 110 height 17
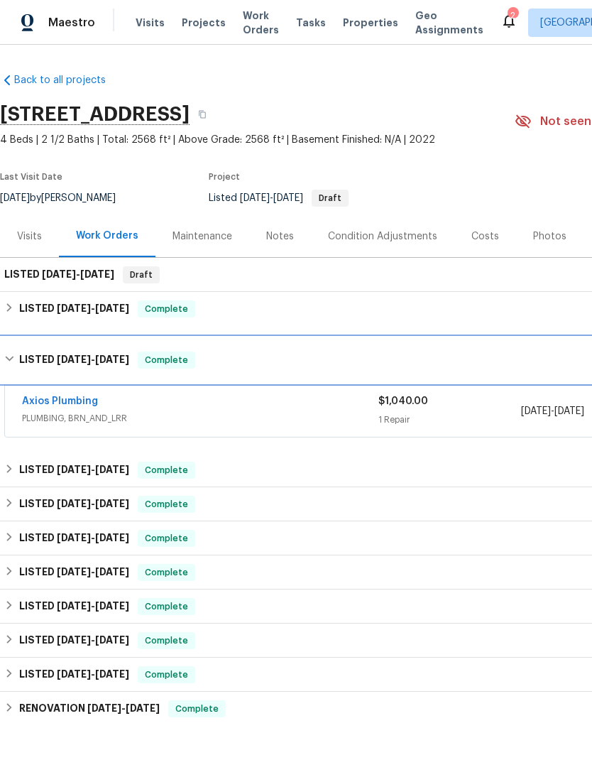
click at [91, 351] on h6 "LISTED 6/26/25 - 7/8/25" at bounding box center [74, 359] width 110 height 17
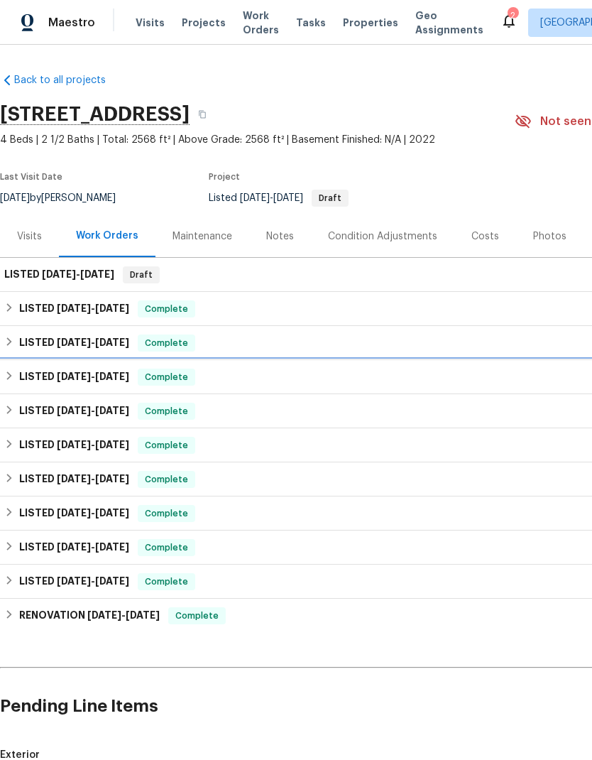
click at [88, 360] on div "LISTED 5/14/25 - 5/21/25 Complete" at bounding box center [401, 377] width 802 height 34
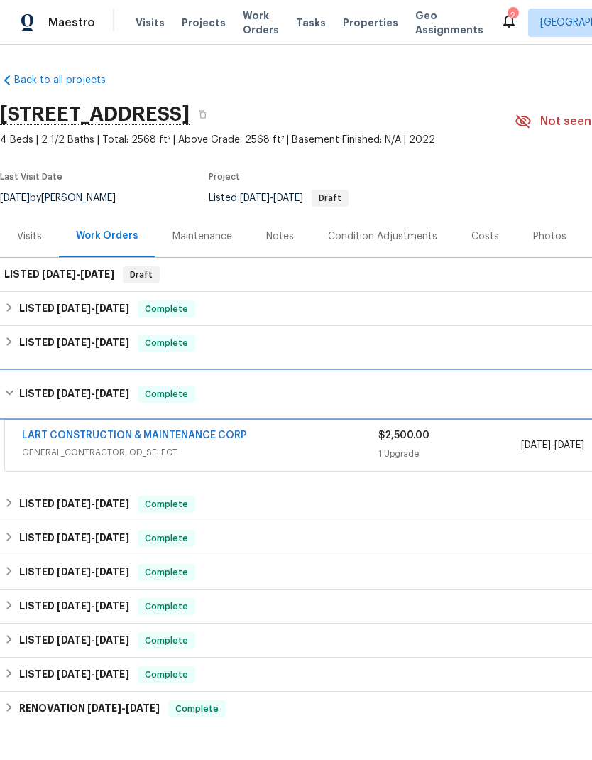
click at [86, 371] on div "LISTED 5/14/25 - 5/21/25 Complete" at bounding box center [401, 393] width 802 height 45
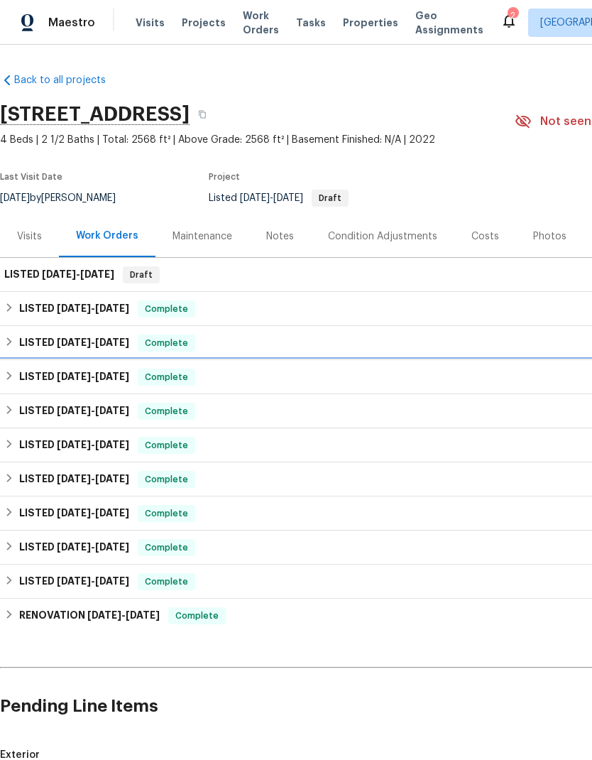
click at [116, 371] on span "5/21/25" at bounding box center [112, 376] width 34 height 10
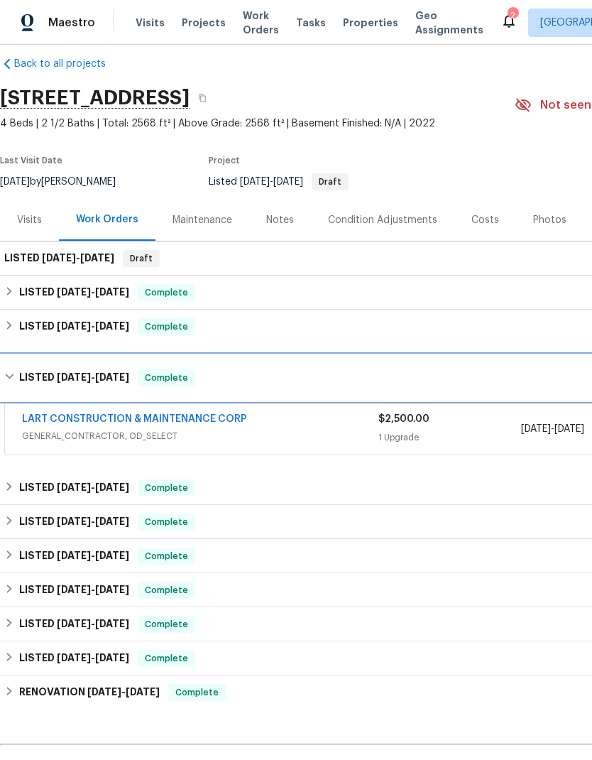
scroll to position [16, 0]
click at [99, 372] on span "5/14/25 - 5/21/25" at bounding box center [93, 377] width 72 height 10
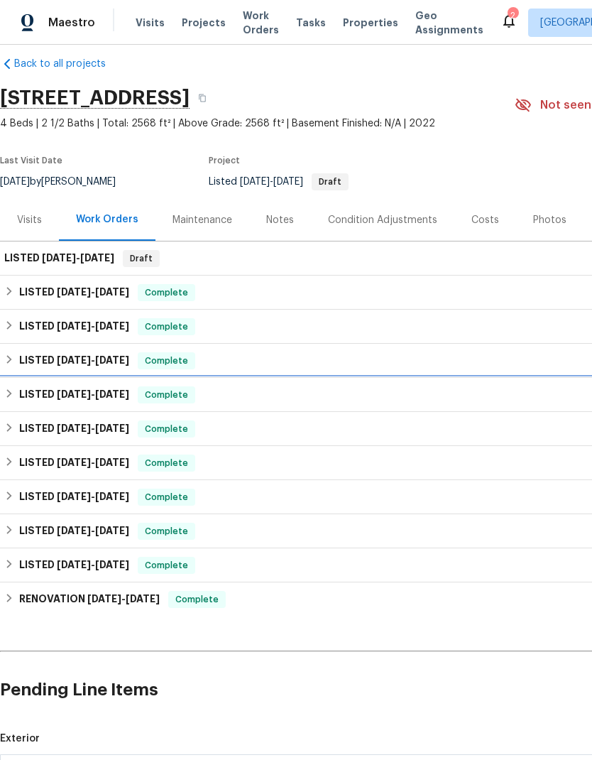
click at [98, 389] on span "5/12/25 - 5/13/25" at bounding box center [93, 394] width 72 height 10
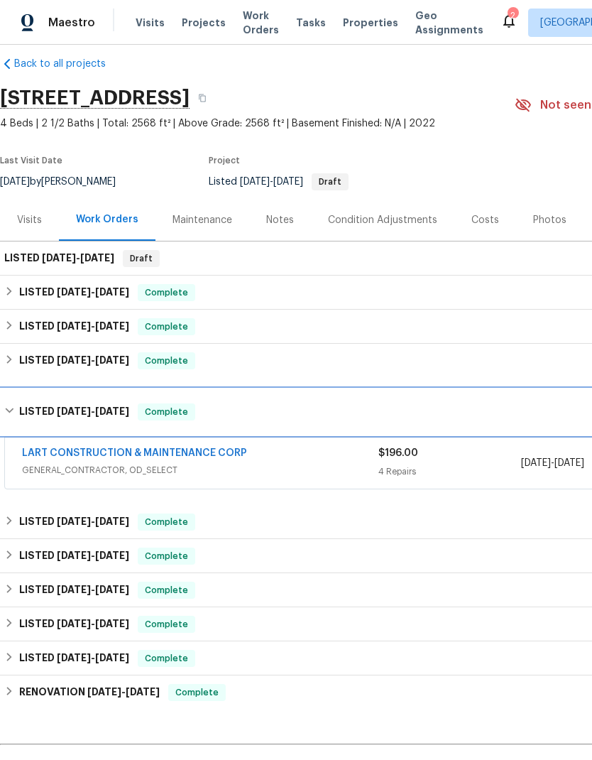
click at [84, 406] on span "5/12/25" at bounding box center [74, 411] width 34 height 10
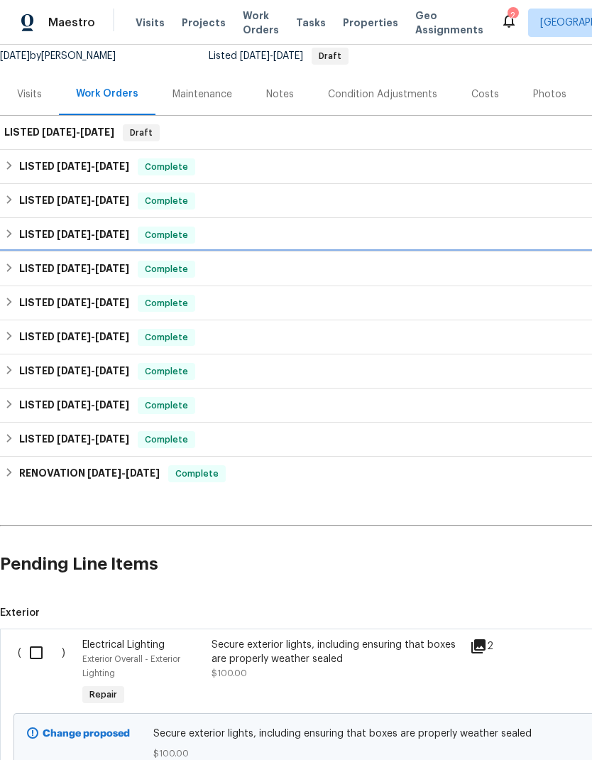
scroll to position [142, 0]
click at [42, 638] on input "checkbox" at bounding box center [41, 653] width 40 height 30
checkbox input "true"
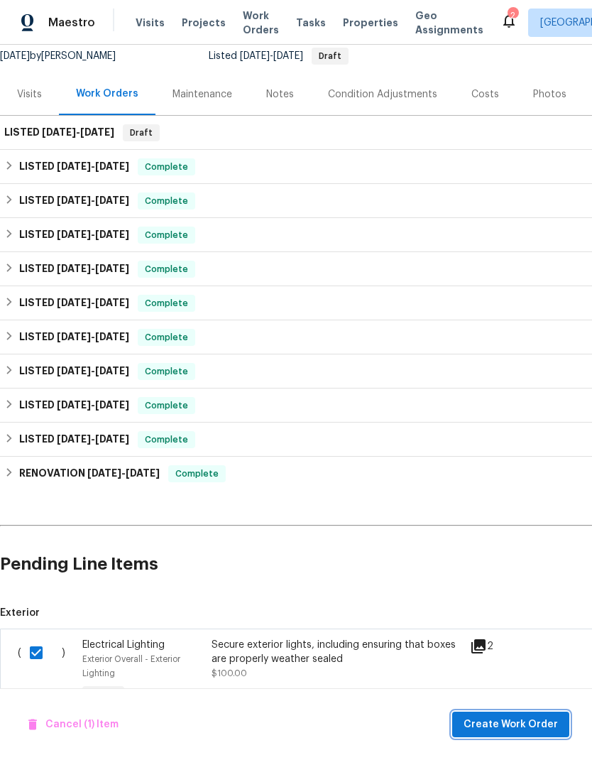
click at [523, 724] on span "Create Work Order" at bounding box center [511, 725] width 94 height 18
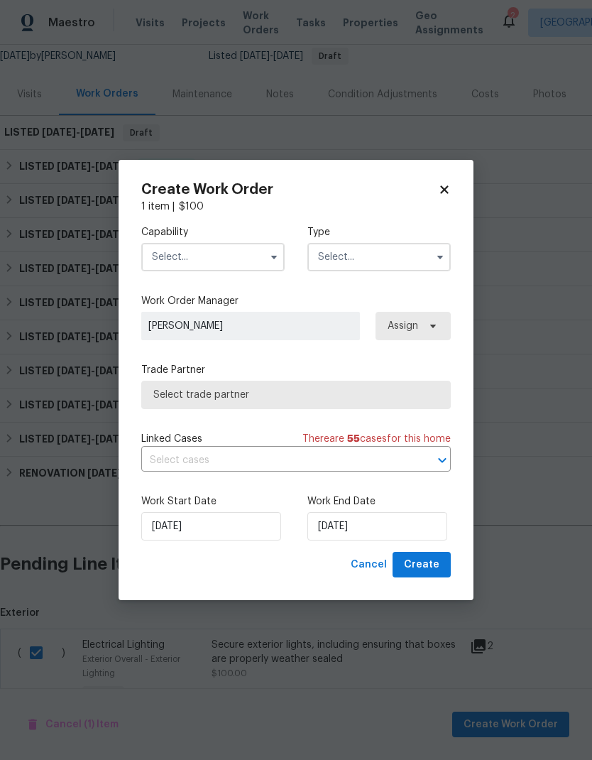
click at [212, 256] on input "text" at bounding box center [212, 257] width 143 height 28
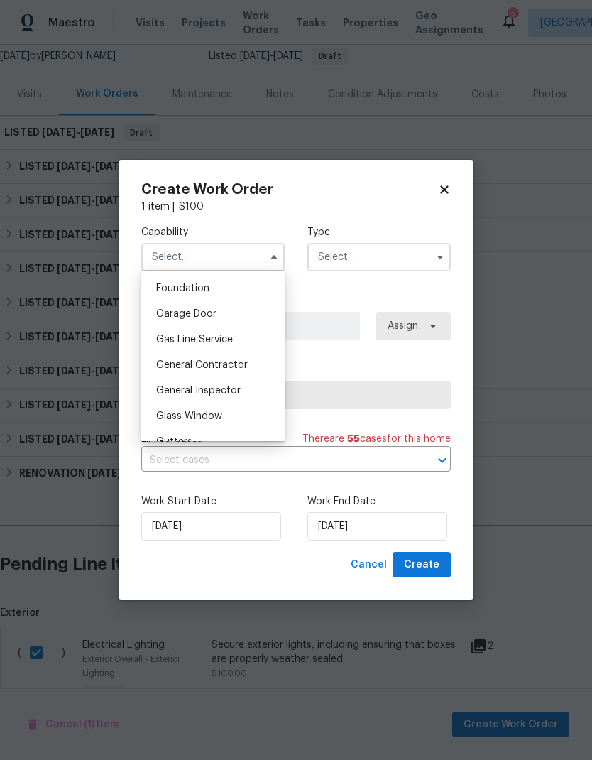
scroll to position [601, 0]
click at [244, 364] on span "General Contractor" at bounding box center [202, 364] width 92 height 10
type input "General Contractor"
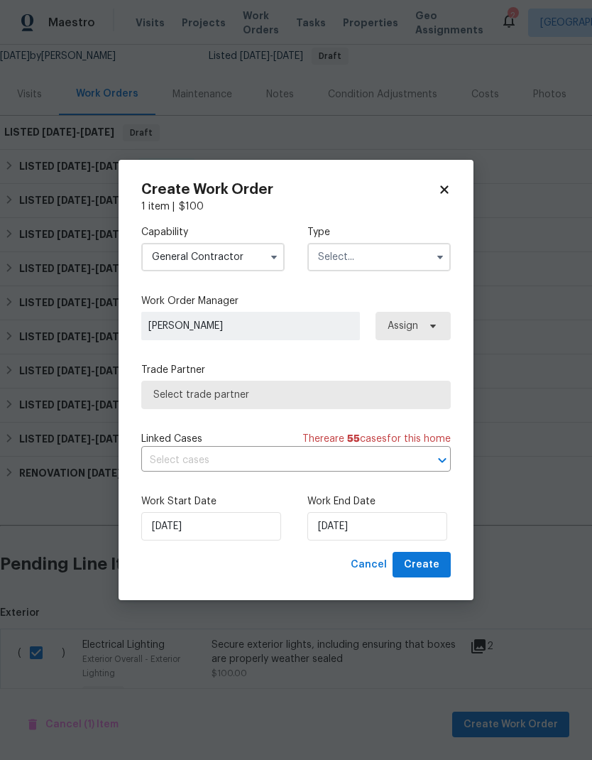
click at [360, 258] on input "text" at bounding box center [378, 257] width 143 height 28
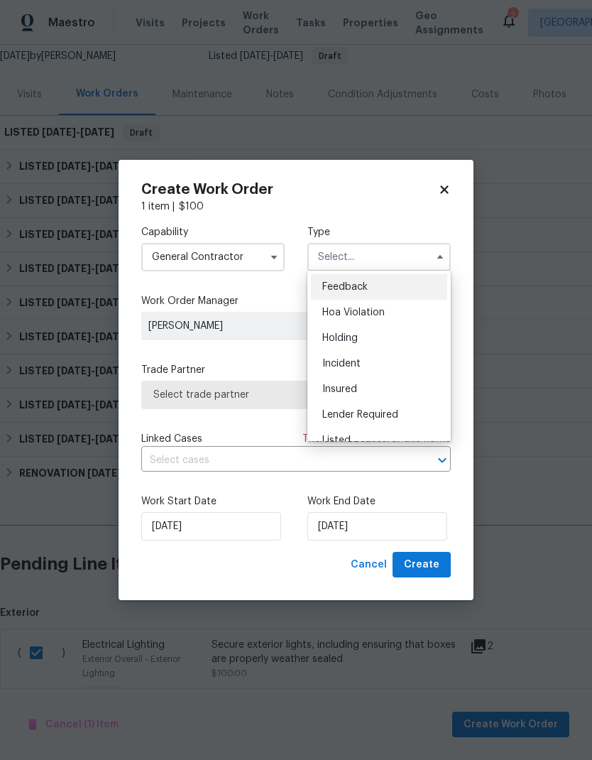
click at [360, 431] on div "Listed" at bounding box center [379, 440] width 136 height 26
type input "Listed"
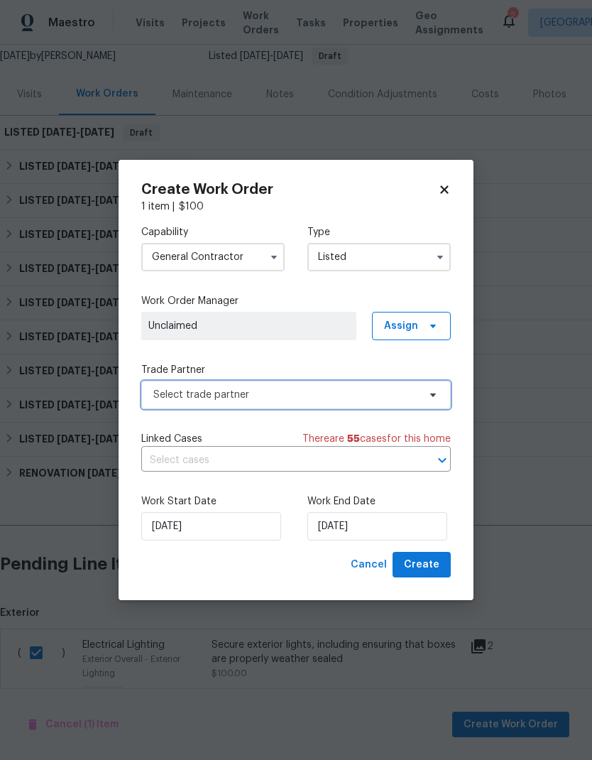
click at [229, 396] on span "Select trade partner" at bounding box center [285, 395] width 265 height 14
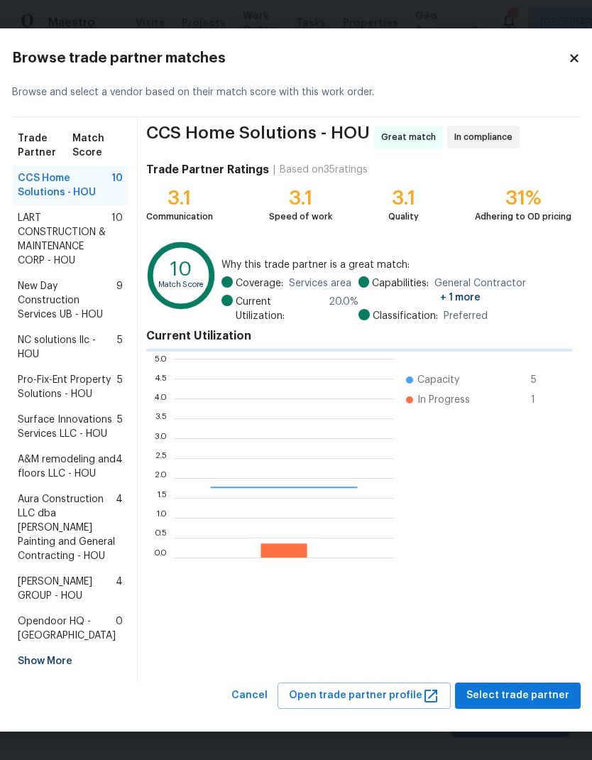
scroll to position [199, 220]
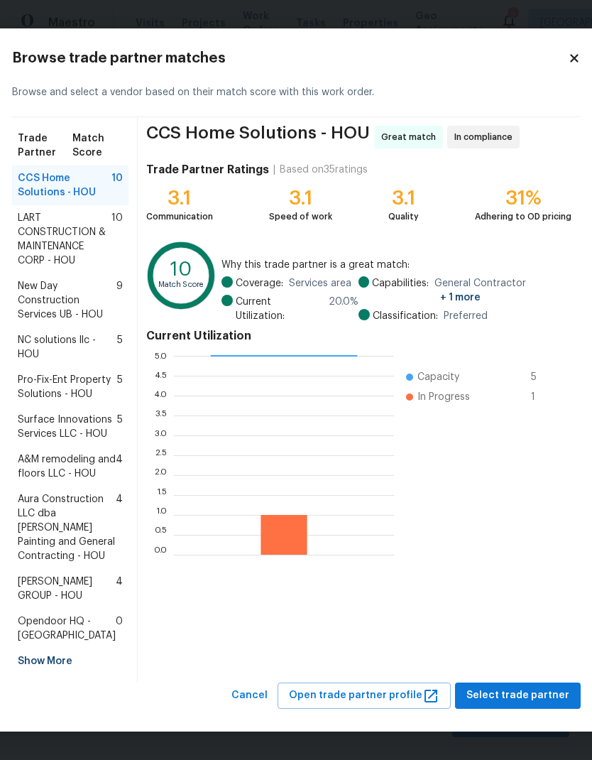
click at [72, 219] on span "LART CONSTRUCTION & MAINTENANCE CORP - HOU" at bounding box center [65, 239] width 94 height 57
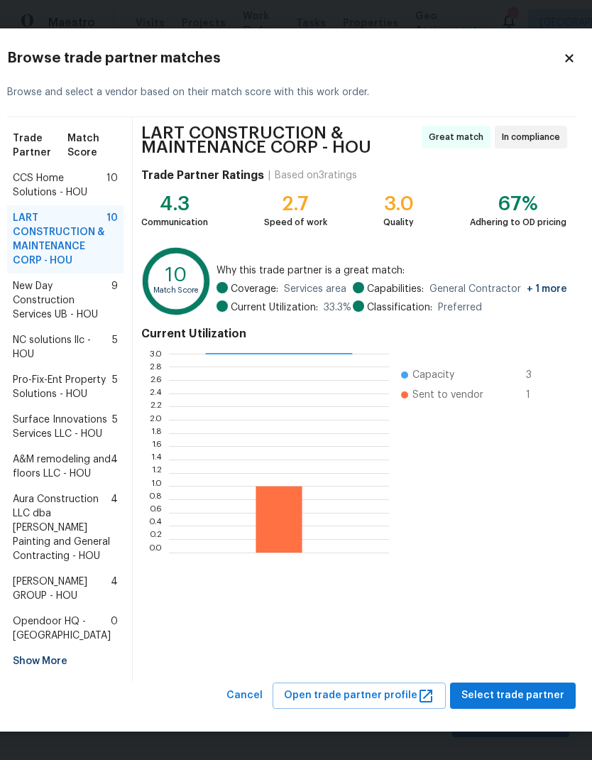
scroll to position [84, 4]
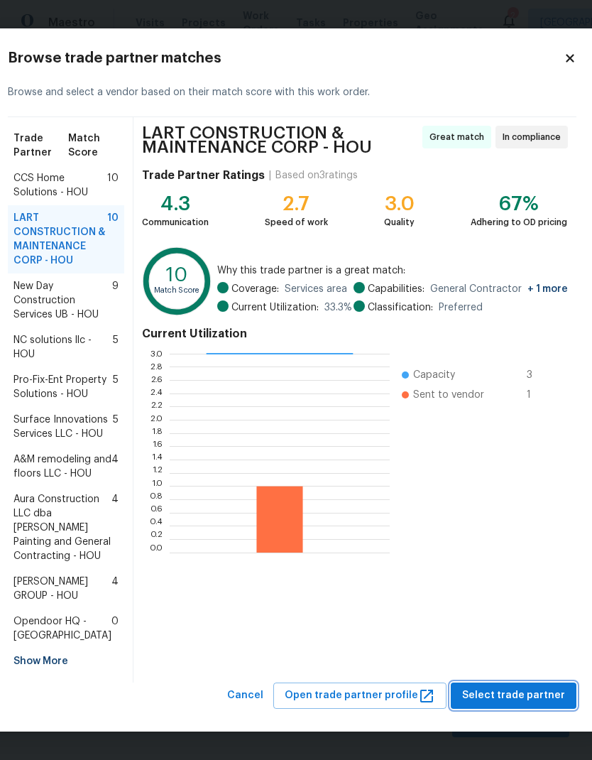
click at [522, 700] on span "Select trade partner" at bounding box center [513, 696] width 103 height 18
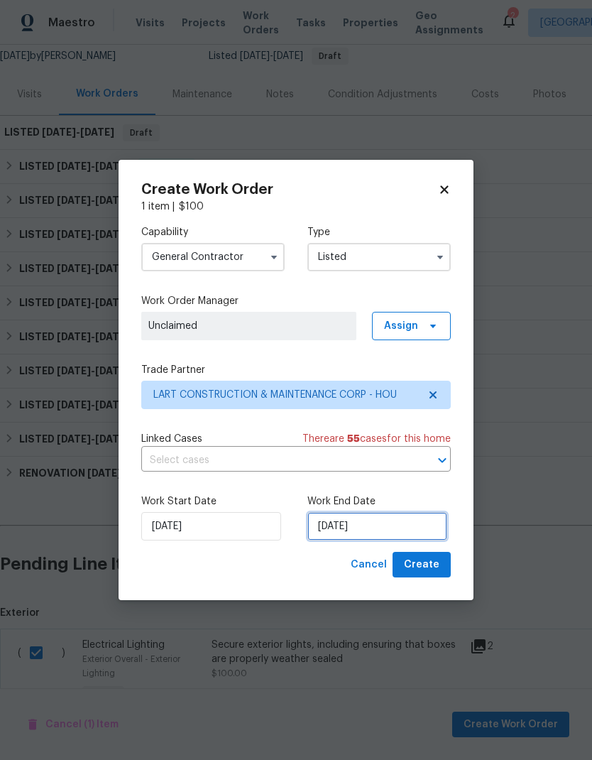
click at [380, 528] on input "8/13/2025" at bounding box center [377, 526] width 140 height 28
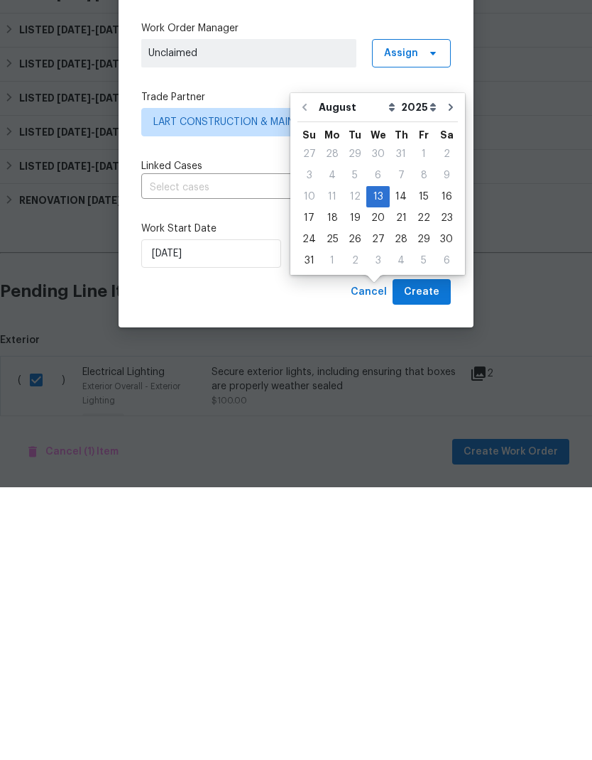
scroll to position [0, 0]
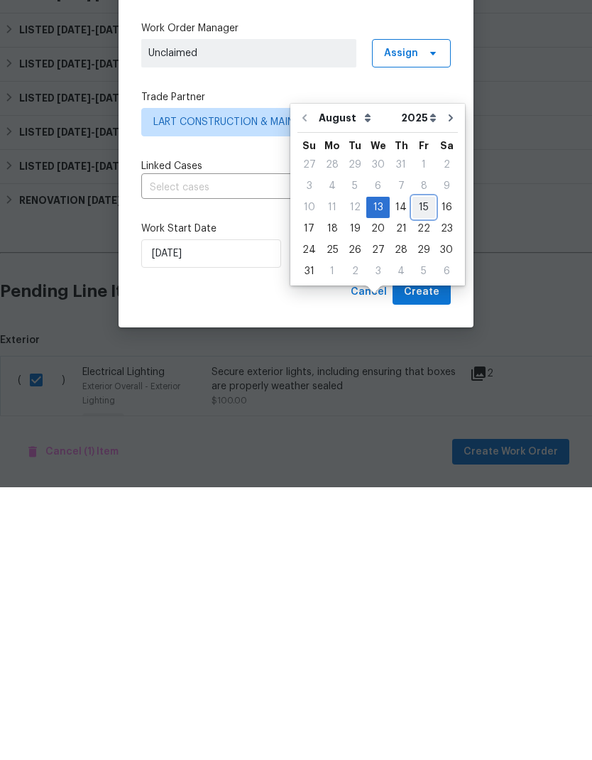
click at [418, 470] on div "15" at bounding box center [424, 480] width 23 height 20
type input "[DATE]"
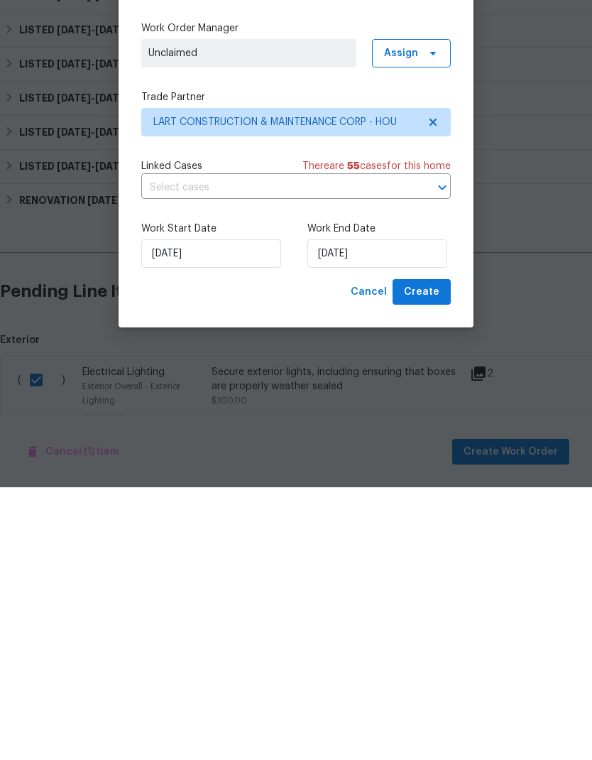
scroll to position [57, 0]
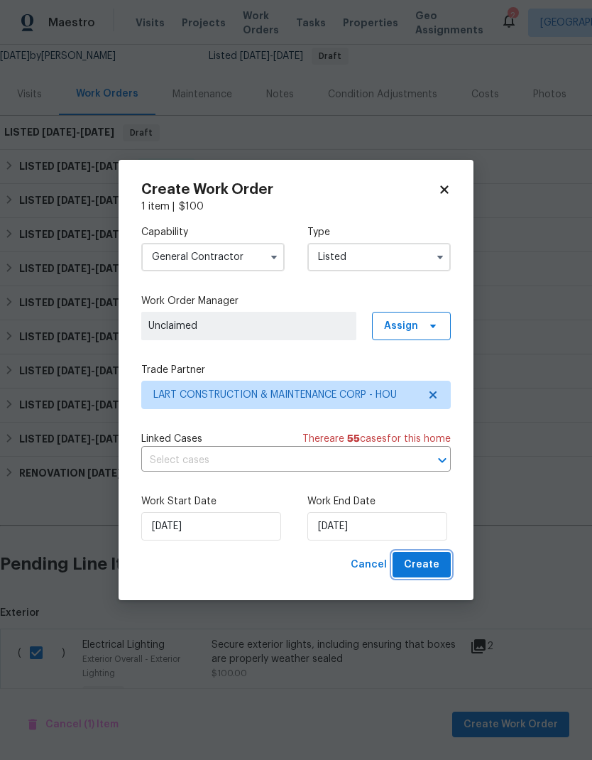
click at [442, 569] on button "Create" at bounding box center [422, 565] width 58 height 26
checkbox input "false"
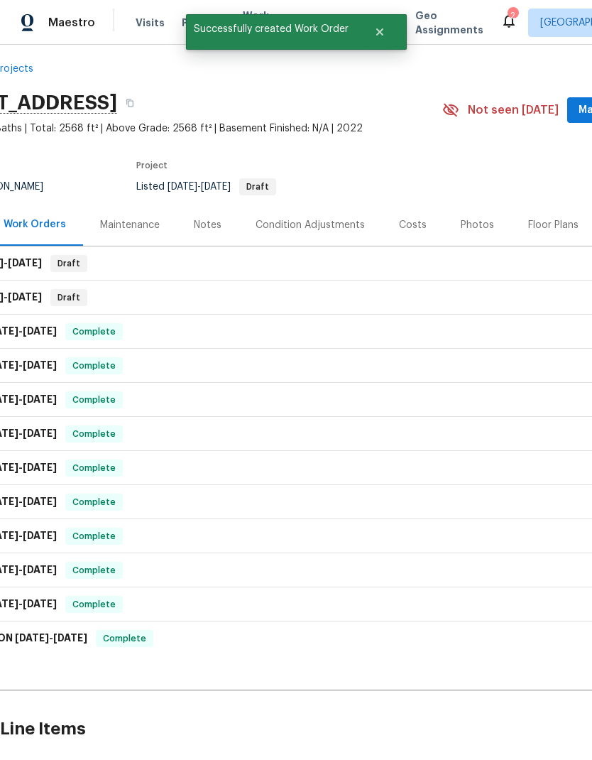
scroll to position [10, 75]
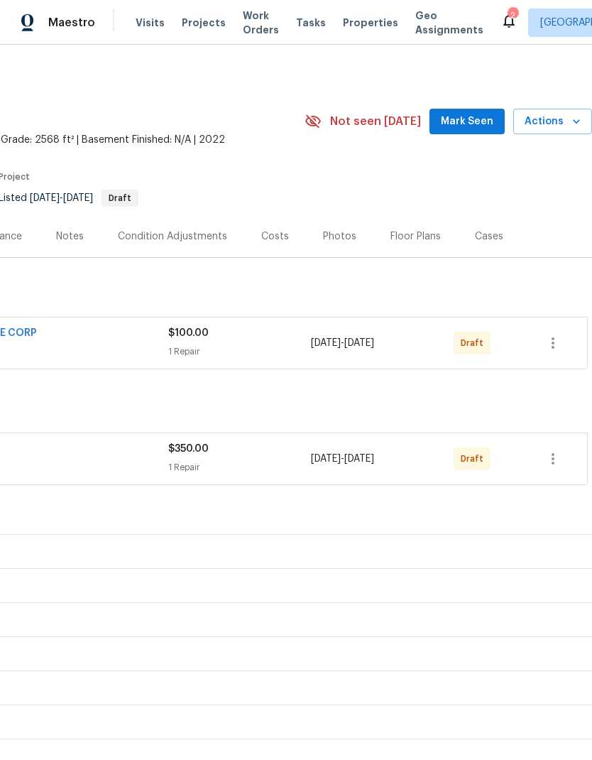
scroll to position [0, 210]
click at [552, 449] on button "button" at bounding box center [553, 459] width 34 height 34
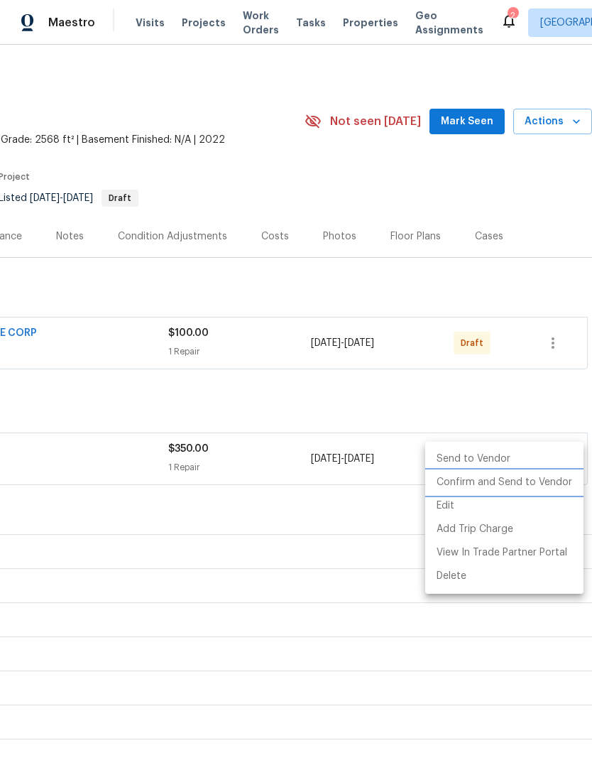
click at [486, 486] on li "Confirm and Send to Vendor" at bounding box center [504, 482] width 158 height 23
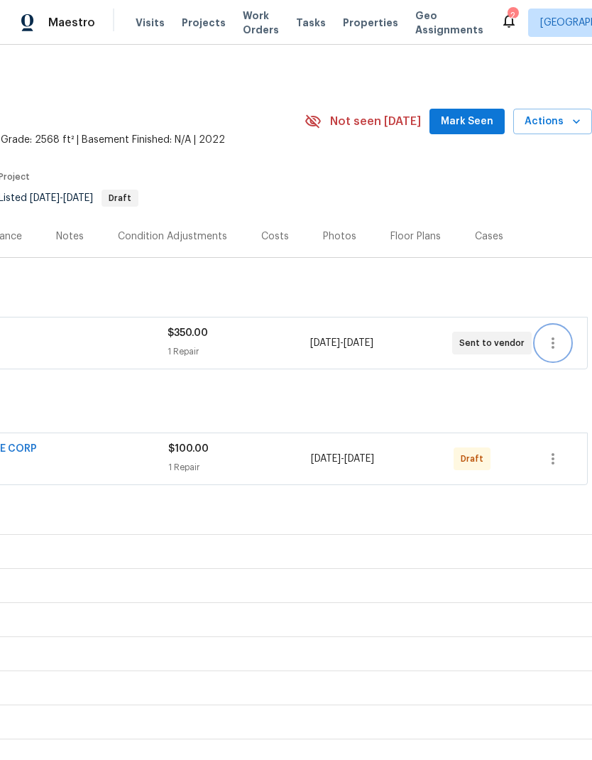
click at [547, 347] on icon "button" at bounding box center [553, 342] width 17 height 17
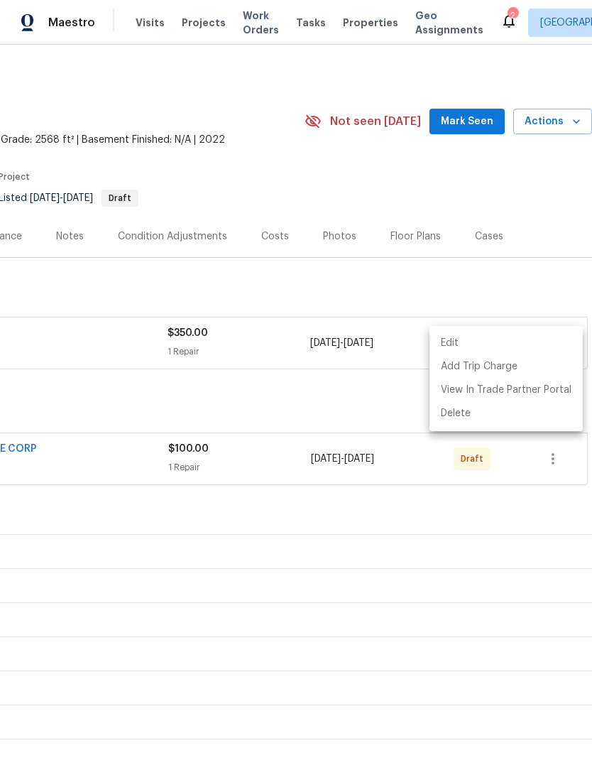
click at [357, 381] on div at bounding box center [296, 380] width 592 height 760
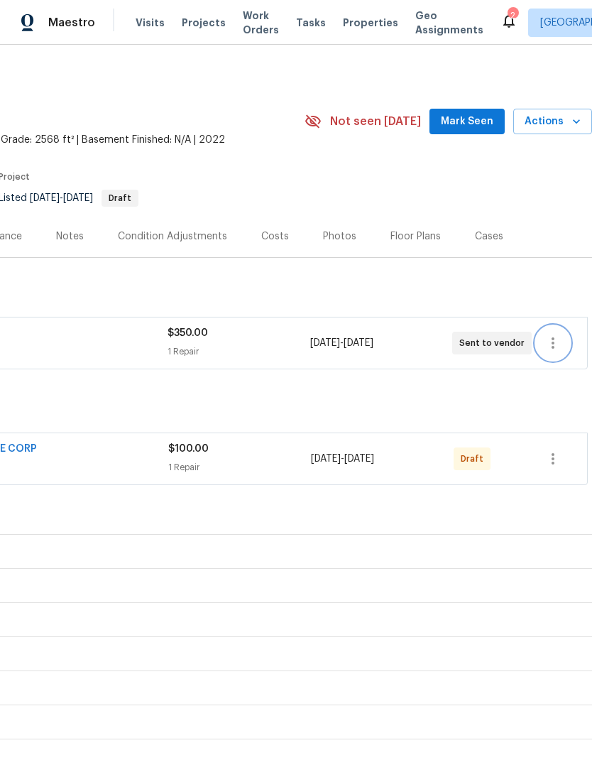
click at [552, 347] on icon "button" at bounding box center [553, 342] width 3 height 11
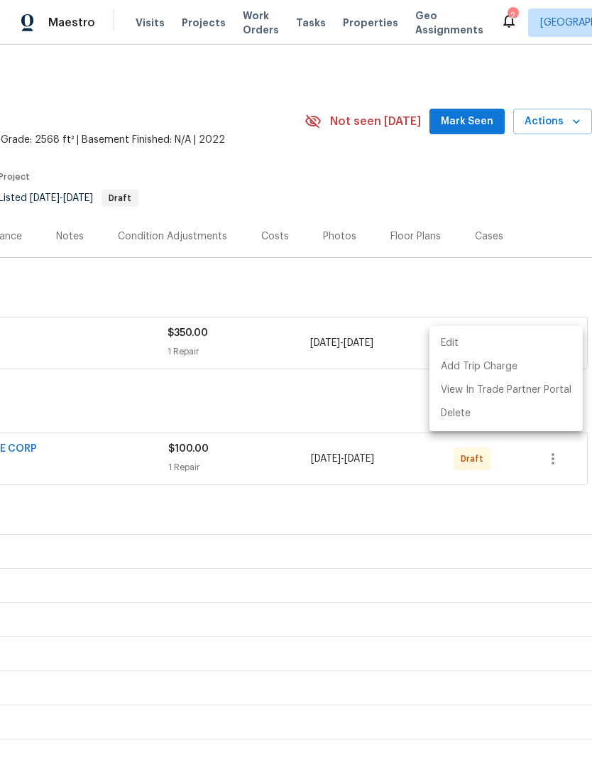
click at [306, 382] on div at bounding box center [296, 380] width 592 height 760
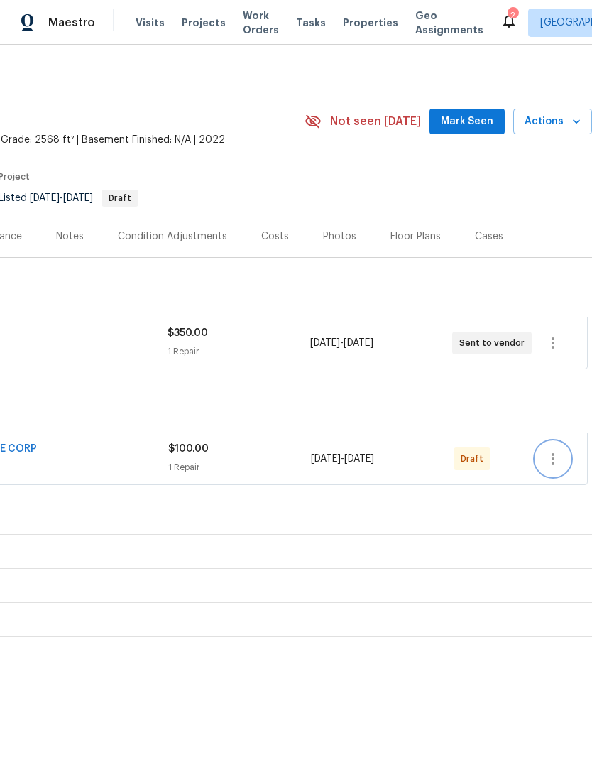
click at [552, 463] on icon "button" at bounding box center [553, 458] width 3 height 11
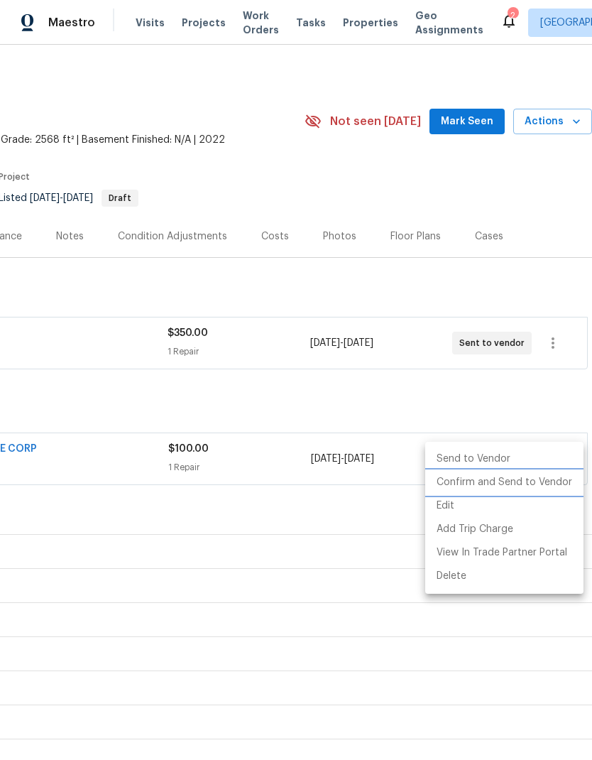
click at [493, 478] on li "Confirm and Send to Vendor" at bounding box center [504, 482] width 158 height 23
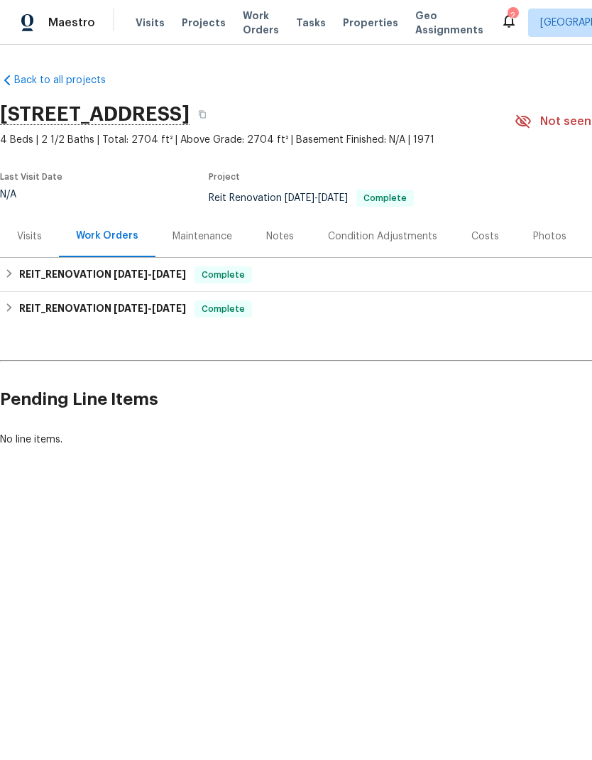
click at [148, 24] on span "Visits" at bounding box center [150, 23] width 29 height 14
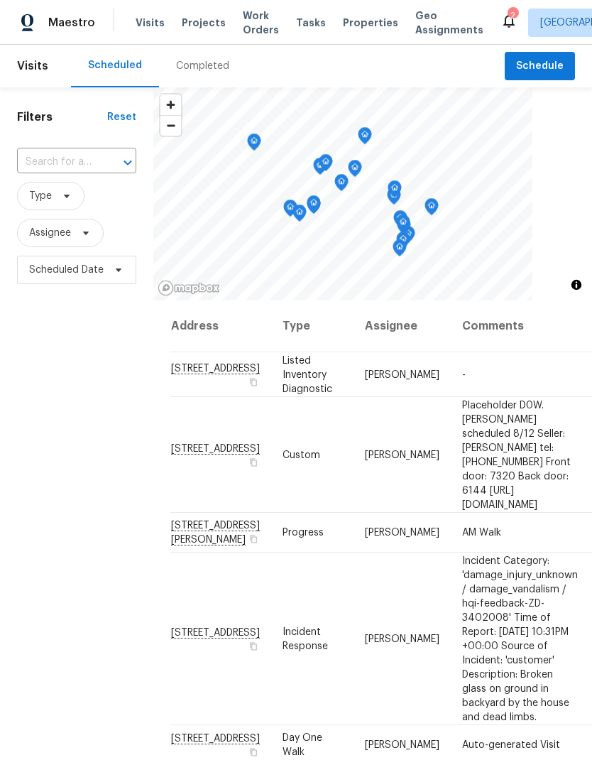
click at [193, 62] on div "Completed" at bounding box center [202, 66] width 53 height 14
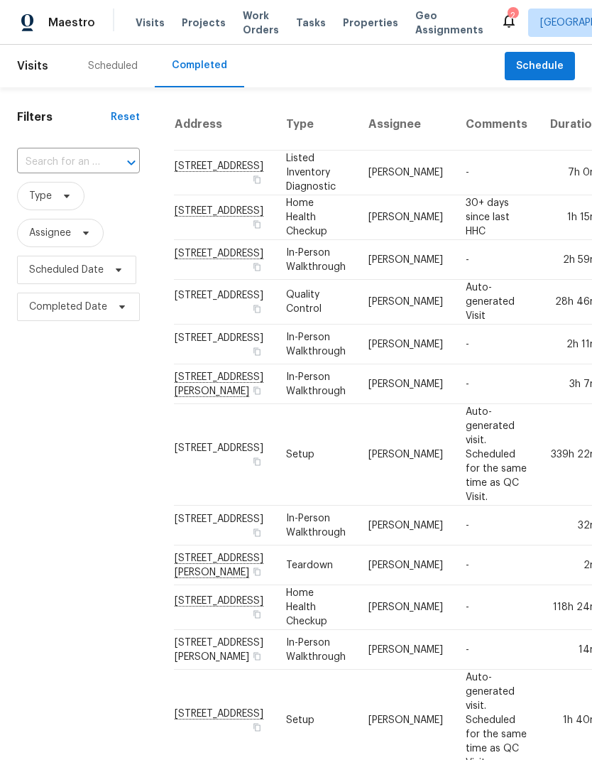
click at [82, 153] on input "text" at bounding box center [58, 162] width 83 height 22
type input "1902 big"
click at [93, 195] on li "1902 Big Horn Dr, Houston, TX 77090" at bounding box center [77, 195] width 121 height 24
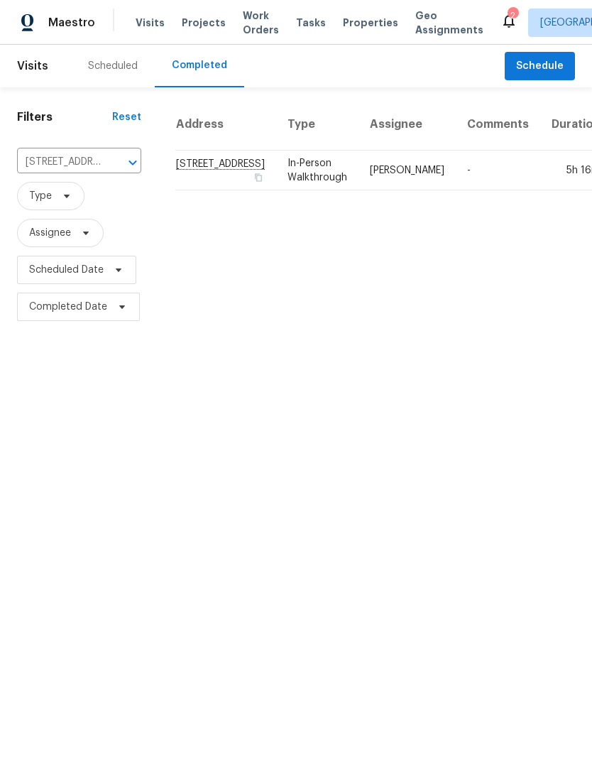
click at [197, 165] on td "1902 Big Horn Dr, Houston, TX 77090" at bounding box center [225, 171] width 101 height 40
